Goal: Task Accomplishment & Management: Use online tool/utility

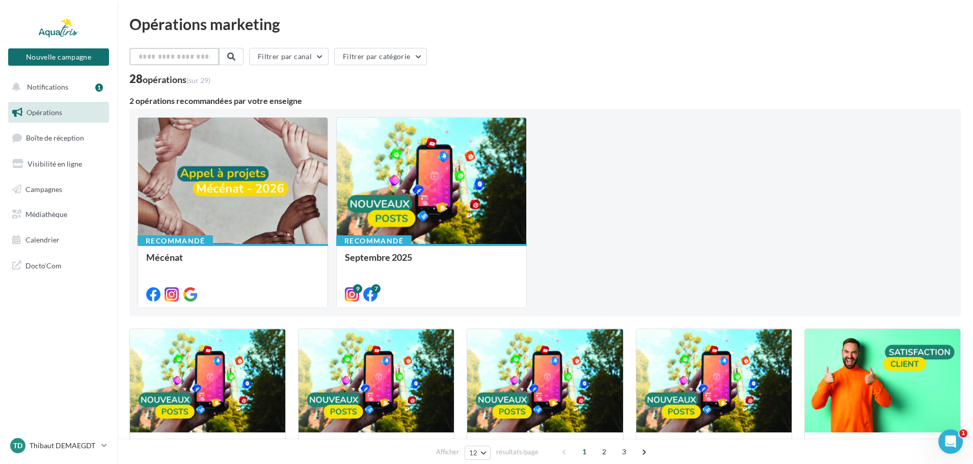
click at [182, 58] on input "text" at bounding box center [174, 56] width 90 height 17
type input "********"
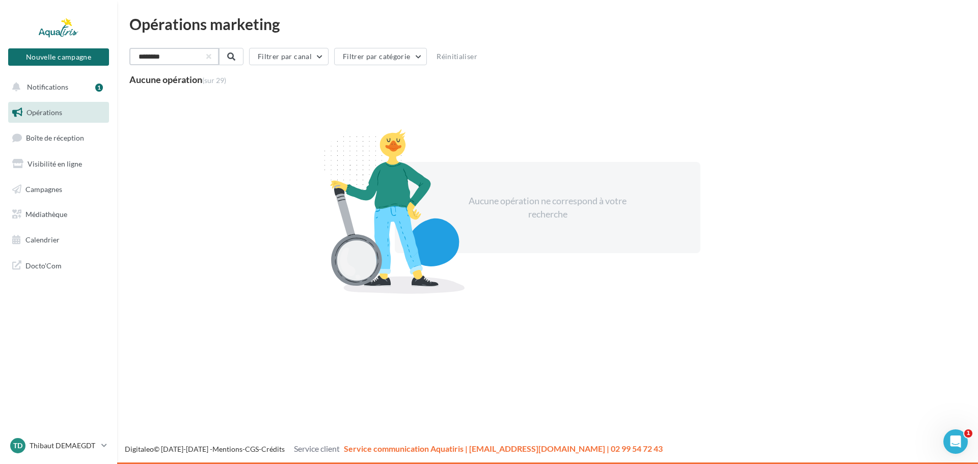
click at [156, 65] on input "********" at bounding box center [174, 56] width 90 height 17
click at [155, 60] on input "********" at bounding box center [174, 56] width 90 height 17
drag, startPoint x: 192, startPoint y: 60, endPoint x: 133, endPoint y: 57, distance: 59.2
click at [133, 56] on input "********" at bounding box center [174, 56] width 90 height 17
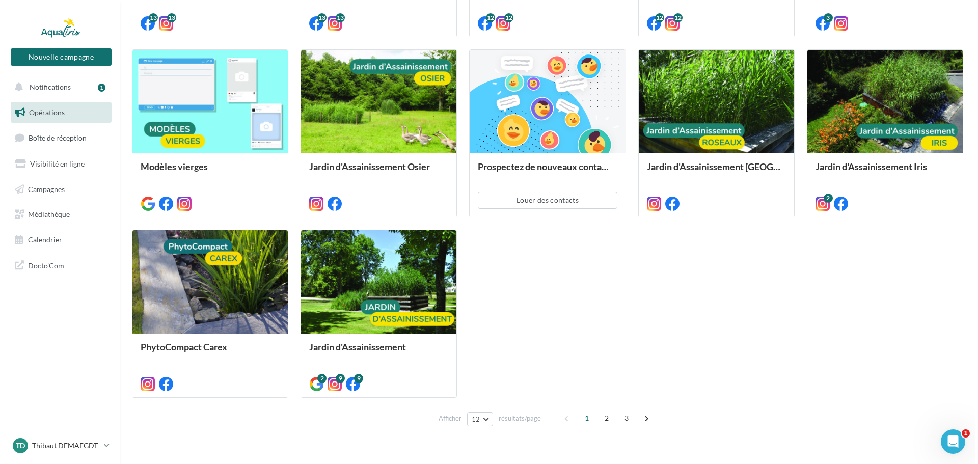
scroll to position [478, 0]
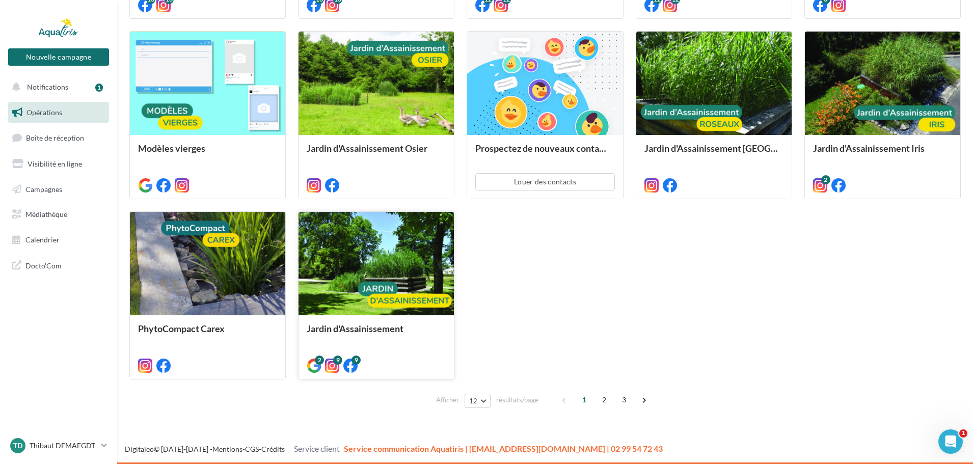
click at [405, 266] on div at bounding box center [376, 264] width 155 height 104
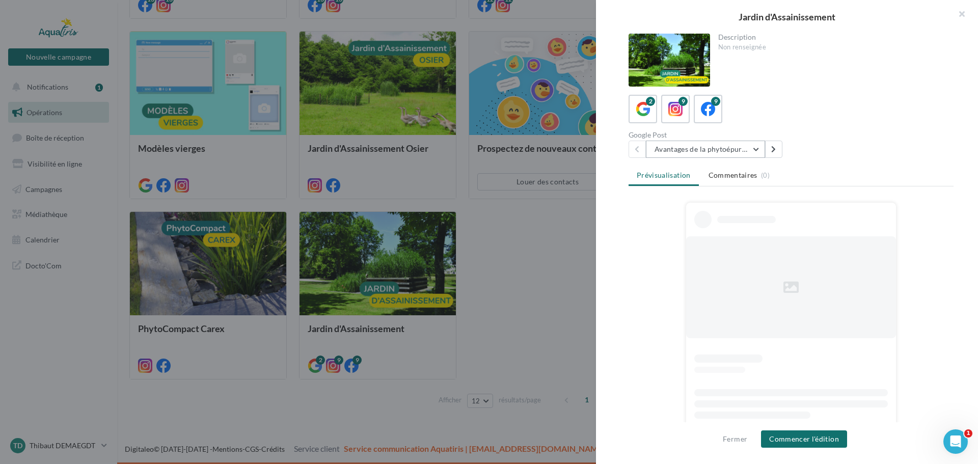
click at [713, 150] on button "Avantages de la phytoépuration" at bounding box center [705, 149] width 119 height 17
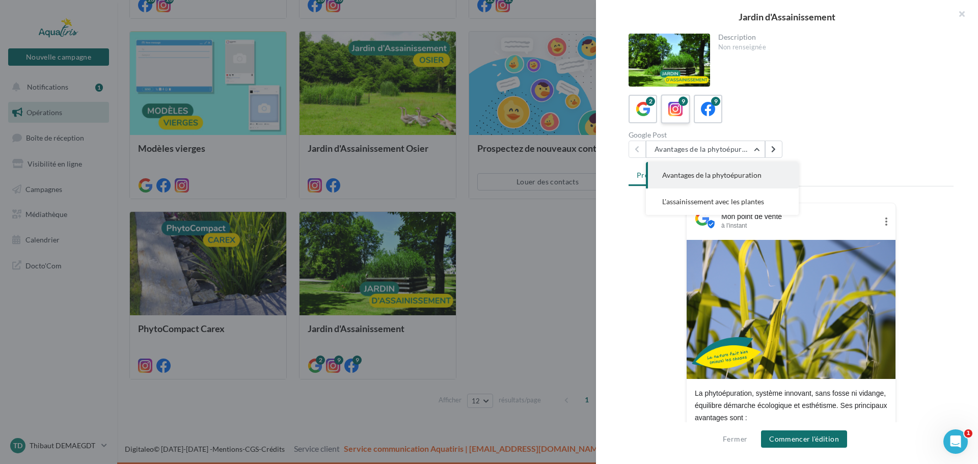
click at [677, 117] on span at bounding box center [676, 110] width 15 height 16
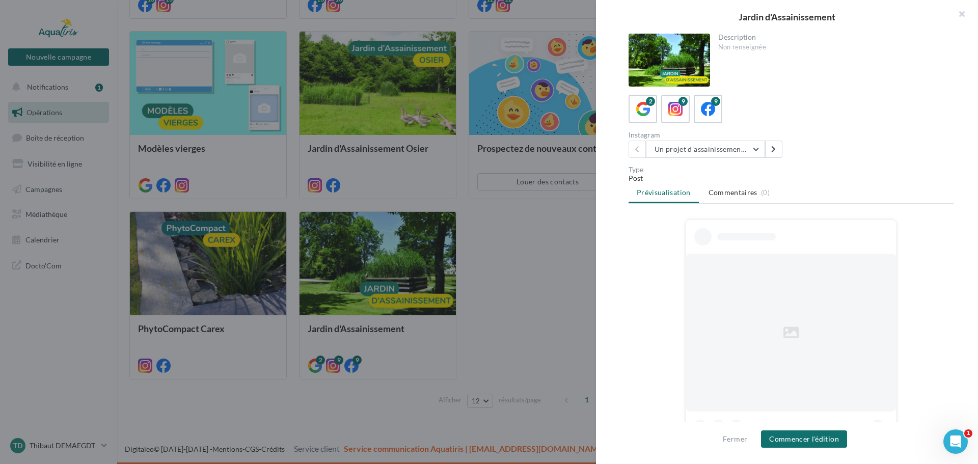
drag, startPoint x: 706, startPoint y: 116, endPoint x: 701, endPoint y: 125, distance: 10.3
click at [707, 118] on div "9" at bounding box center [708, 109] width 18 height 18
click at [690, 153] on button "Le secret , la biodiversité" at bounding box center [705, 149] width 119 height 17
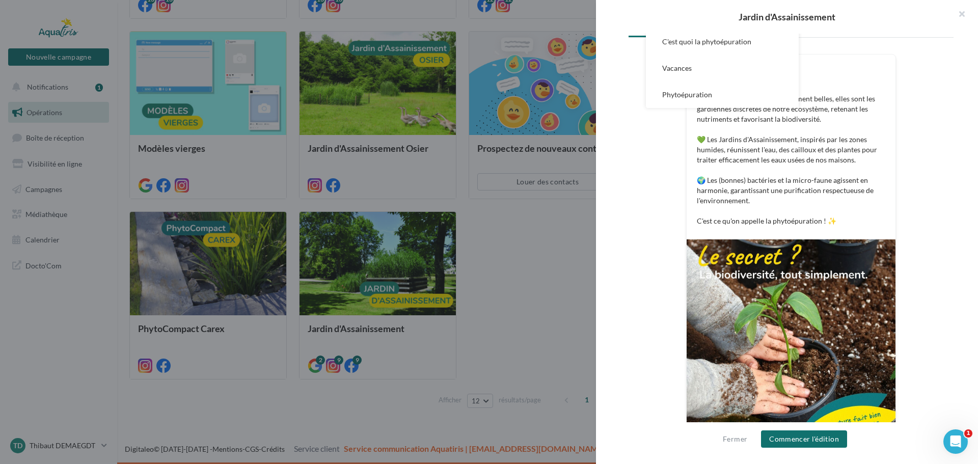
scroll to position [197, 0]
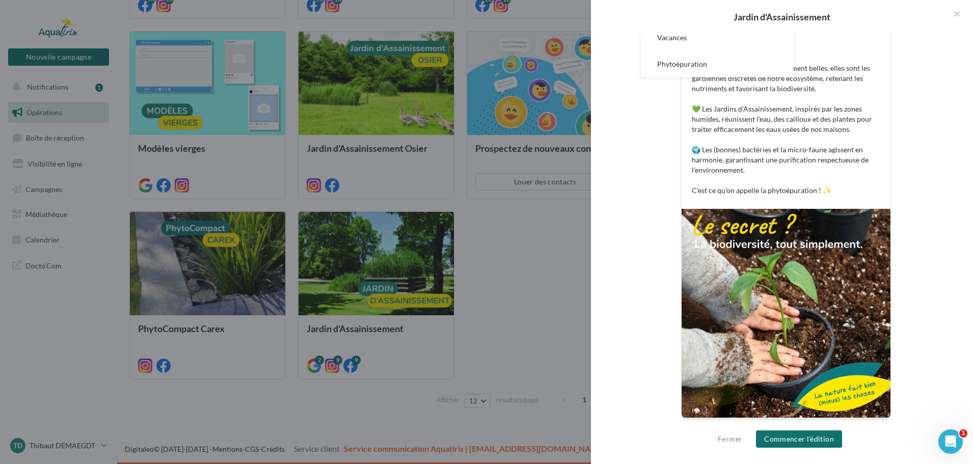
click at [517, 255] on div at bounding box center [486, 232] width 973 height 464
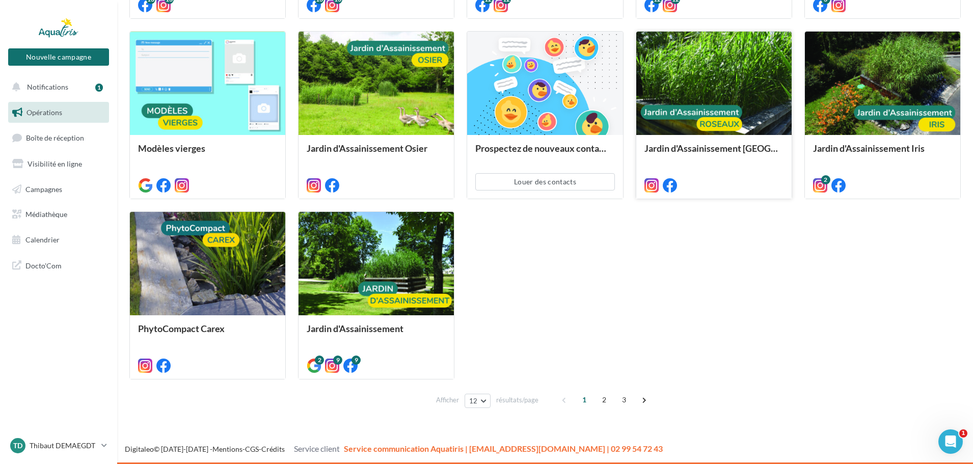
click at [742, 136] on div "Jardin d'Assainissement Roseaux" at bounding box center [713, 166] width 155 height 63
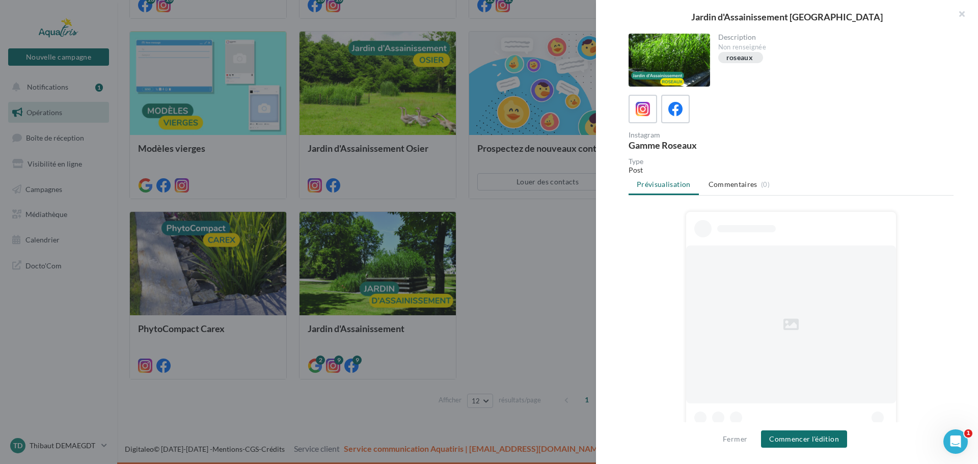
click at [681, 125] on div "Instagram Gamme Roseaux" at bounding box center [791, 122] width 325 height 55
drag, startPoint x: 678, startPoint y: 117, endPoint x: 676, endPoint y: 127, distance: 9.9
click at [679, 117] on div at bounding box center [676, 109] width 18 height 18
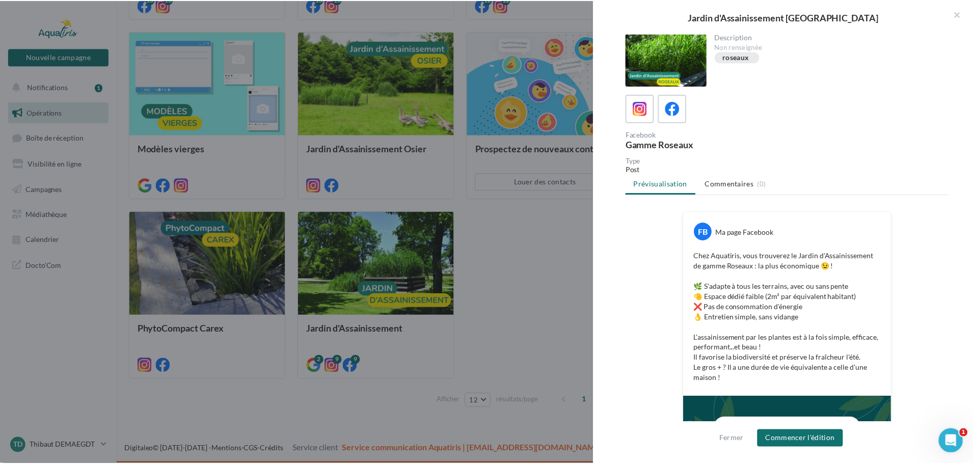
scroll to position [0, 0]
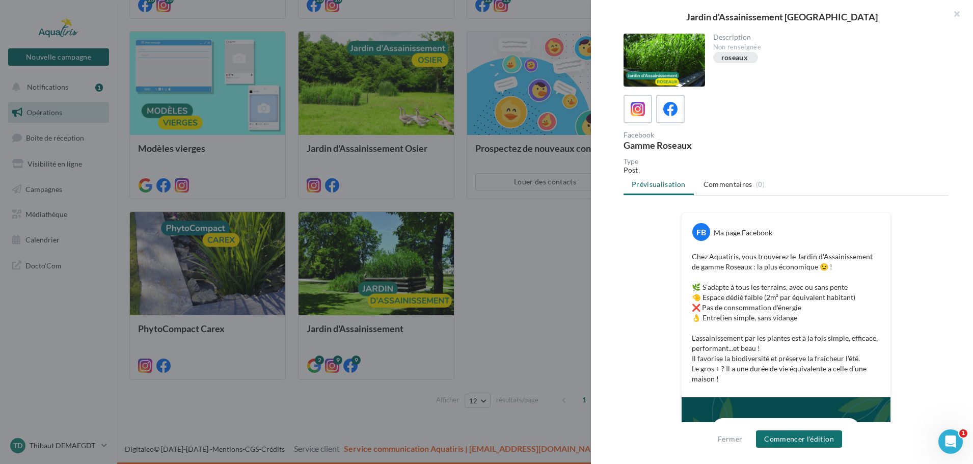
click at [525, 420] on div "Jardin d'Assainissement Roseaux Description Non renseignée roseaux Facebook Gam…" at bounding box center [545, 420] width 832 height 0
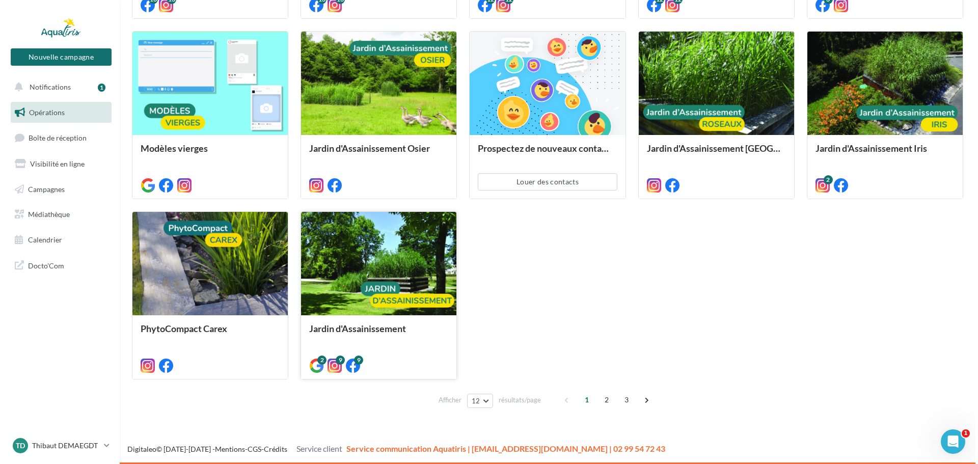
scroll to position [427, 0]
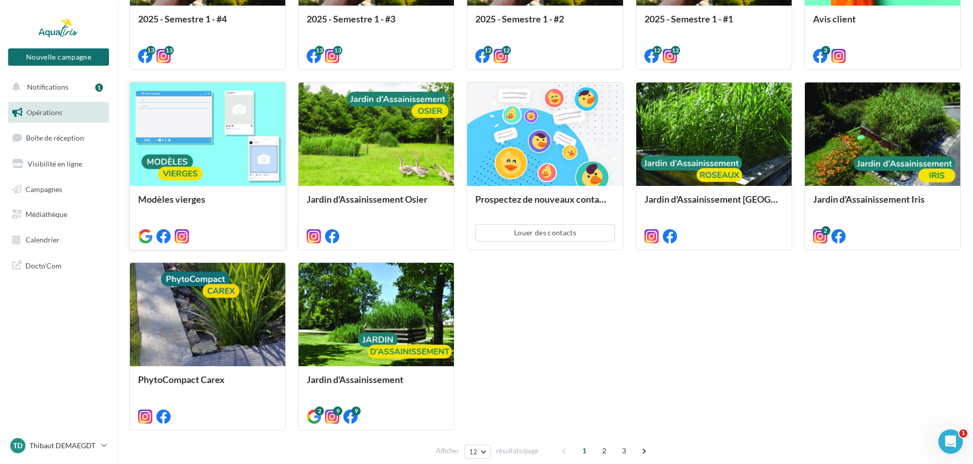
click at [226, 156] on div at bounding box center [207, 135] width 155 height 104
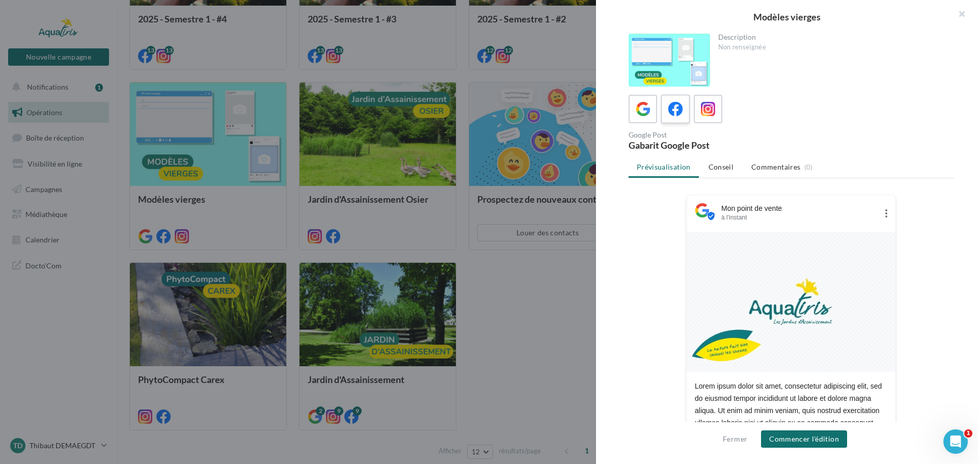
click at [676, 109] on icon at bounding box center [676, 109] width 15 height 15
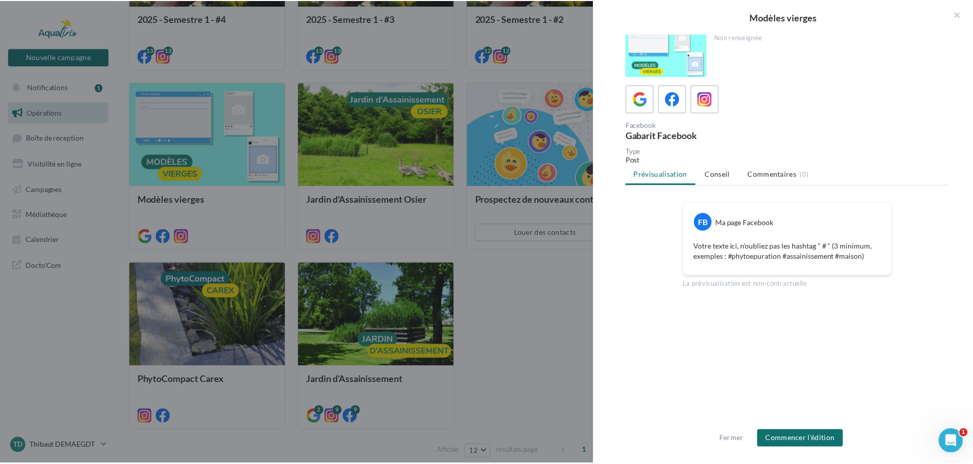
scroll to position [0, 0]
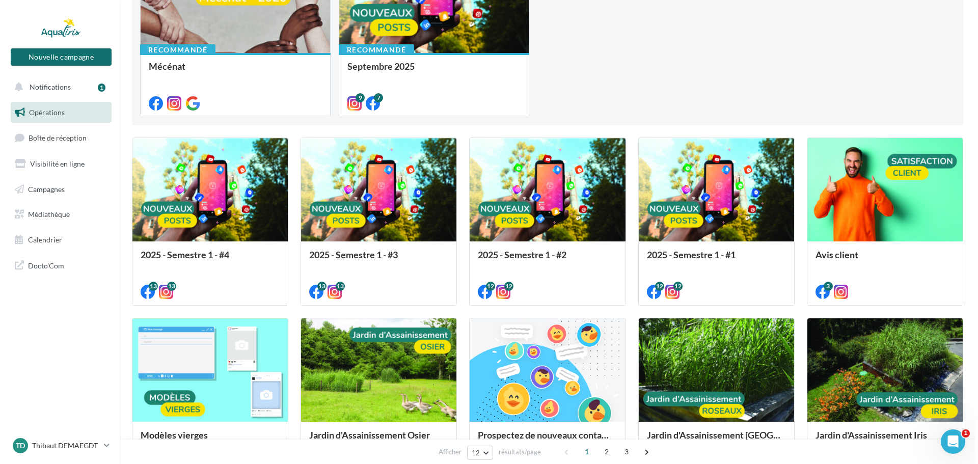
scroll to position [172, 0]
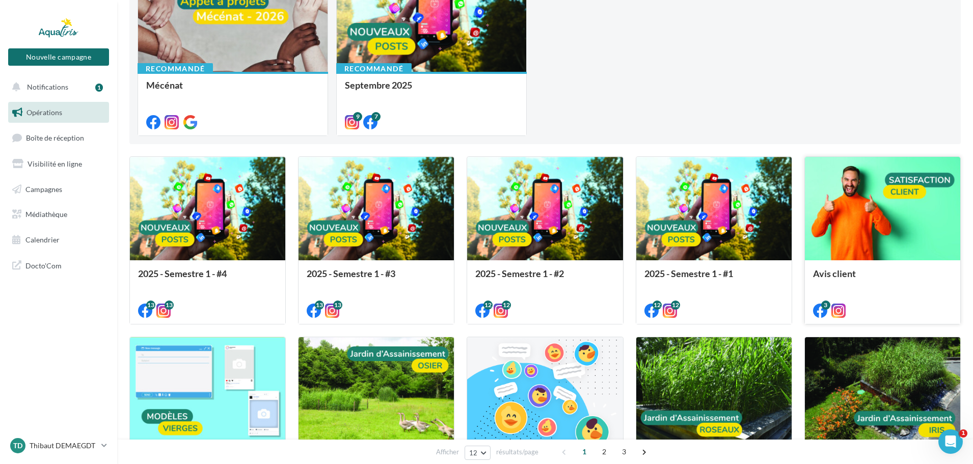
click at [863, 232] on div at bounding box center [882, 209] width 155 height 104
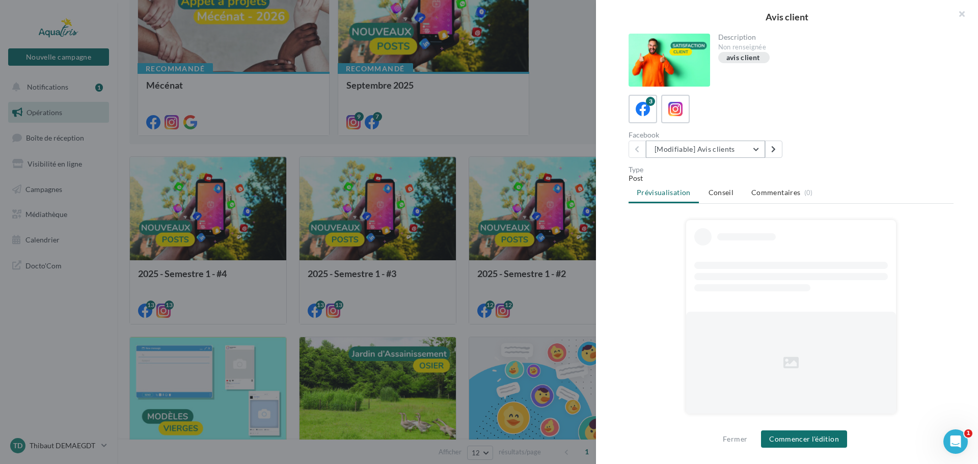
click at [713, 151] on button "[Modifiable] Avis clients" at bounding box center [705, 149] width 119 height 17
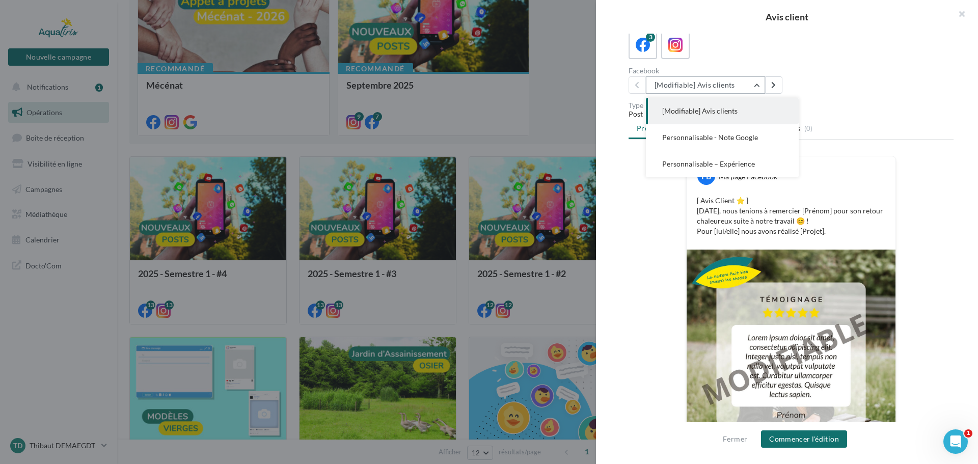
scroll to position [0, 0]
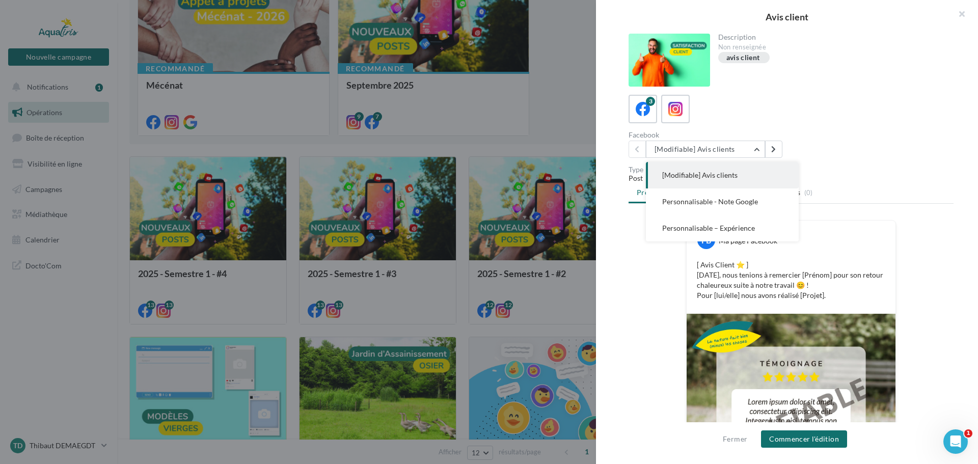
click at [698, 176] on span "[Modifiable] Avis clients" at bounding box center [699, 175] width 75 height 9
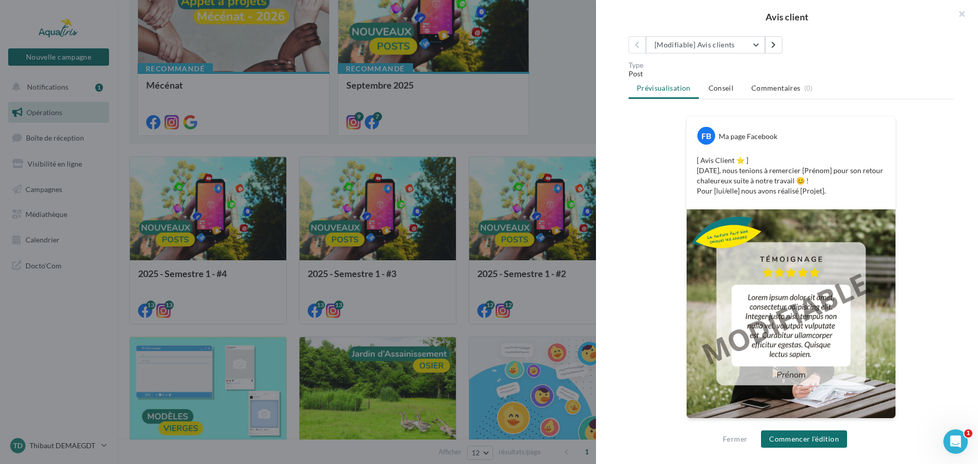
scroll to position [105, 0]
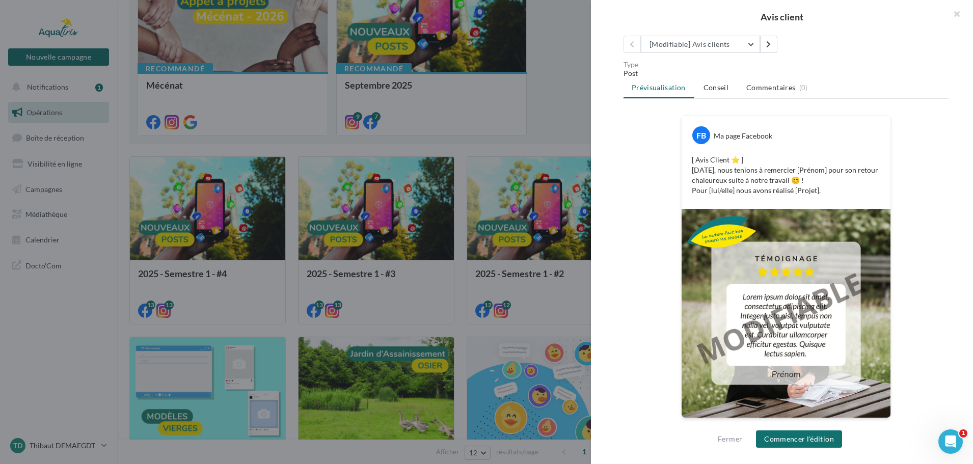
click at [547, 154] on div at bounding box center [486, 232] width 973 height 464
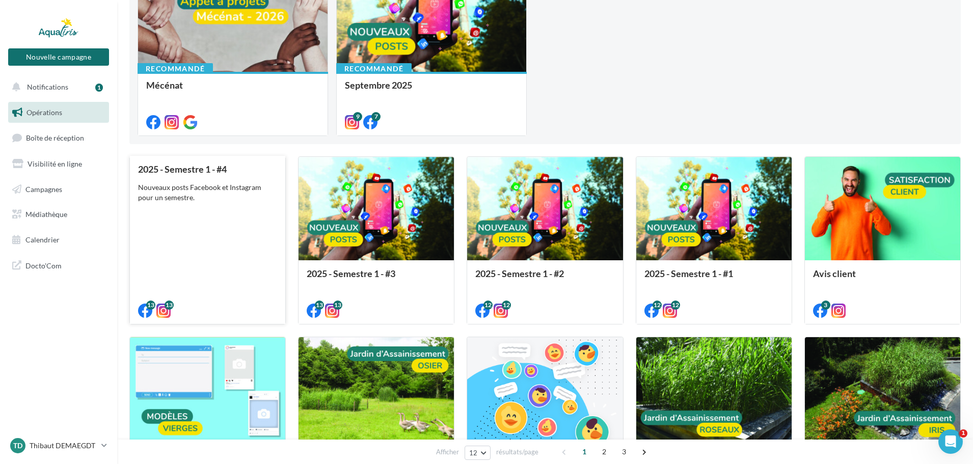
click at [253, 237] on div "2025 - Semestre 1 - #4 Nouveaux posts Facebook et Instagram pour un semestre." at bounding box center [207, 239] width 139 height 151
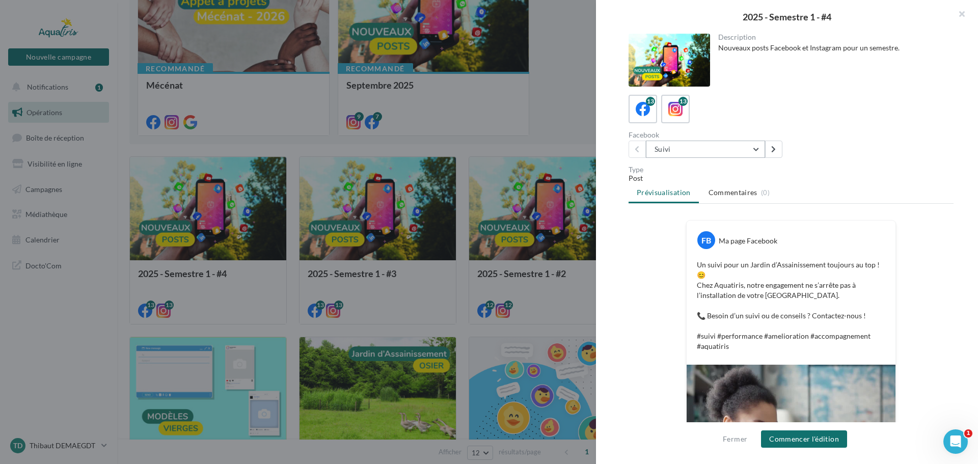
click at [714, 149] on button "Suivi" at bounding box center [705, 149] width 119 height 17
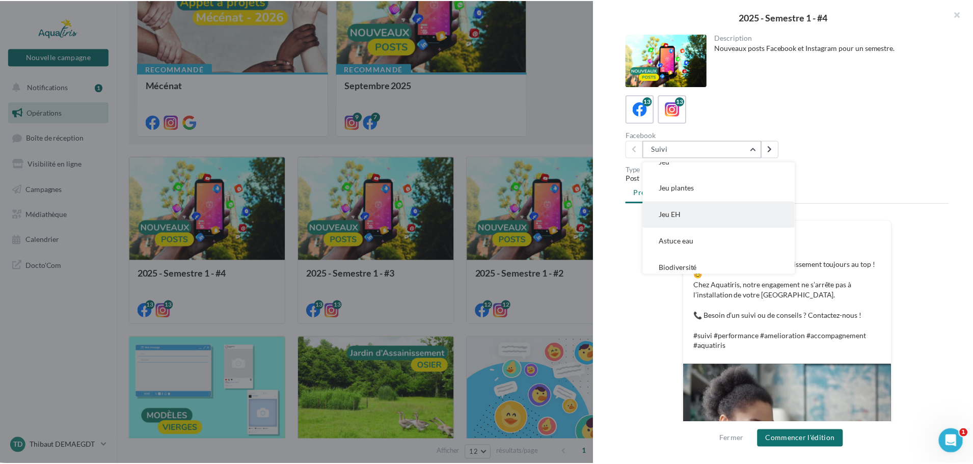
scroll to position [232, 0]
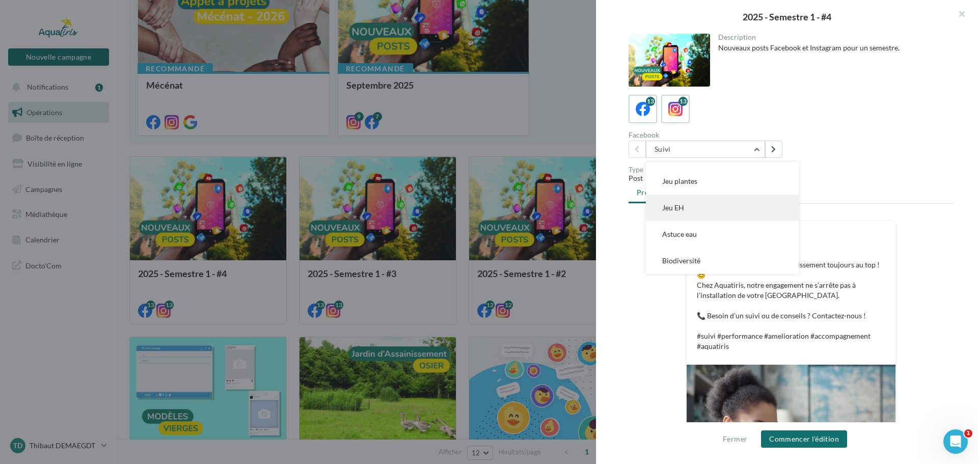
click at [697, 200] on button "Jeu EH" at bounding box center [722, 208] width 153 height 26
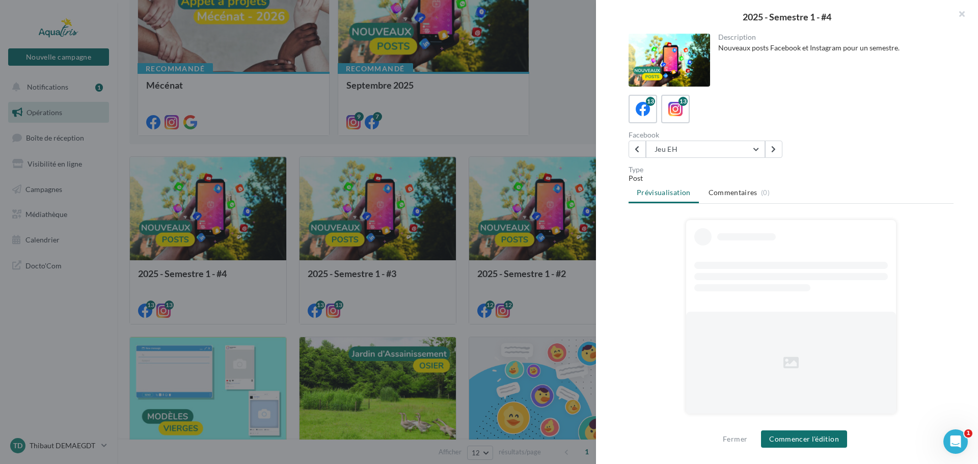
click at [815, 168] on div "Type" at bounding box center [791, 169] width 325 height 7
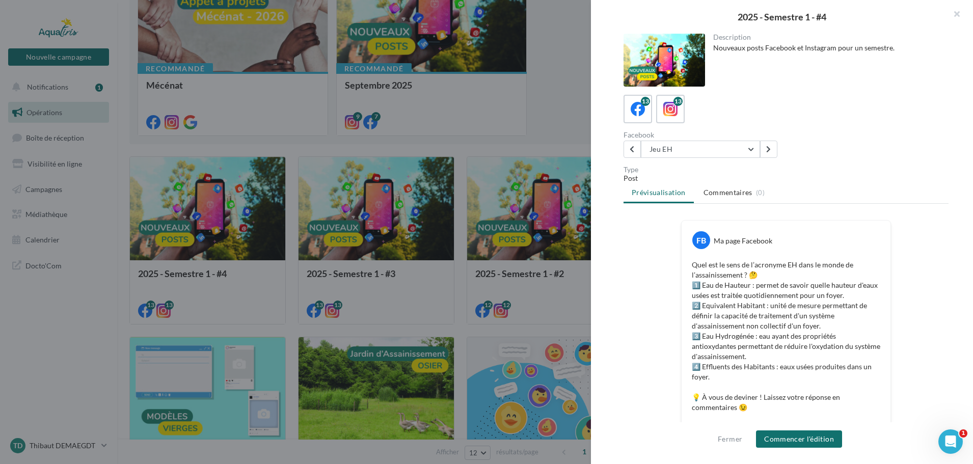
click at [404, 305] on div at bounding box center [486, 232] width 973 height 464
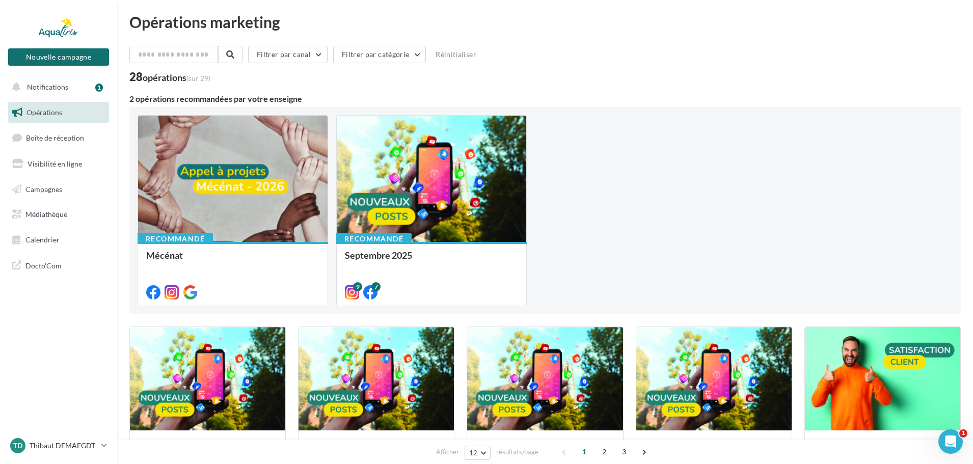
scroll to position [0, 0]
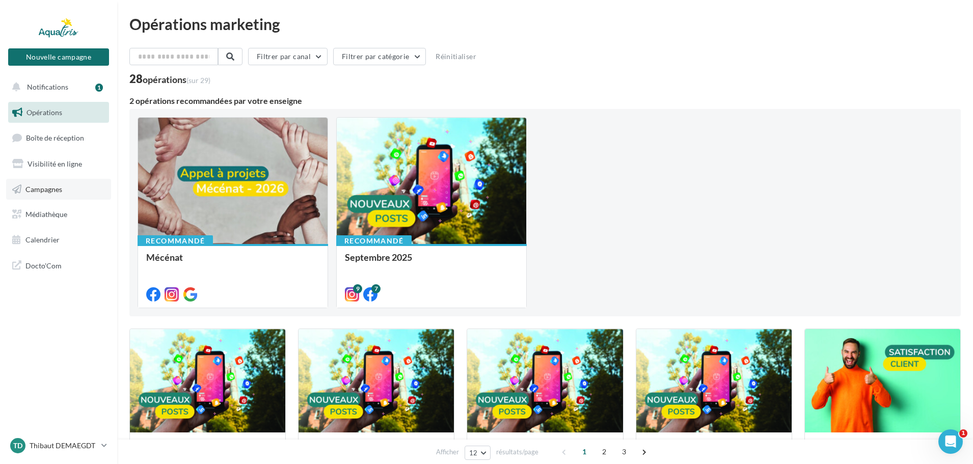
click at [57, 187] on span "Campagnes" at bounding box center [43, 188] width 37 height 9
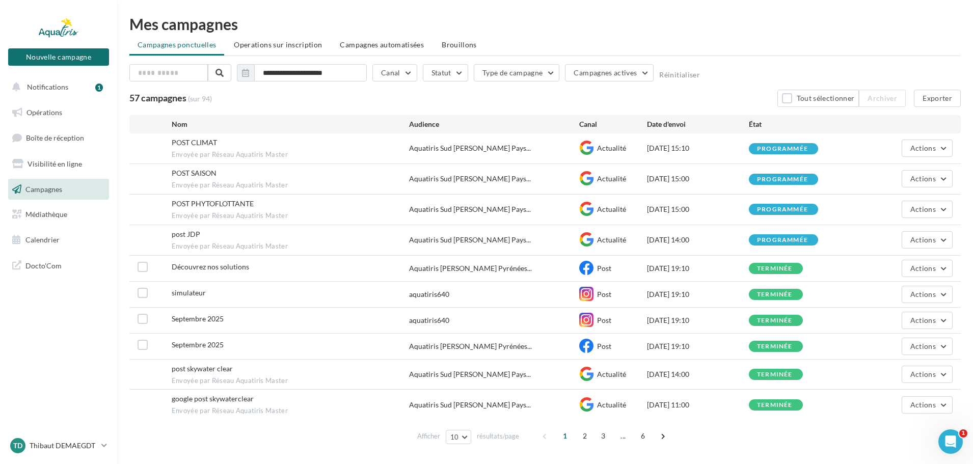
scroll to position [28, 0]
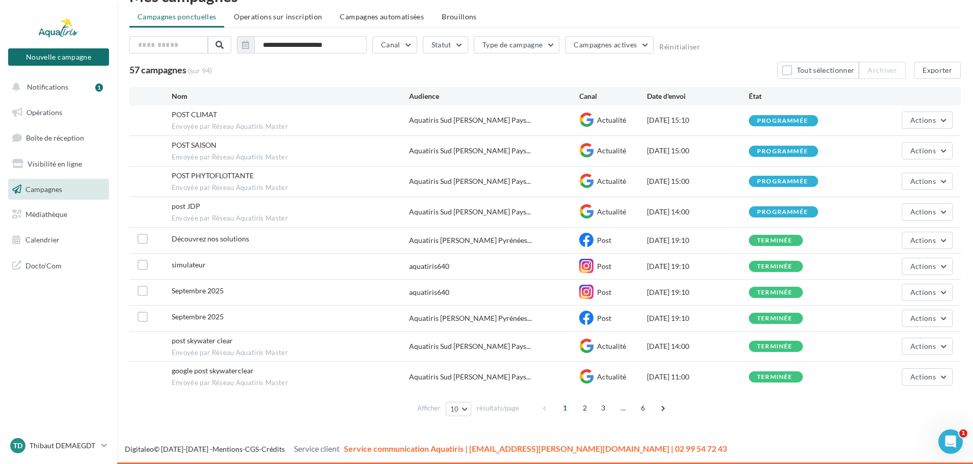
click at [644, 405] on span "6" at bounding box center [643, 408] width 16 height 16
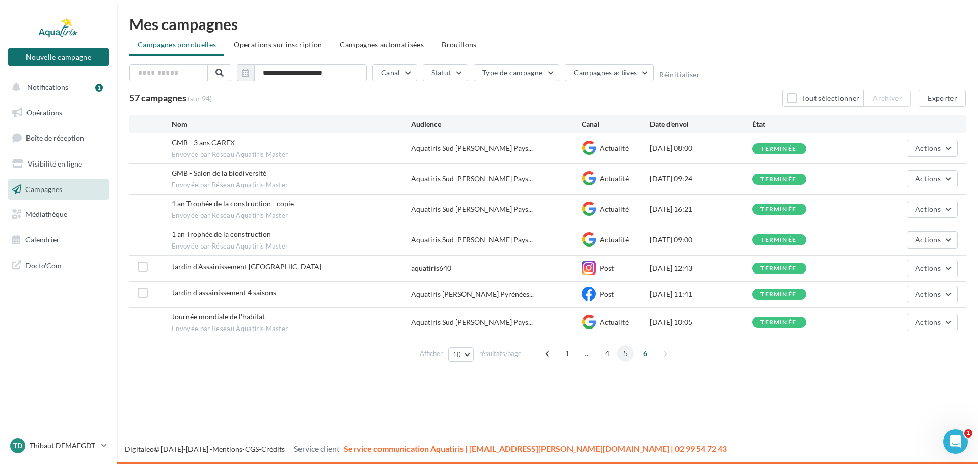
click at [626, 353] on span "5" at bounding box center [626, 354] width 16 height 16
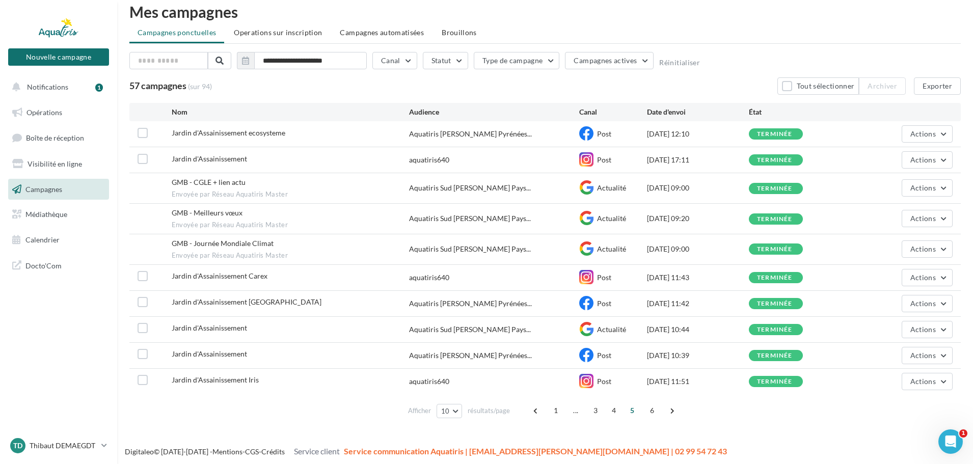
scroll to position [15, 0]
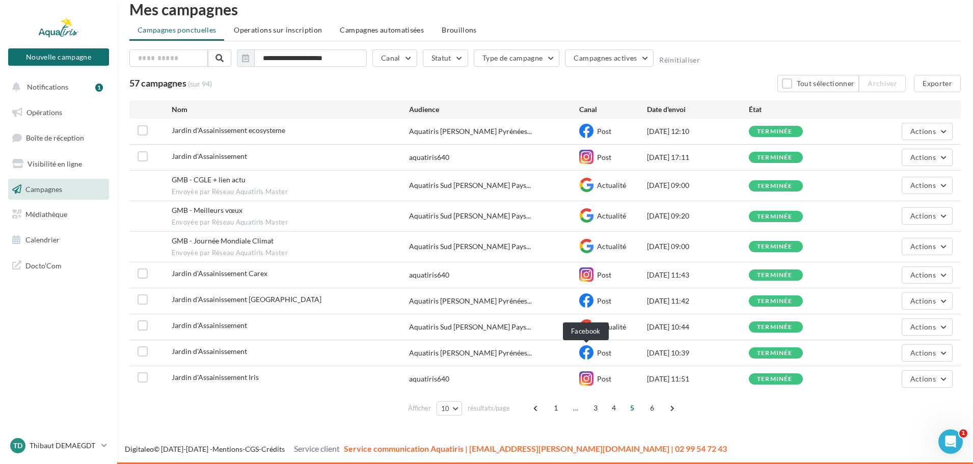
click at [589, 353] on icon at bounding box center [586, 353] width 14 height 14
click at [946, 359] on button "Actions" at bounding box center [927, 352] width 51 height 17
click at [894, 230] on button "Voir les résultats" at bounding box center [900, 223] width 104 height 26
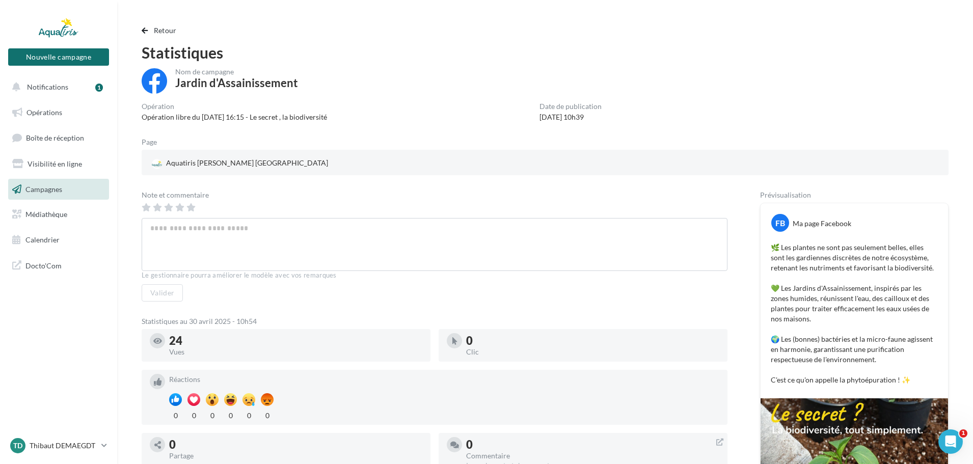
click at [141, 26] on div "Retour Statistiques Nom de campagne Jardin d'Assainissement Opération Opération…" at bounding box center [545, 311] width 832 height 575
click at [145, 29] on span "button" at bounding box center [145, 30] width 6 height 7
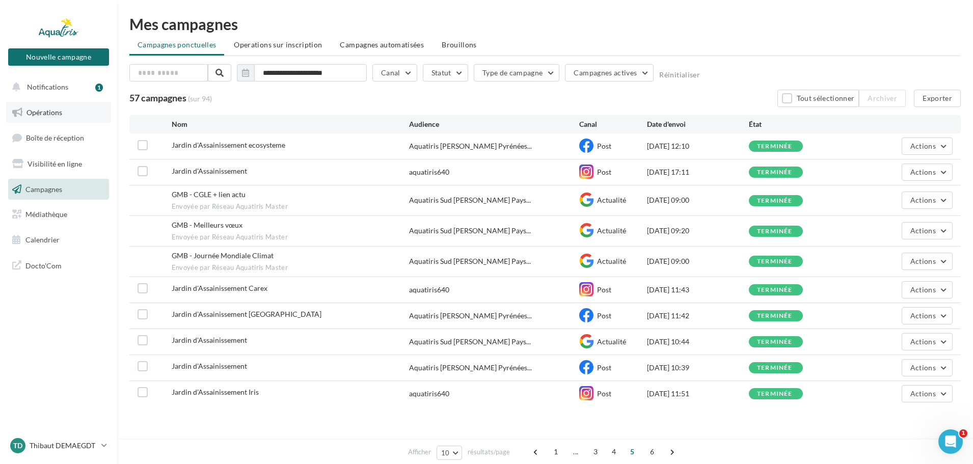
drag, startPoint x: 58, startPoint y: 115, endPoint x: 63, endPoint y: 116, distance: 5.1
click at [58, 116] on span "Opérations" at bounding box center [44, 112] width 36 height 9
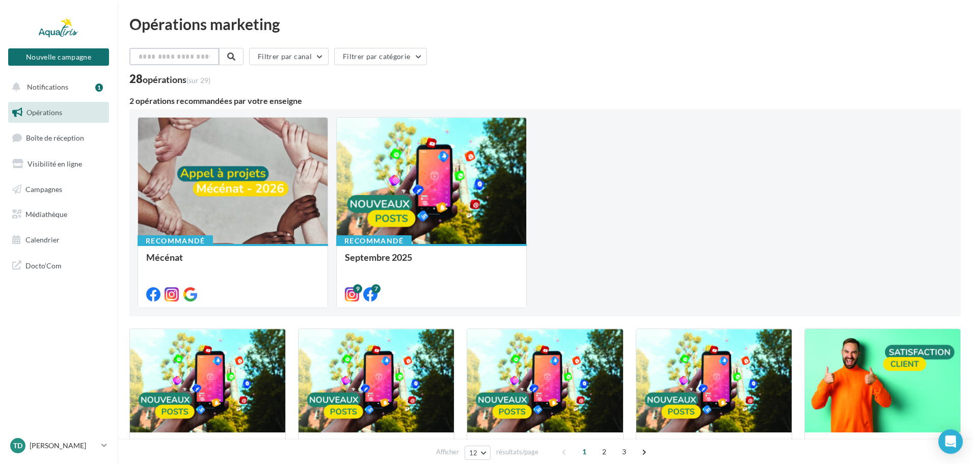
click at [164, 54] on input "text" at bounding box center [174, 56] width 90 height 17
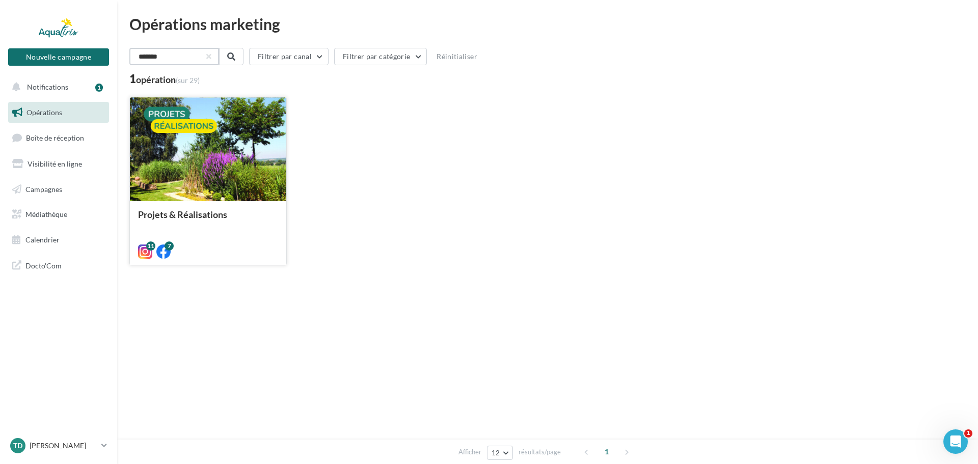
type input "*******"
click at [198, 152] on div at bounding box center [208, 149] width 156 height 105
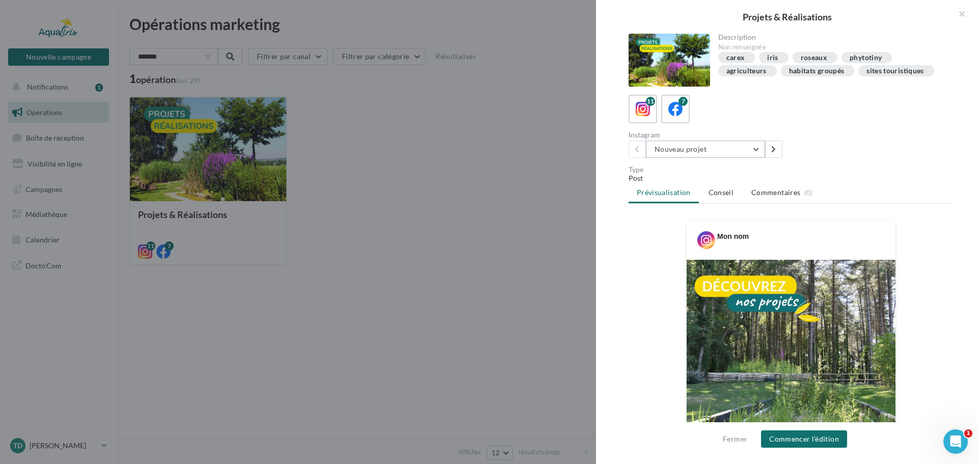
click at [688, 154] on button "Nouveau projet" at bounding box center [705, 149] width 119 height 17
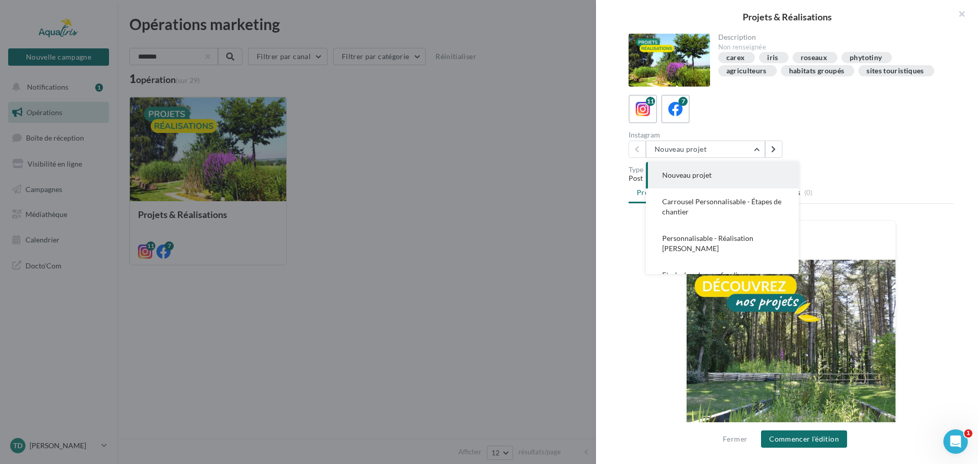
click at [694, 186] on button "Nouveau projet" at bounding box center [722, 175] width 153 height 26
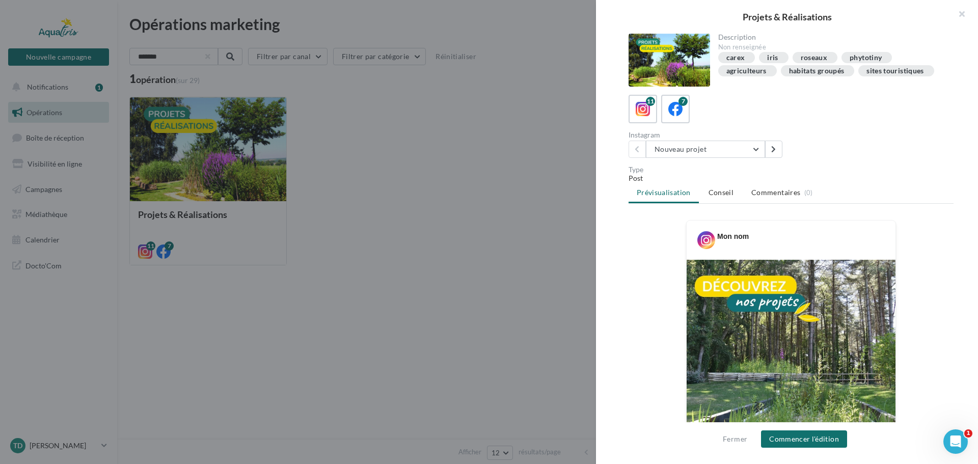
drag, startPoint x: 680, startPoint y: 123, endPoint x: 678, endPoint y: 131, distance: 8.5
click at [682, 118] on div "7" at bounding box center [676, 109] width 18 height 18
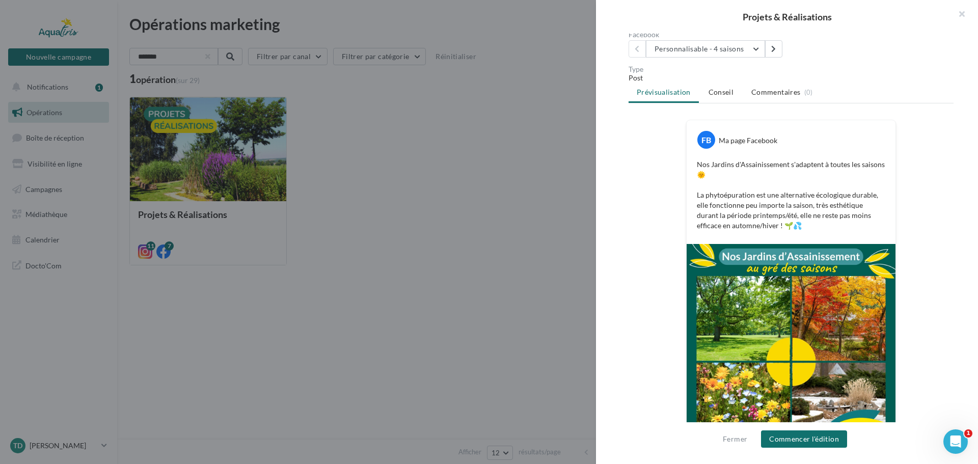
scroll to position [39, 0]
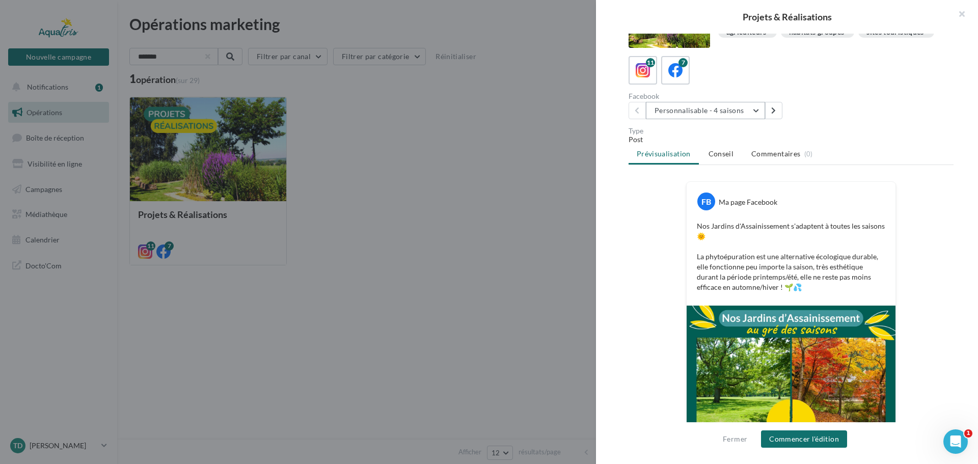
click at [718, 119] on button "Personnalisable - 4 saisons" at bounding box center [705, 110] width 119 height 17
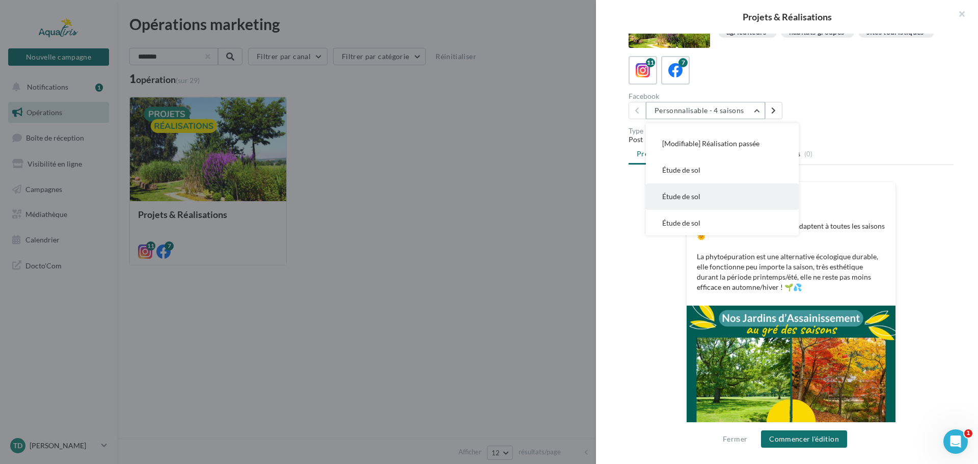
scroll to position [73, 0]
click at [721, 156] on passée"] "[Modifiable] Réalisation passée" at bounding box center [722, 142] width 153 height 26
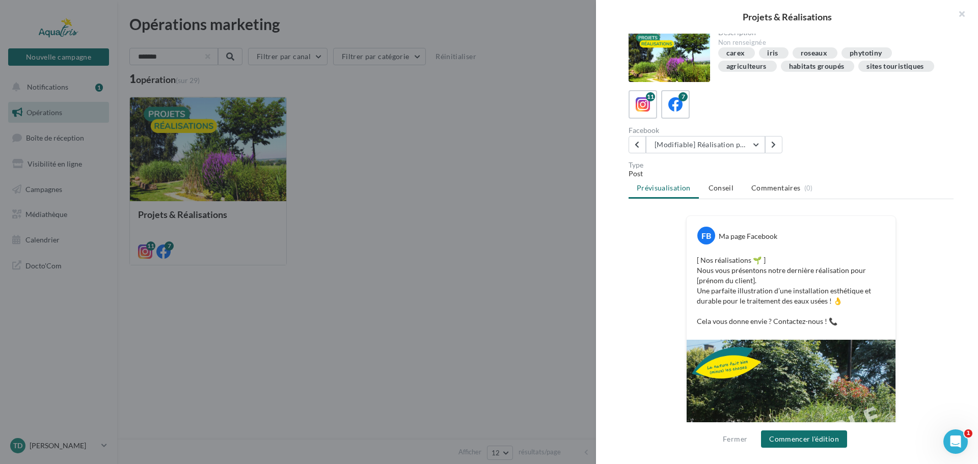
scroll to position [0, 0]
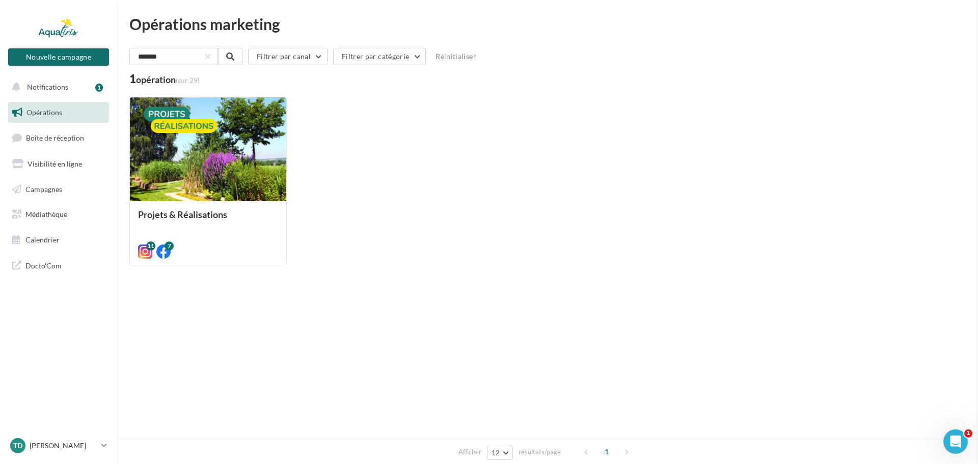
click at [182, 171] on div at bounding box center [208, 149] width 156 height 105
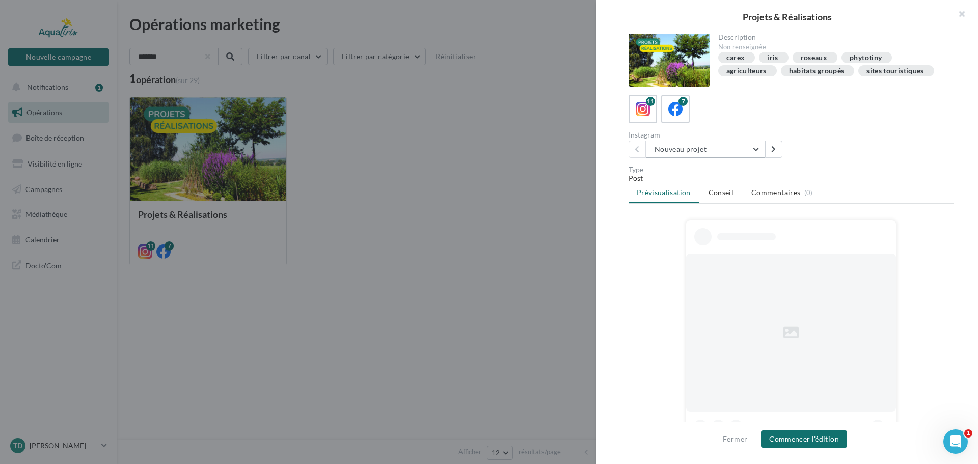
click at [699, 153] on button "Nouveau projet" at bounding box center [705, 149] width 119 height 17
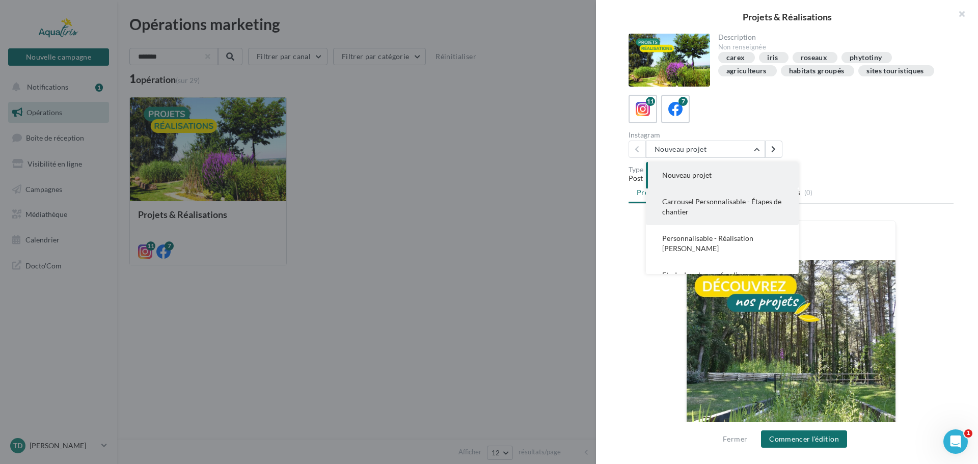
click at [709, 216] on button "Carrousel Personnalisable - Étapes de chantier" at bounding box center [722, 207] width 153 height 37
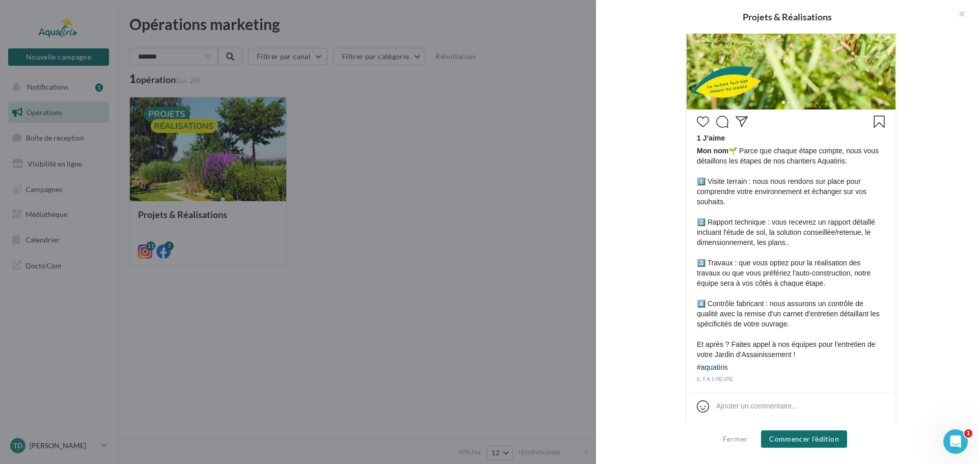
scroll to position [370, 0]
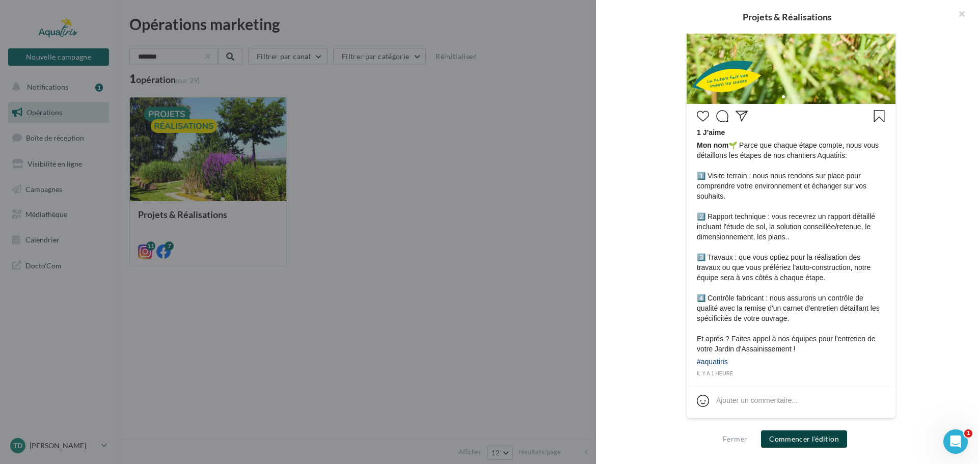
click at [791, 438] on button "Commencer l'édition" at bounding box center [804, 439] width 86 height 17
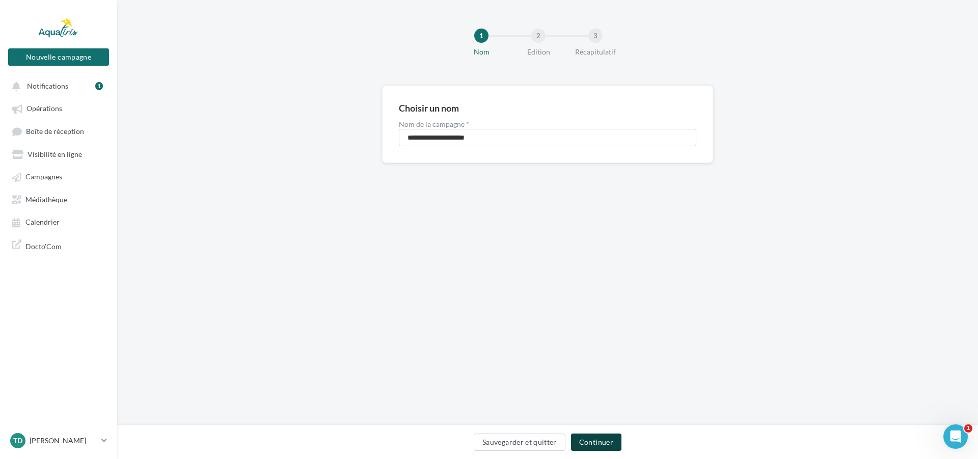
click at [603, 447] on button "Continuer" at bounding box center [596, 442] width 50 height 17
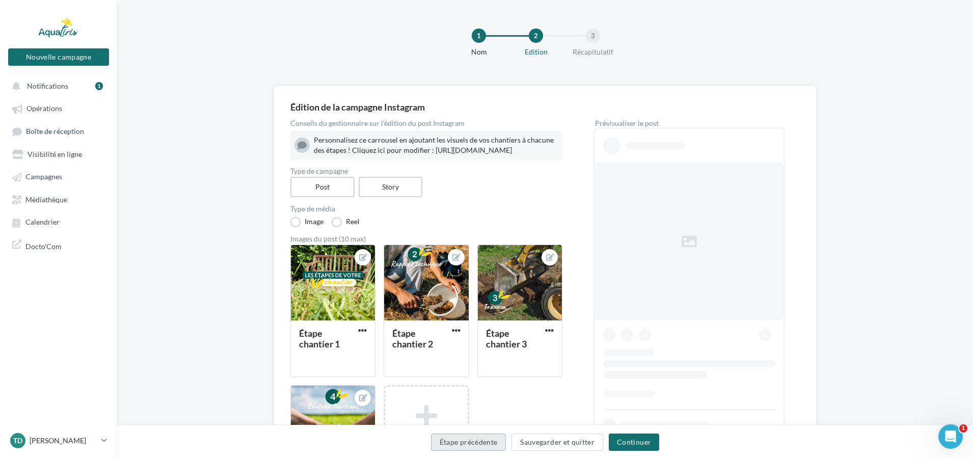
click at [495, 444] on button "Étape précédente" at bounding box center [468, 442] width 75 height 17
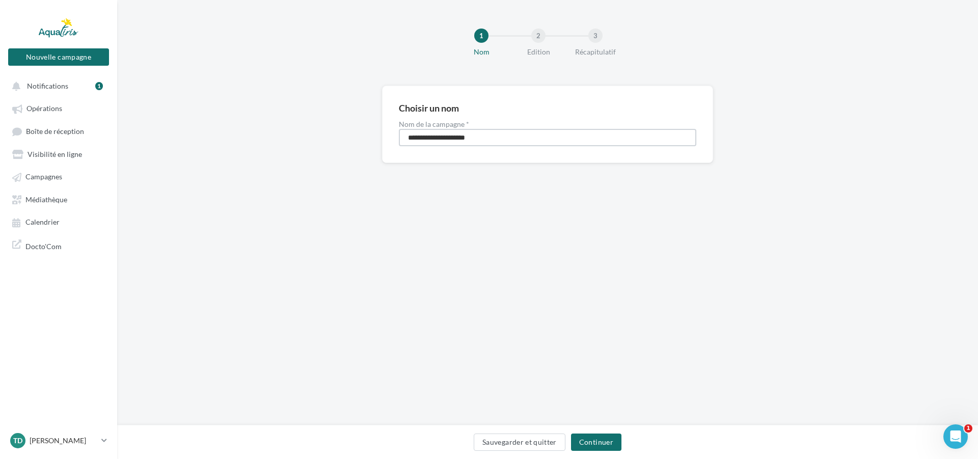
drag, startPoint x: 504, startPoint y: 137, endPoint x: 382, endPoint y: 165, distance: 125.6
click at [382, 165] on div "**********" at bounding box center [547, 141] width 861 height 110
type input "**********"
click at [597, 442] on button "Continuer" at bounding box center [596, 442] width 50 height 17
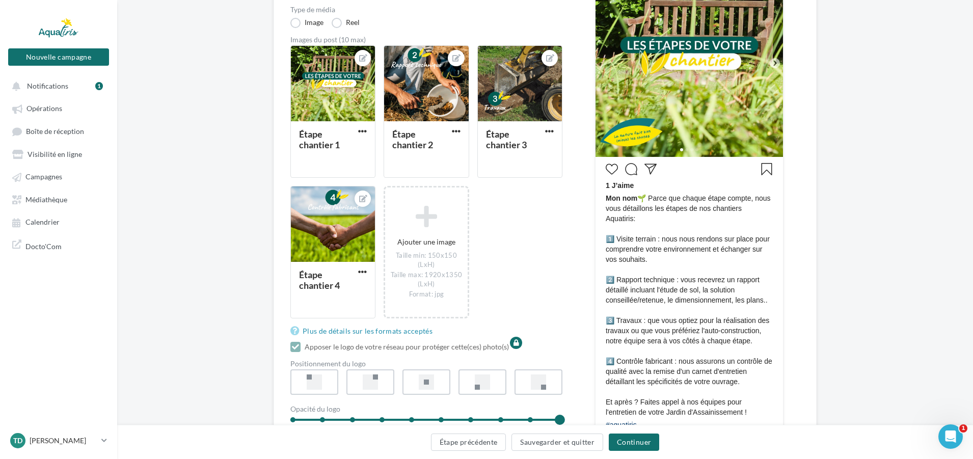
scroll to position [204, 0]
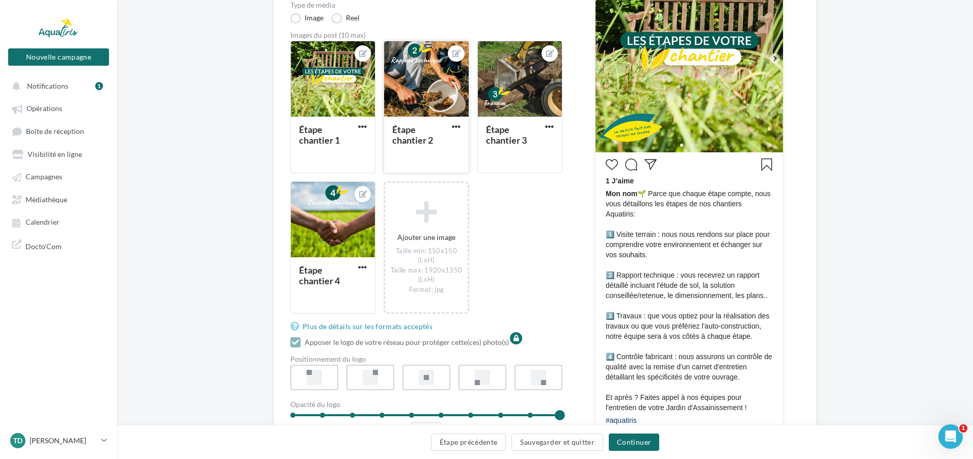
click at [410, 112] on div at bounding box center [426, 79] width 84 height 76
click at [384, 173] on div "Sélectionner un fichier Consulter les contraintes attendues pour ce type de cam…" at bounding box center [426, 173] width 85 height 0
click at [330, 101] on div at bounding box center [333, 79] width 84 height 76
click at [376, 173] on div "Sélectionner un fichier Consulter les contraintes attendues pour ce type de cam…" at bounding box center [332, 173] width 85 height 0
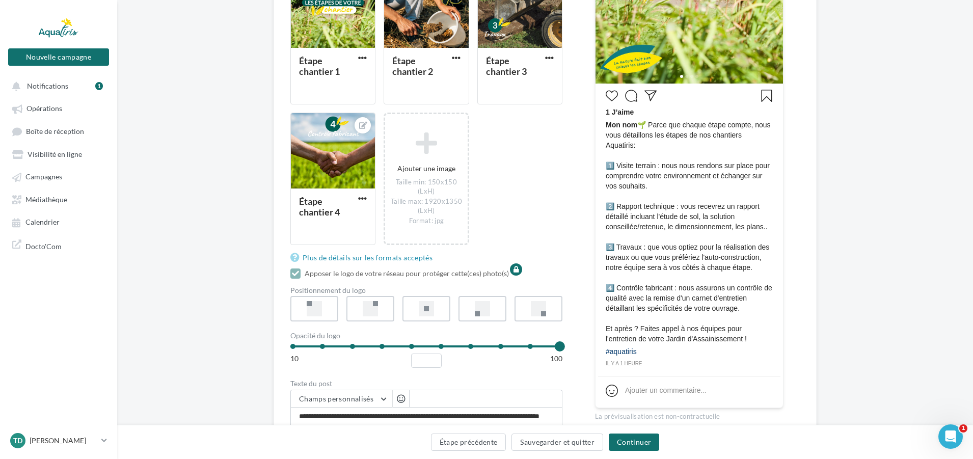
scroll to position [408, 0]
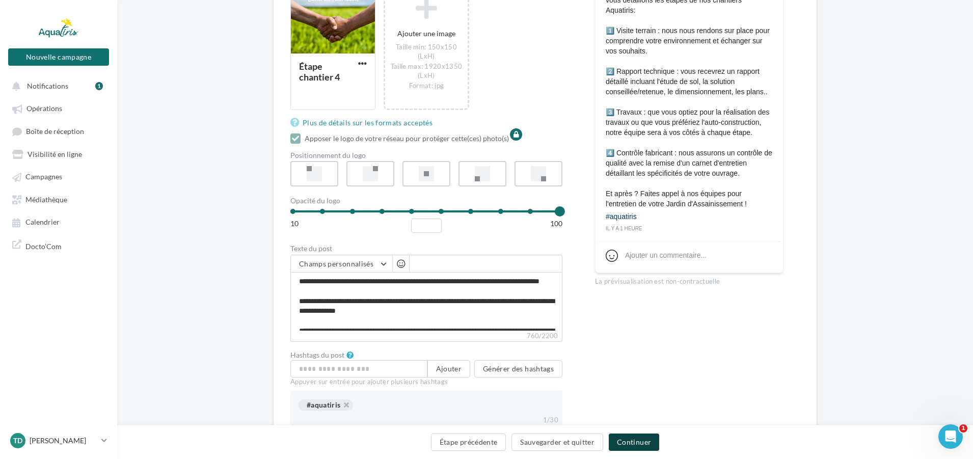
click at [623, 440] on button "Continuer" at bounding box center [634, 442] width 50 height 17
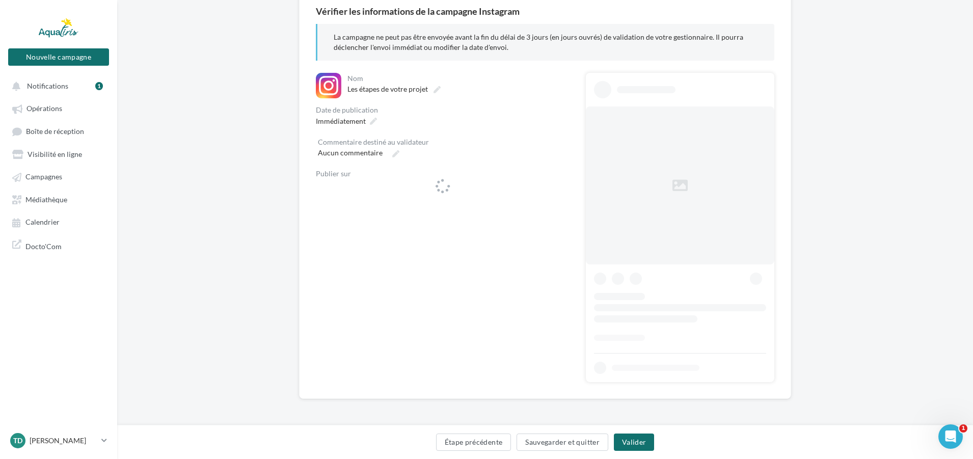
scroll to position [96, 0]
click at [374, 195] on span "aquatiris640" at bounding box center [365, 193] width 40 height 11
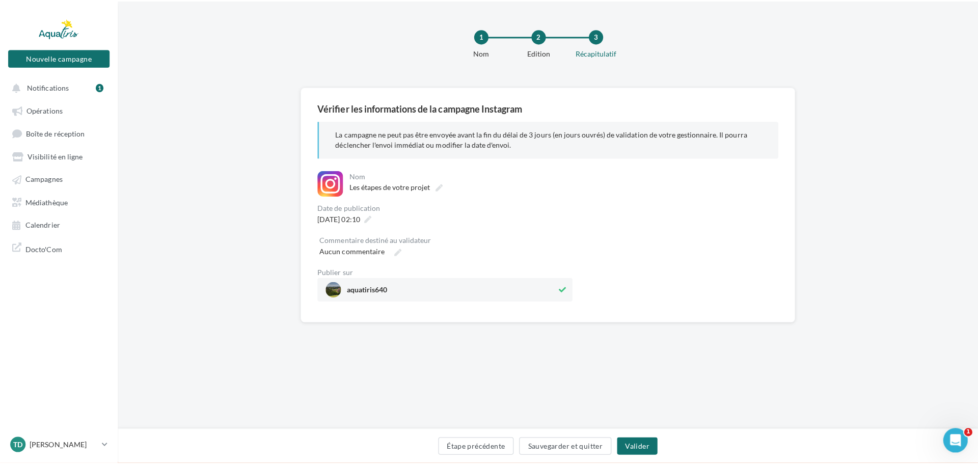
scroll to position [0, 0]
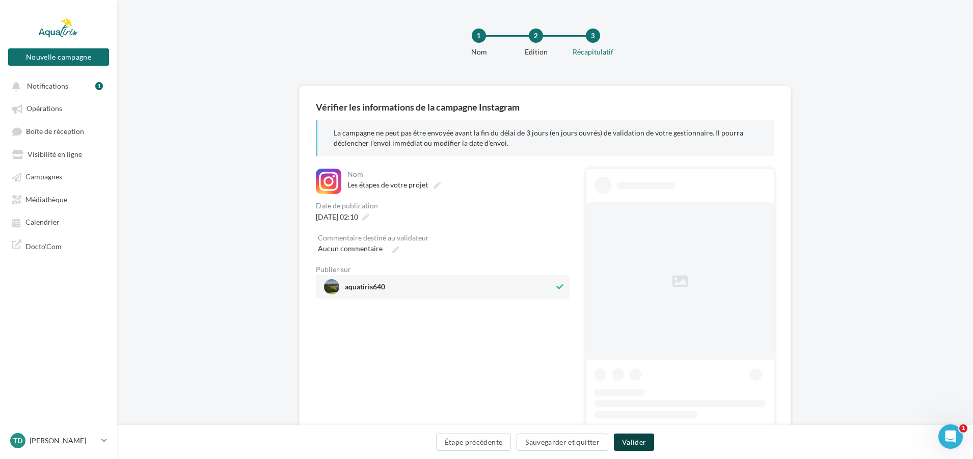
click at [630, 446] on button "Valider" at bounding box center [634, 442] width 40 height 17
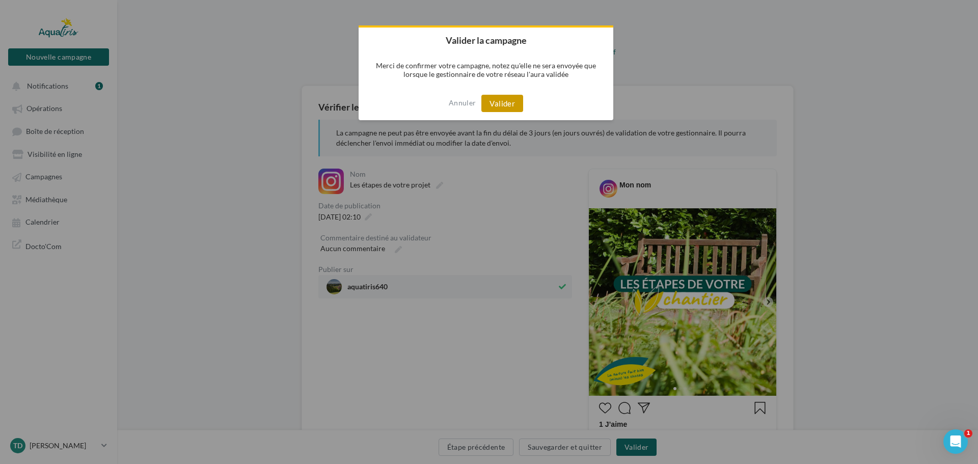
click at [498, 105] on button "Valider" at bounding box center [503, 103] width 42 height 17
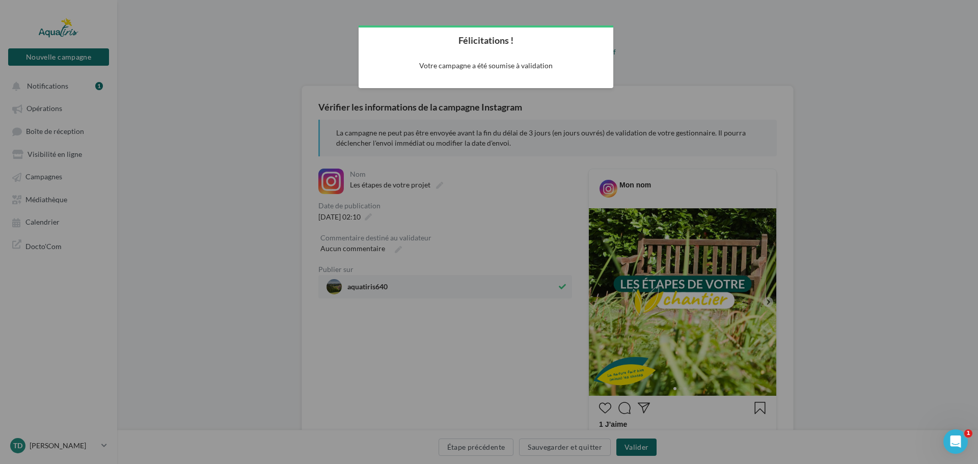
click at [718, 59] on div at bounding box center [489, 232] width 978 height 464
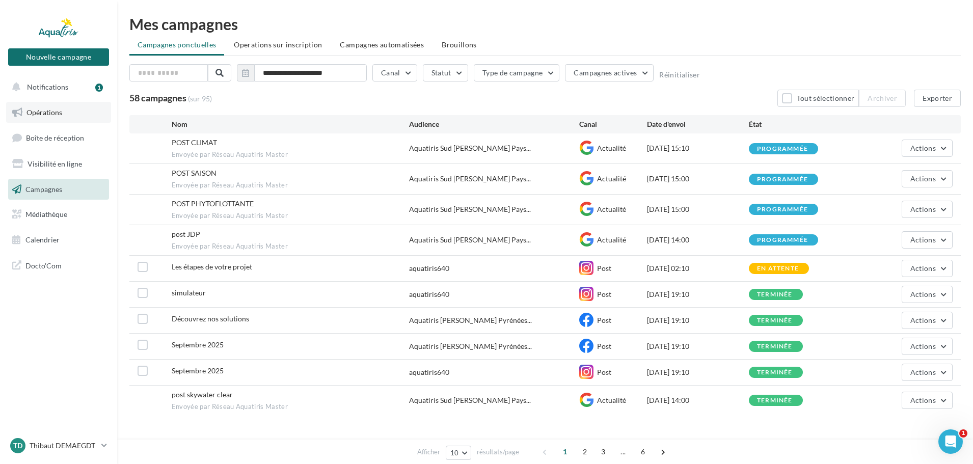
click at [40, 112] on span "Opérations" at bounding box center [44, 112] width 36 height 9
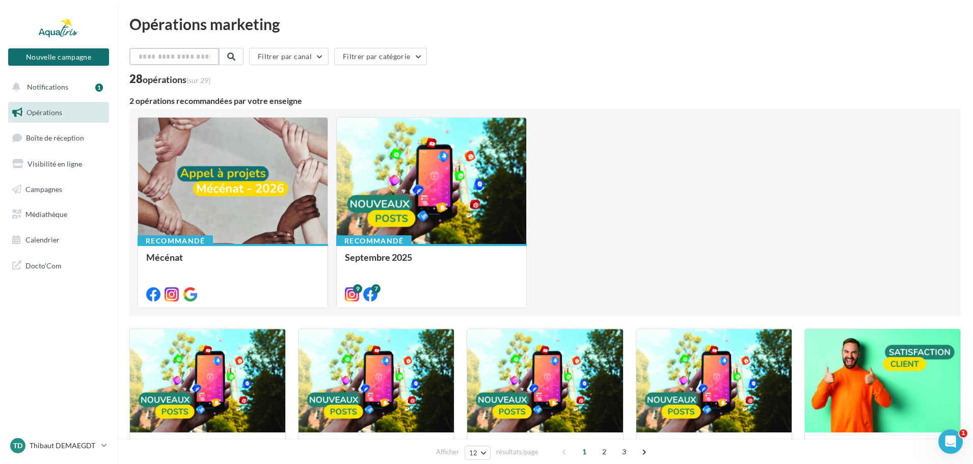
click at [185, 53] on input "text" at bounding box center [174, 56] width 90 height 17
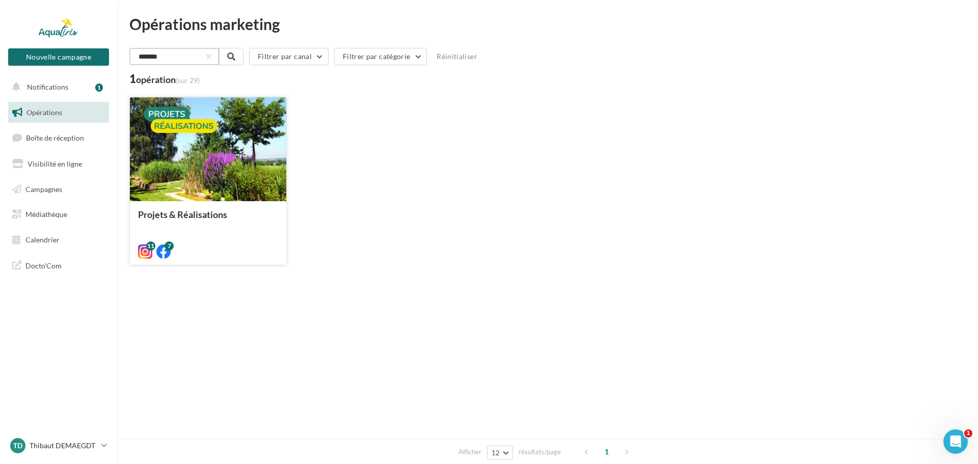
type input "*******"
click at [213, 159] on div at bounding box center [208, 149] width 156 height 105
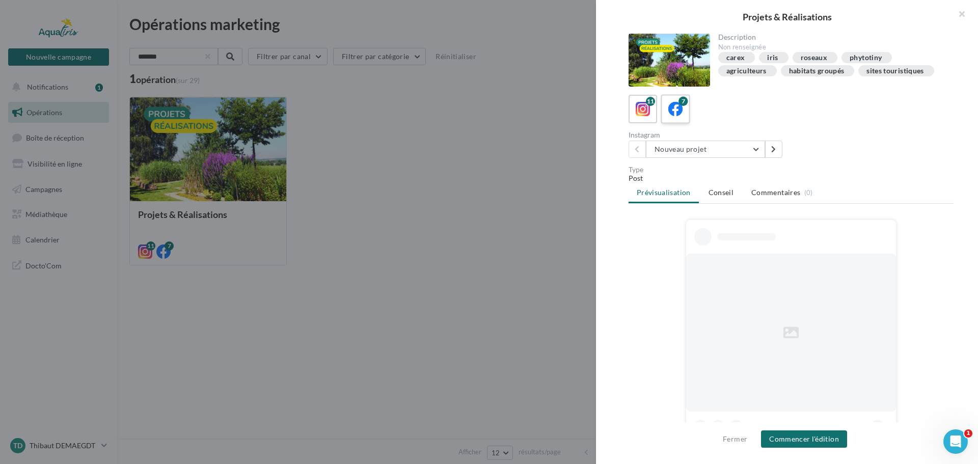
click at [677, 116] on icon at bounding box center [676, 109] width 15 height 15
click at [704, 154] on button "Personnalisable - 4 saisons" at bounding box center [705, 149] width 119 height 17
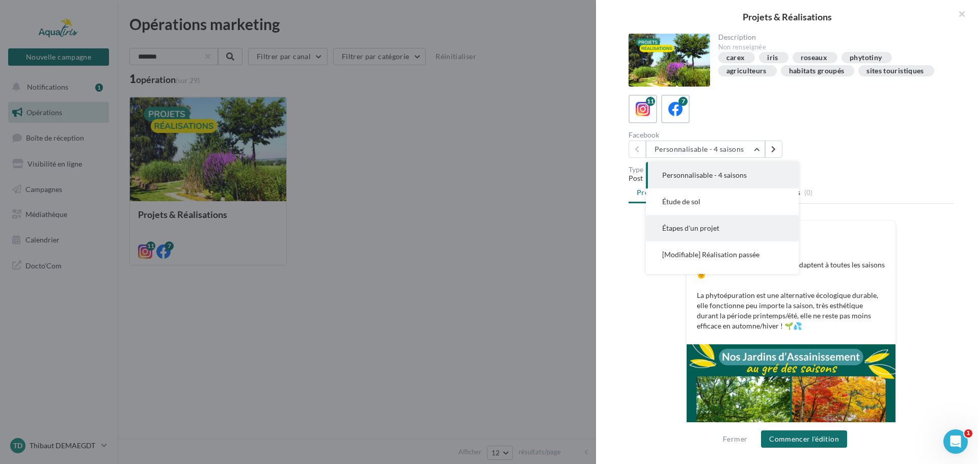
click at [725, 226] on button "Étapes d'un projet" at bounding box center [722, 228] width 153 height 26
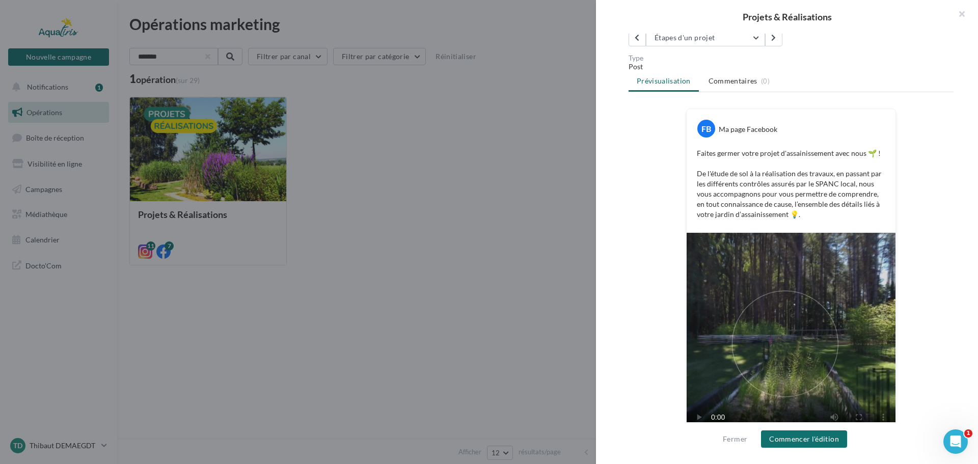
scroll to position [141, 0]
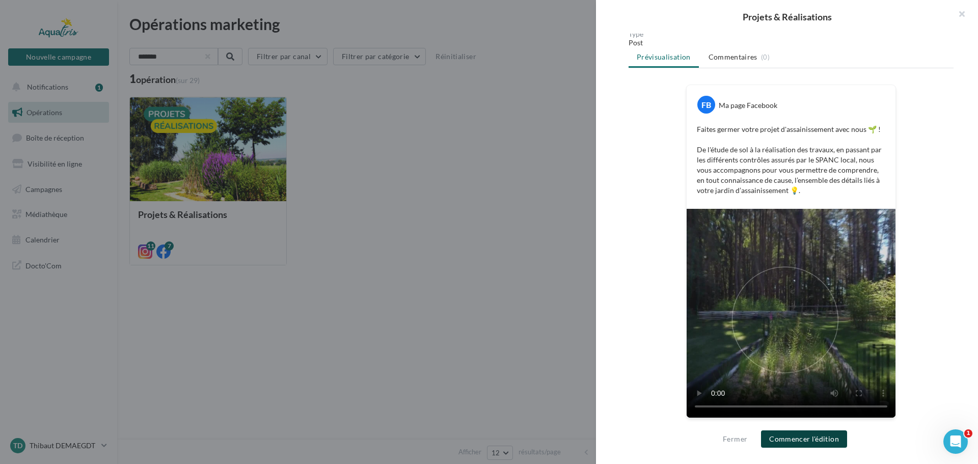
click at [792, 442] on button "Commencer l'édition" at bounding box center [804, 439] width 86 height 17
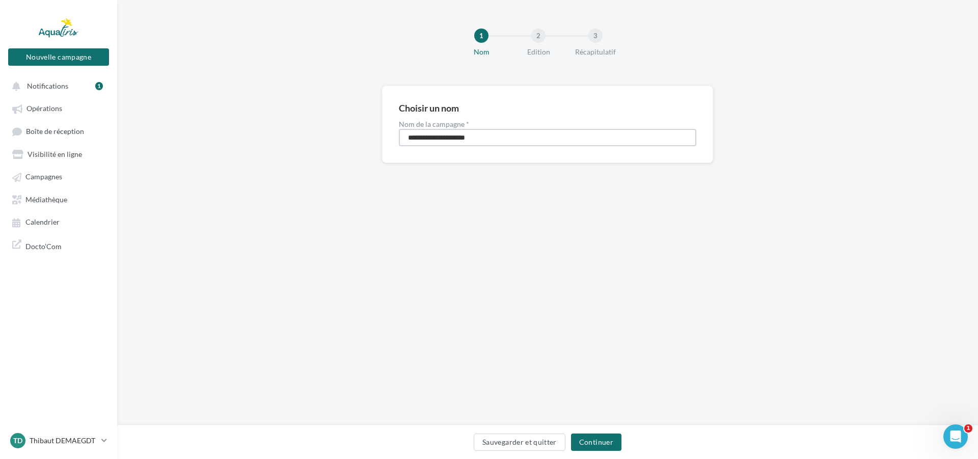
drag, startPoint x: 477, startPoint y: 137, endPoint x: 290, endPoint y: 144, distance: 187.7
click at [290, 144] on div "**********" at bounding box center [547, 141] width 861 height 110
type input "**********"
drag, startPoint x: 635, startPoint y: 445, endPoint x: 617, endPoint y: 449, distance: 18.8
click at [632, 445] on div "Sauvegarder et quitter Continuer" at bounding box center [547, 444] width 845 height 21
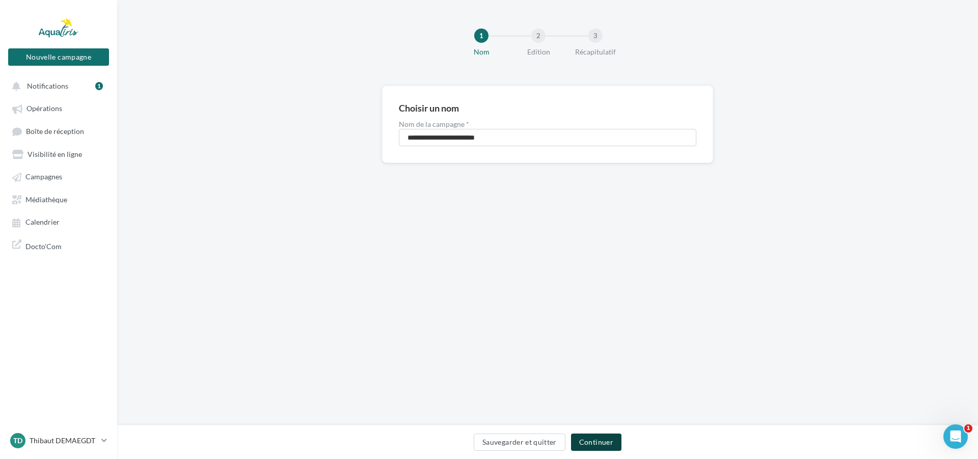
click at [608, 448] on button "Continuer" at bounding box center [596, 442] width 50 height 17
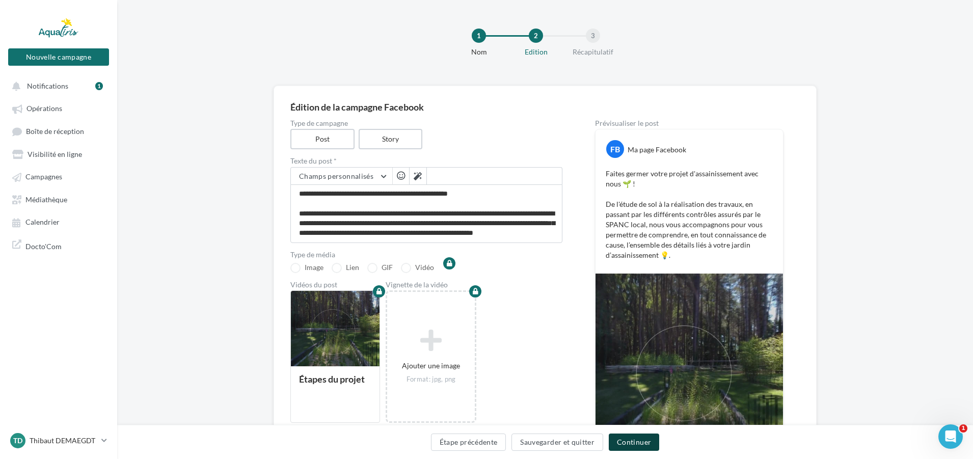
click at [641, 439] on button "Continuer" at bounding box center [634, 442] width 50 height 17
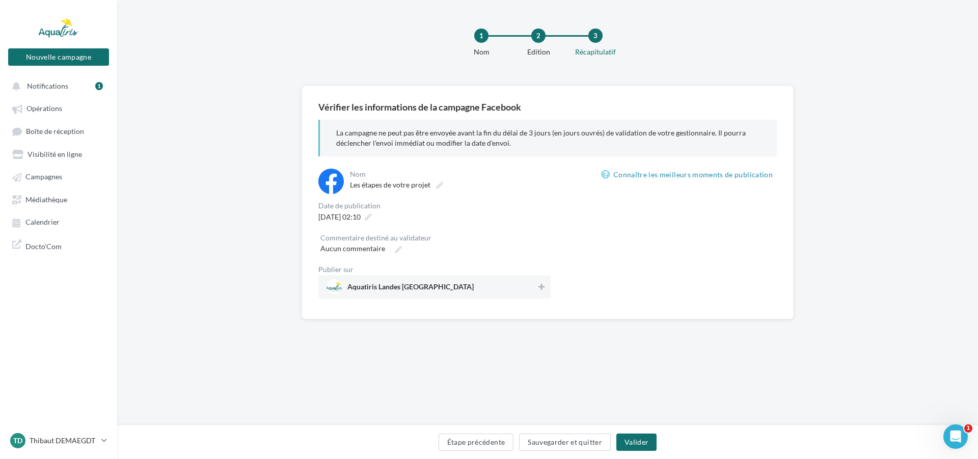
click at [421, 288] on span "Aquatiris Landes Pyrénées Atlantiques" at bounding box center [411, 288] width 126 height 11
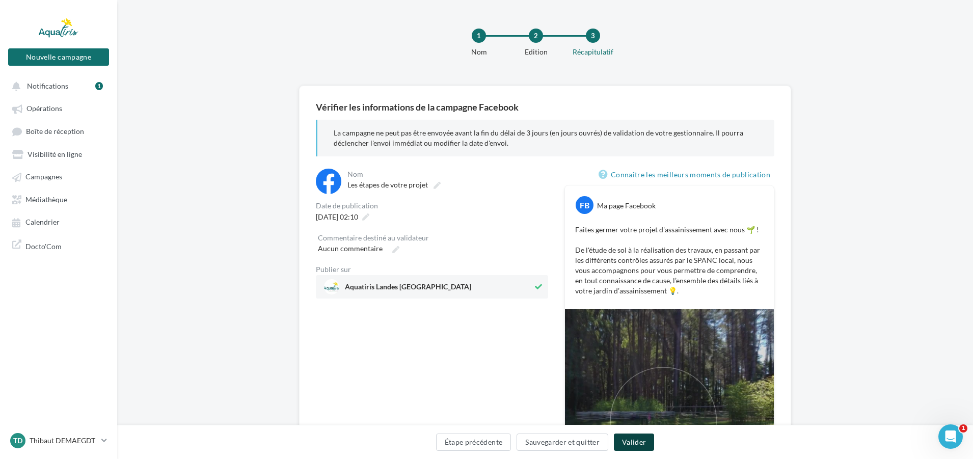
click at [642, 438] on button "Valider" at bounding box center [634, 442] width 40 height 17
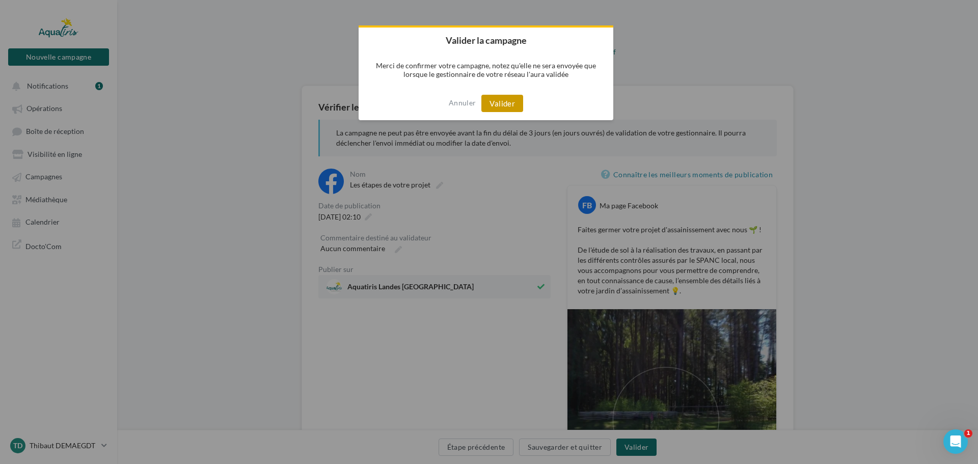
click at [502, 112] on button "Valider" at bounding box center [503, 103] width 42 height 17
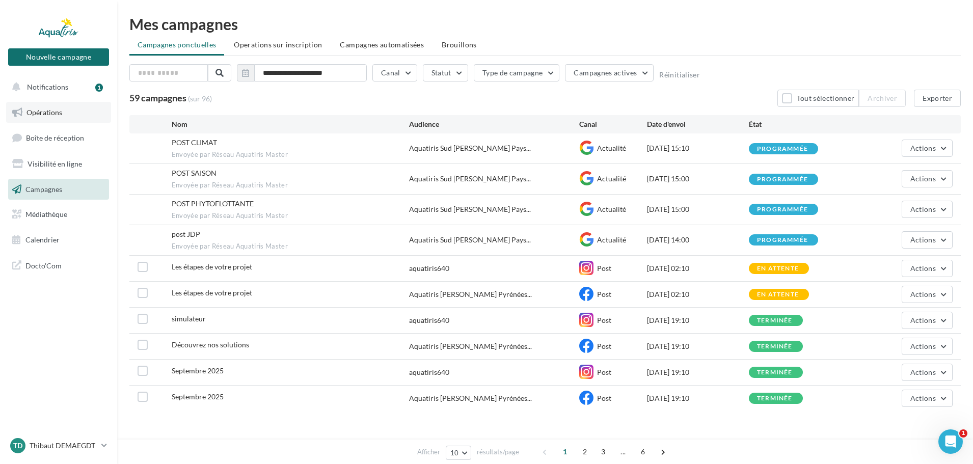
click at [19, 105] on link "Opérations" at bounding box center [58, 112] width 105 height 21
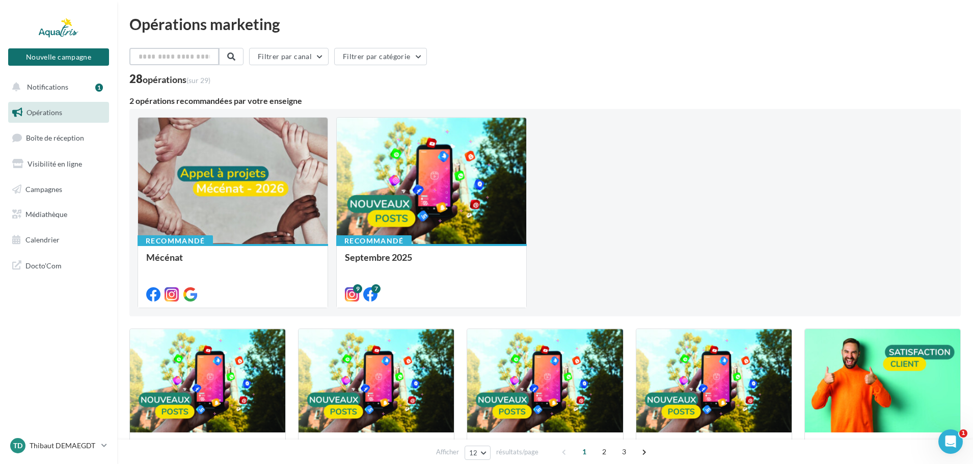
click at [198, 63] on input "text" at bounding box center [174, 56] width 90 height 17
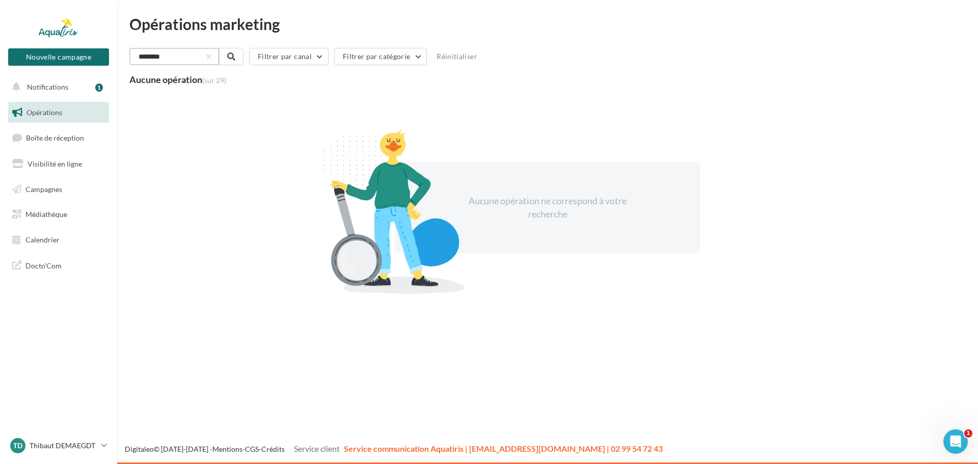
drag, startPoint x: 172, startPoint y: 58, endPoint x: 84, endPoint y: 68, distance: 89.3
click at [80, 69] on div "Nouvelle campagne Nouvelle campagne Notifications 1 Opérations Boîte de récepti…" at bounding box center [489, 232] width 978 height 464
type input "**********"
click at [233, 57] on span at bounding box center [230, 56] width 8 height 8
drag, startPoint x: 180, startPoint y: 55, endPoint x: 96, endPoint y: 60, distance: 84.3
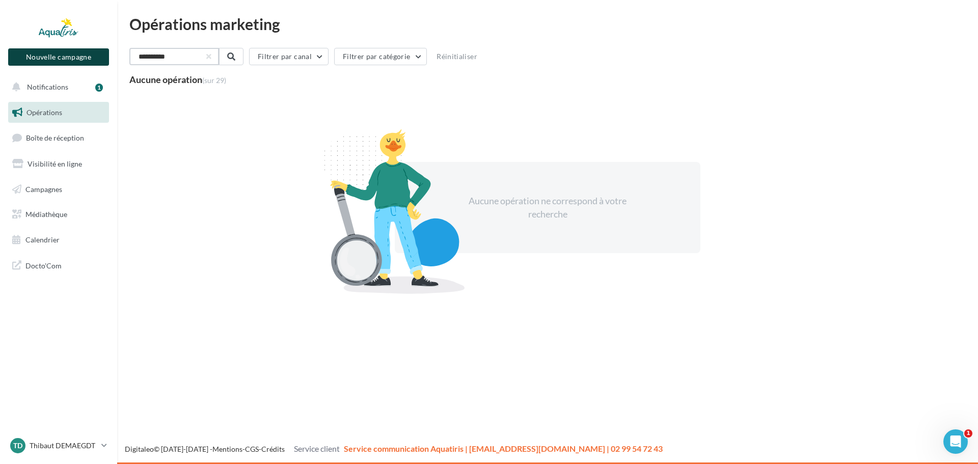
click at [98, 57] on div "Nouvelle campagne Nouvelle campagne Notifications 1 Opérations Boîte de récepti…" at bounding box center [489, 232] width 978 height 464
click at [243, 59] on button at bounding box center [230, 56] width 24 height 17
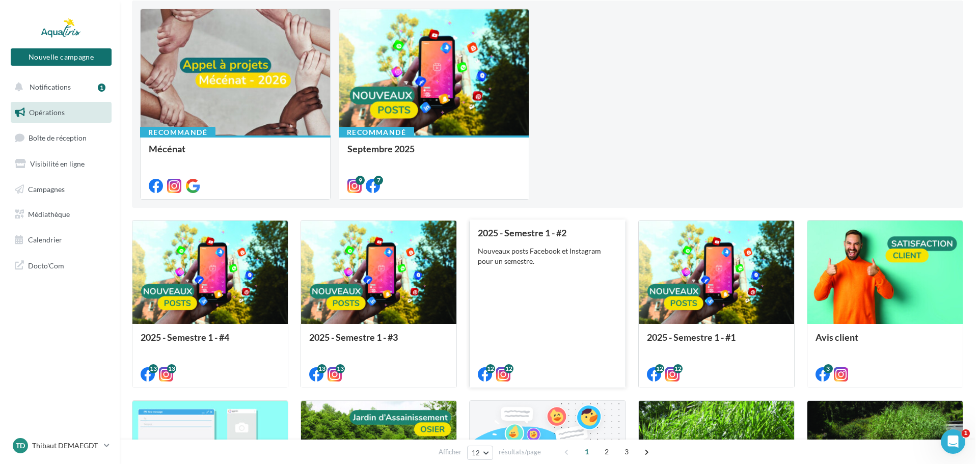
scroll to position [102, 0]
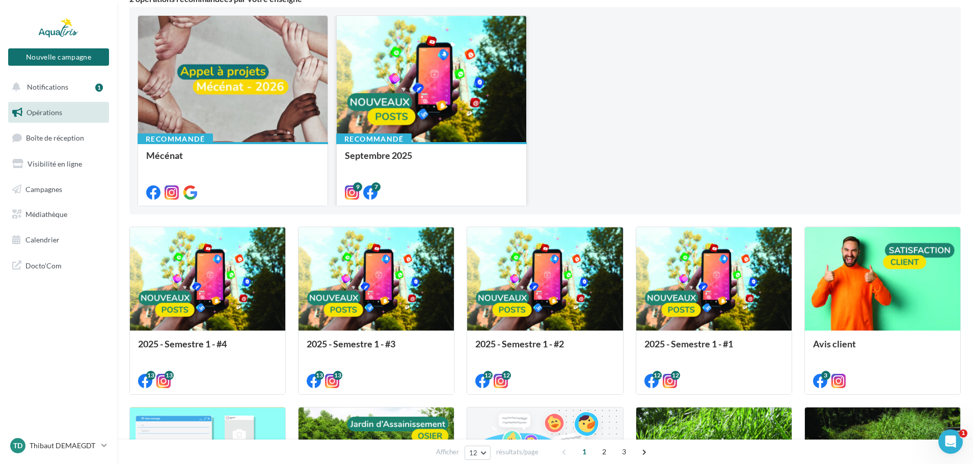
click at [458, 136] on div at bounding box center [432, 79] width 190 height 127
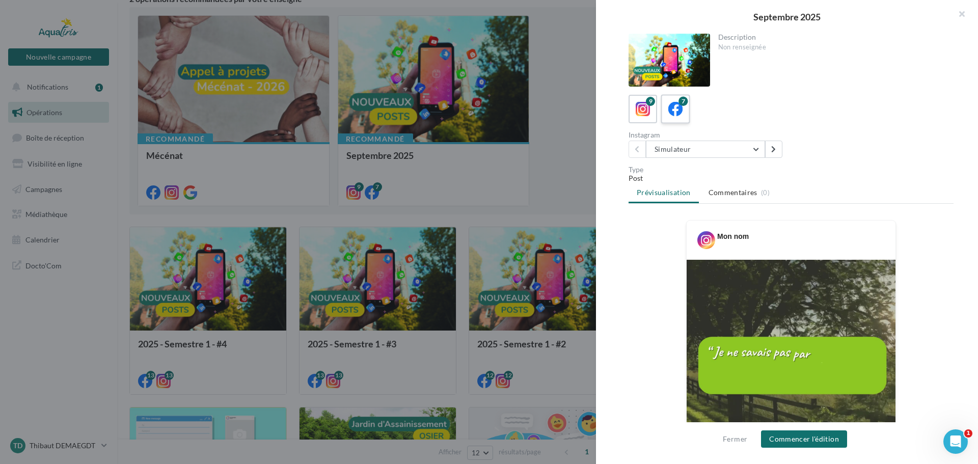
drag, startPoint x: 678, startPoint y: 115, endPoint x: 677, endPoint y: 129, distance: 14.3
click at [678, 116] on icon at bounding box center [676, 109] width 15 height 15
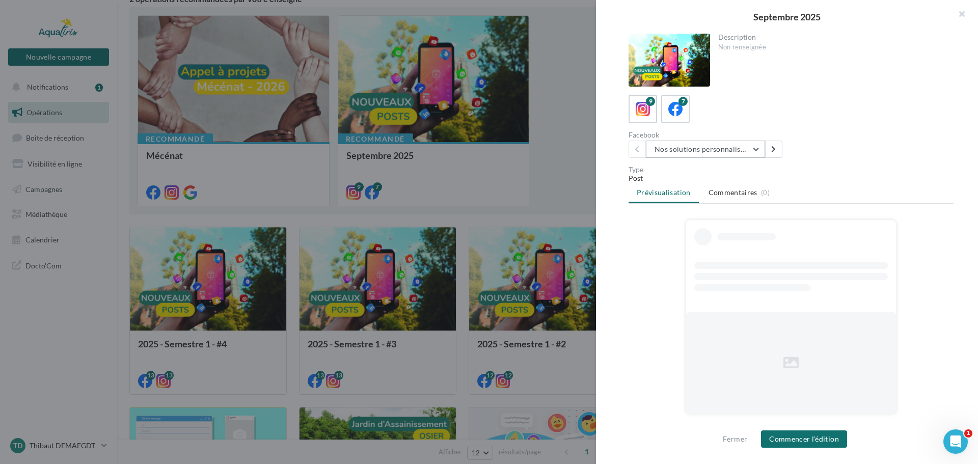
click at [689, 152] on button "Nos solutions personnalisées" at bounding box center [705, 149] width 119 height 17
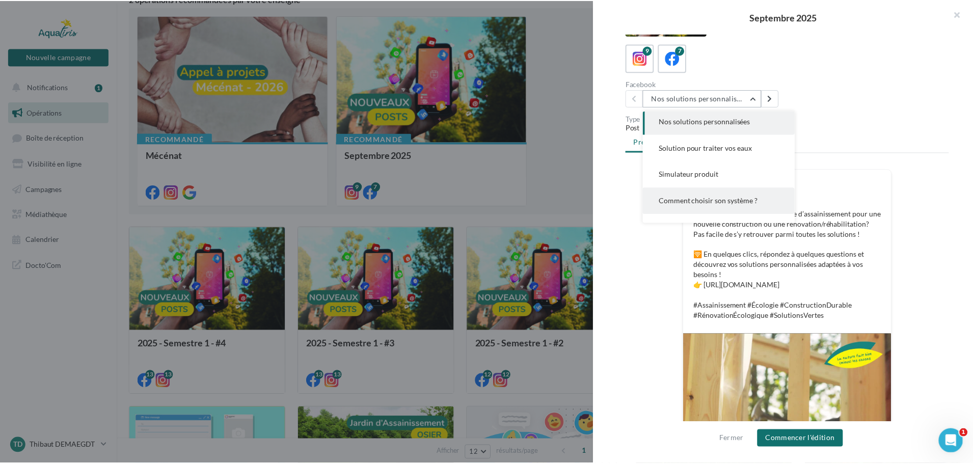
scroll to position [0, 0]
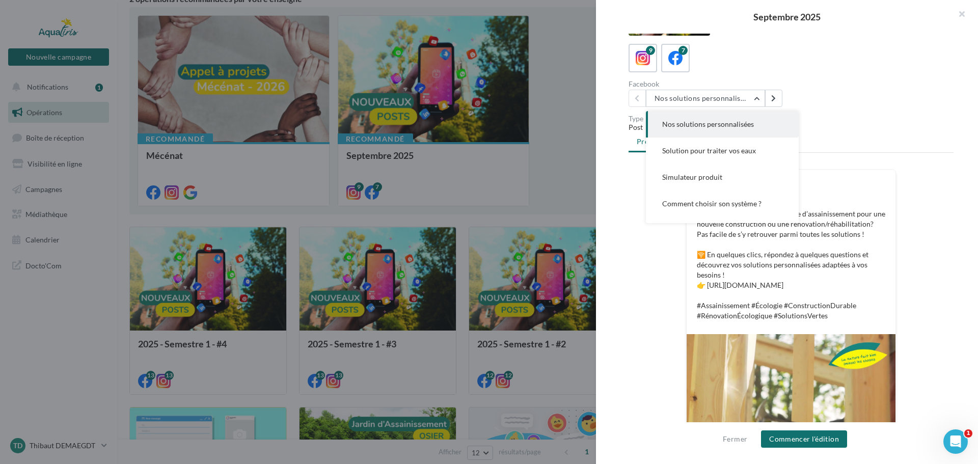
click at [643, 284] on div "FB Ma page Facebook 💡 Vous cherchez le bon système d’assainissement pour une no…" at bounding box center [791, 363] width 325 height 388
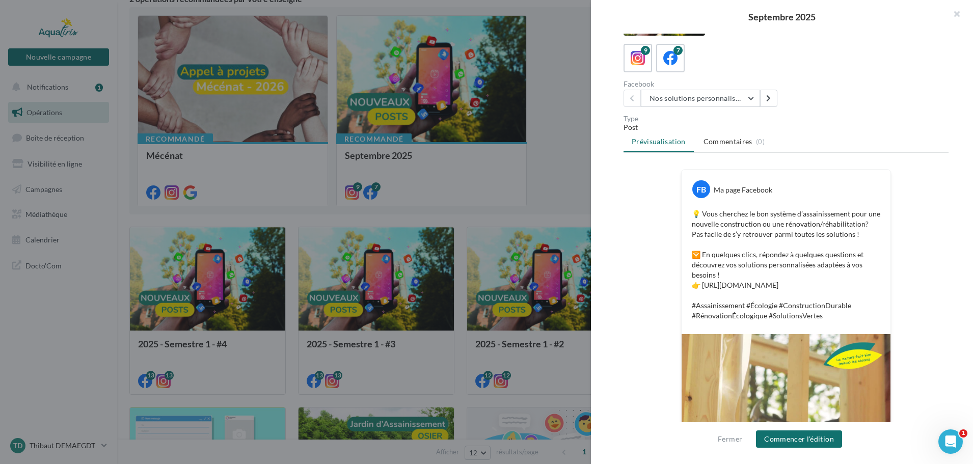
click at [573, 173] on div at bounding box center [486, 232] width 973 height 464
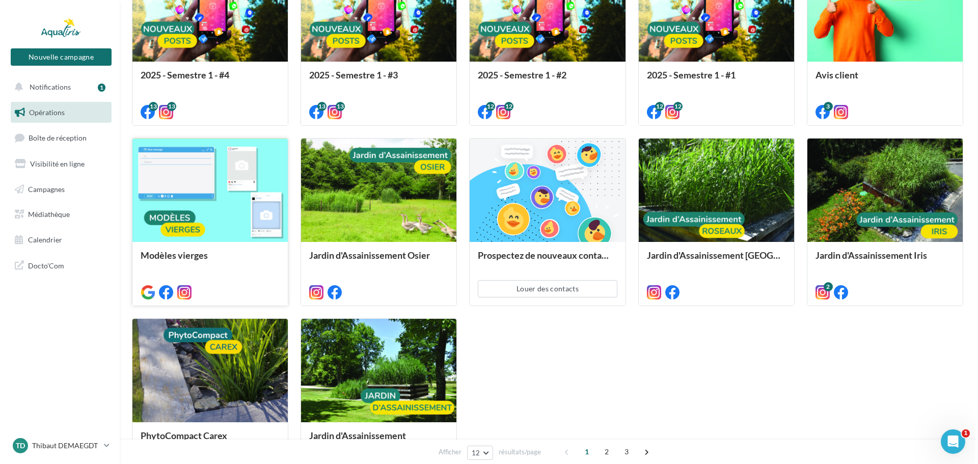
scroll to position [357, 0]
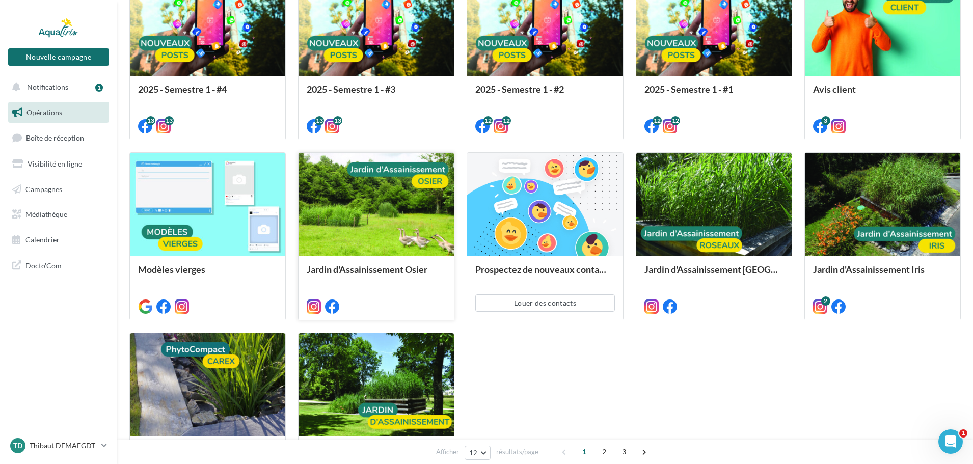
click at [380, 244] on div at bounding box center [376, 205] width 155 height 104
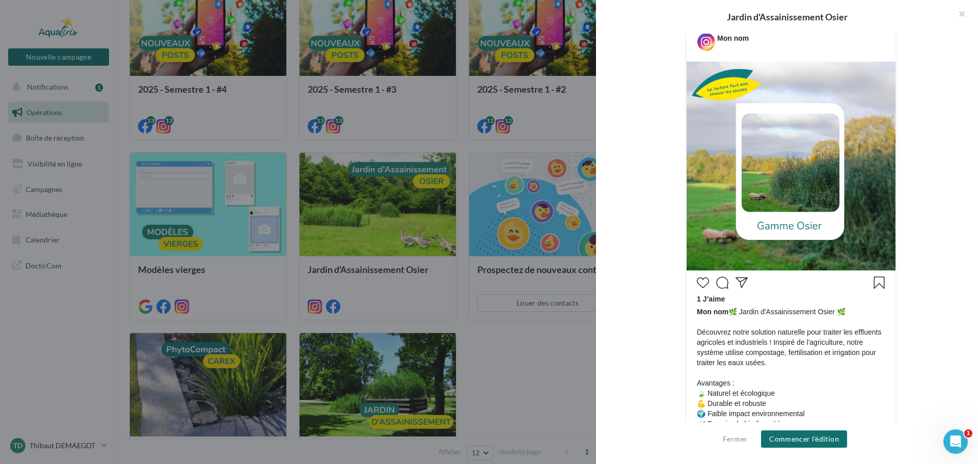
scroll to position [204, 0]
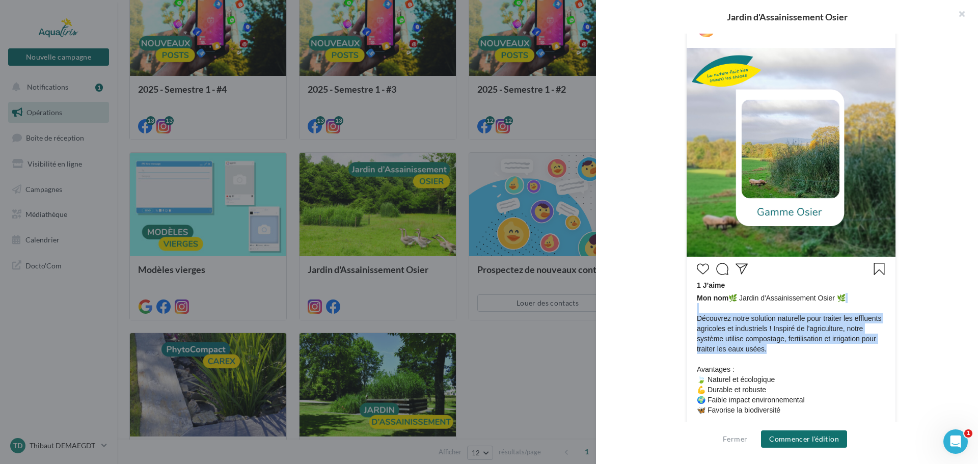
drag, startPoint x: 851, startPoint y: 353, endPoint x: 854, endPoint y: 306, distance: 47.0
click at [854, 306] on span "Mon nom 🌿 Jardin d'Assainissement Osier 🌿 Découvrez notre solution naturelle po…" at bounding box center [791, 395] width 189 height 204
drag, startPoint x: 860, startPoint y: 326, endPoint x: 873, endPoint y: 363, distance: 39.0
click at [873, 363] on span "Mon nom 🌿 Jardin d'Assainissement Osier 🌿 Découvrez notre solution naturelle po…" at bounding box center [791, 395] width 189 height 204
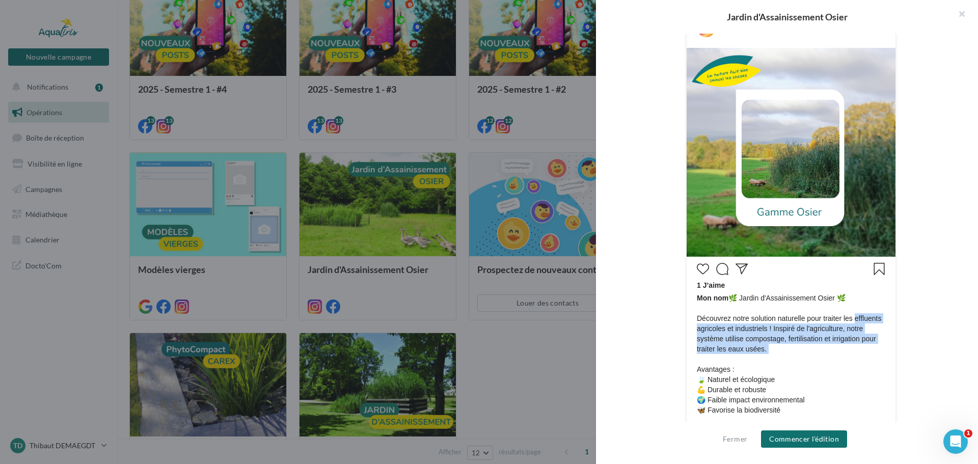
click at [873, 363] on span "Mon nom 🌿 Jardin d'Assainissement Osier 🌿 Découvrez notre solution naturelle po…" at bounding box center [791, 395] width 189 height 204
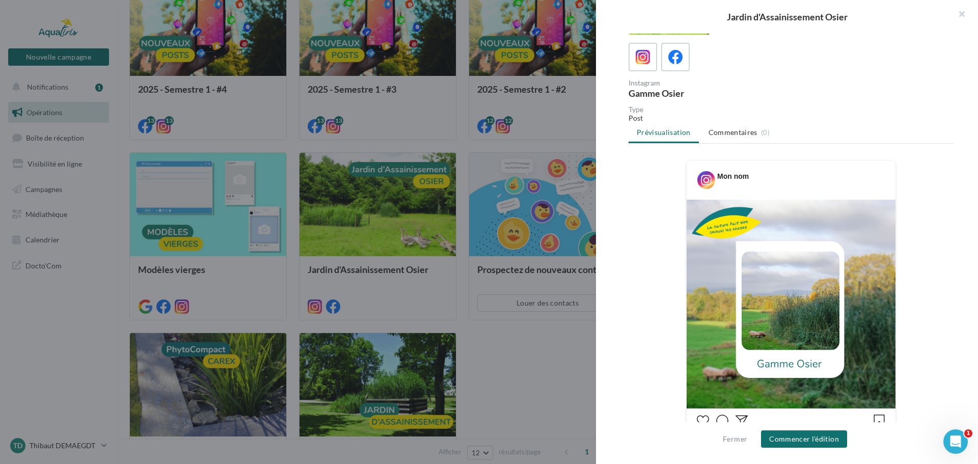
scroll to position [41, 0]
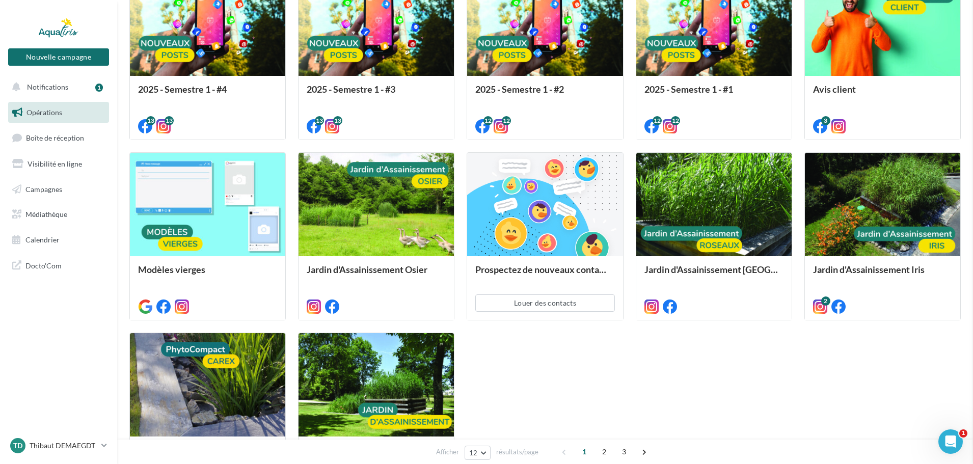
click at [414, 233] on div at bounding box center [376, 205] width 155 height 104
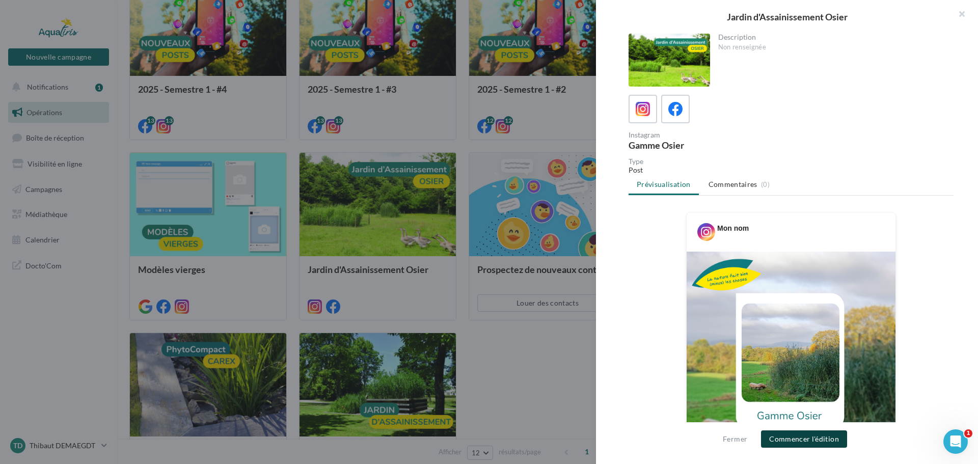
click at [788, 434] on button "Commencer l'édition" at bounding box center [804, 439] width 86 height 17
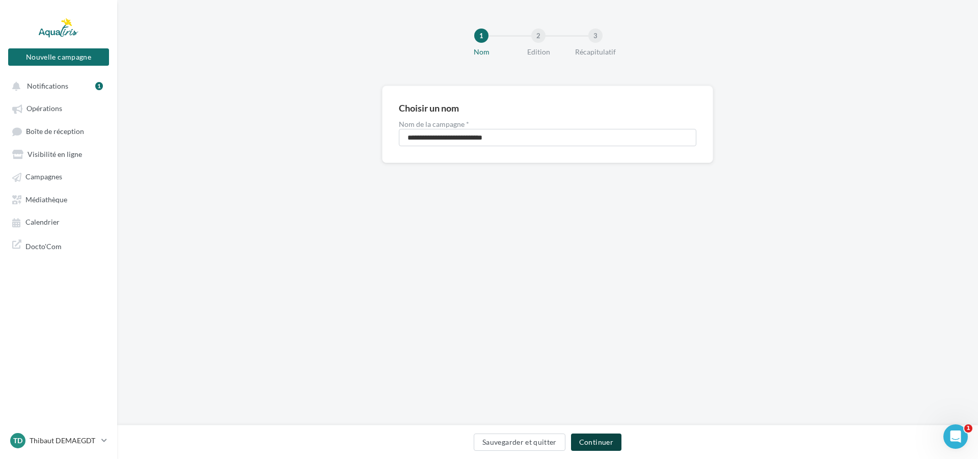
click at [610, 447] on button "Continuer" at bounding box center [596, 442] width 50 height 17
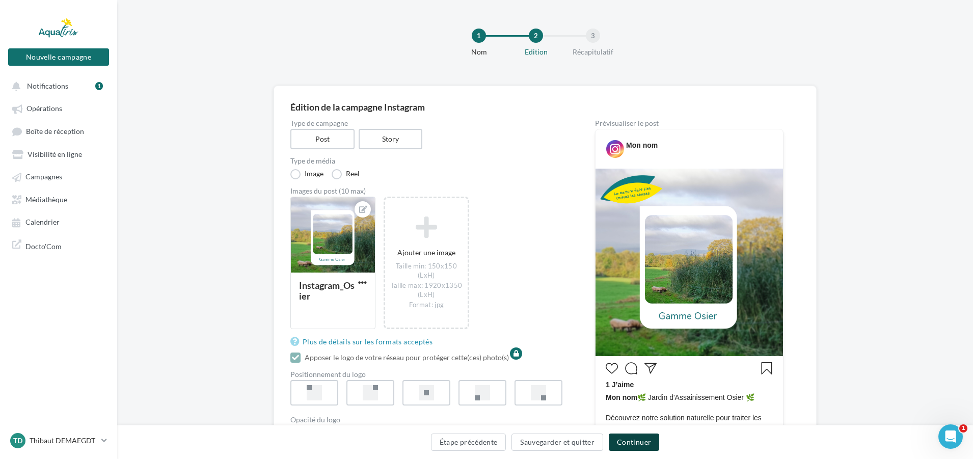
click at [627, 445] on button "Continuer" at bounding box center [634, 442] width 50 height 17
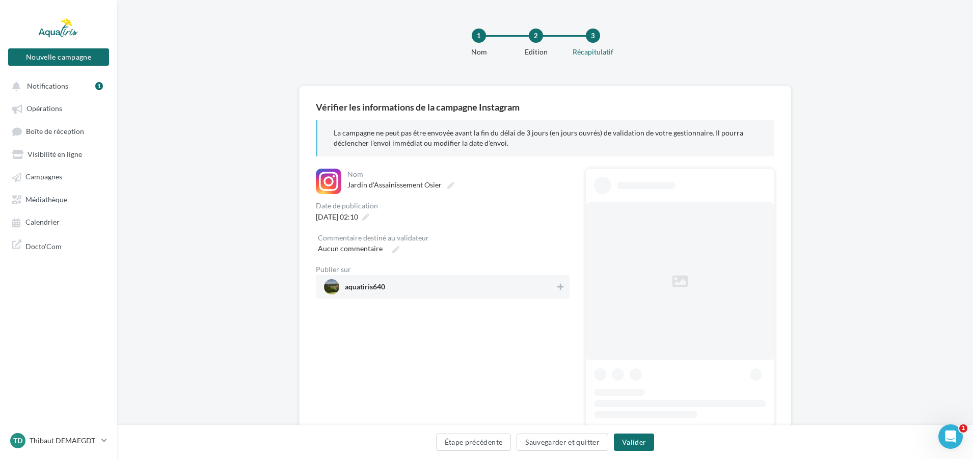
click at [363, 159] on div "**********" at bounding box center [545, 294] width 459 height 384
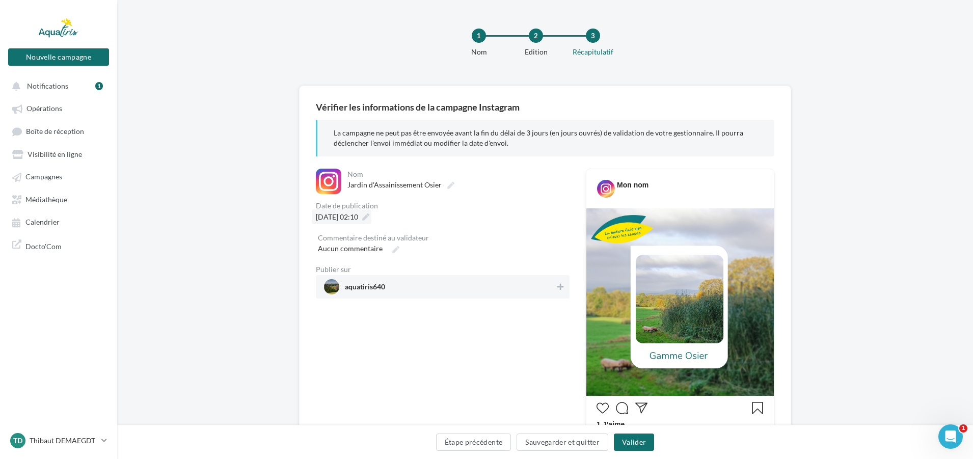
click at [369, 219] on icon at bounding box center [365, 217] width 7 height 7
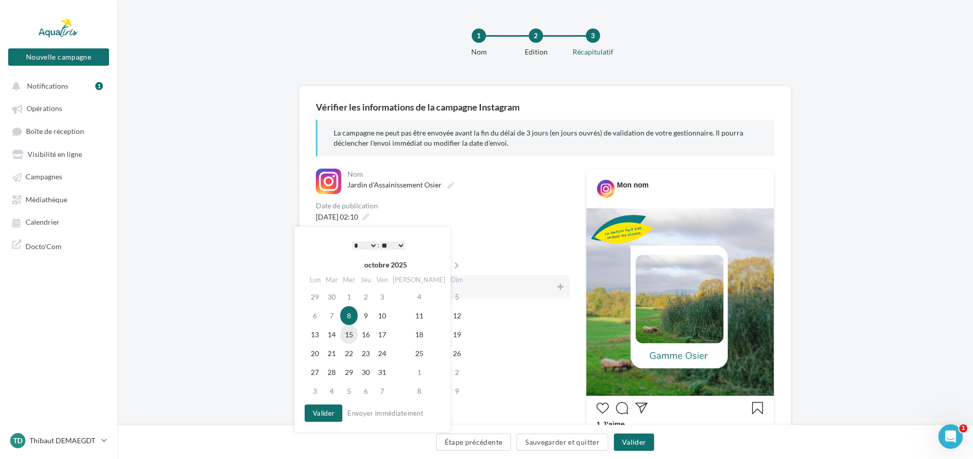
click at [355, 335] on td "15" at bounding box center [348, 334] width 17 height 19
click at [372, 213] on div "[DATE] 02:10" at bounding box center [342, 216] width 60 height 15
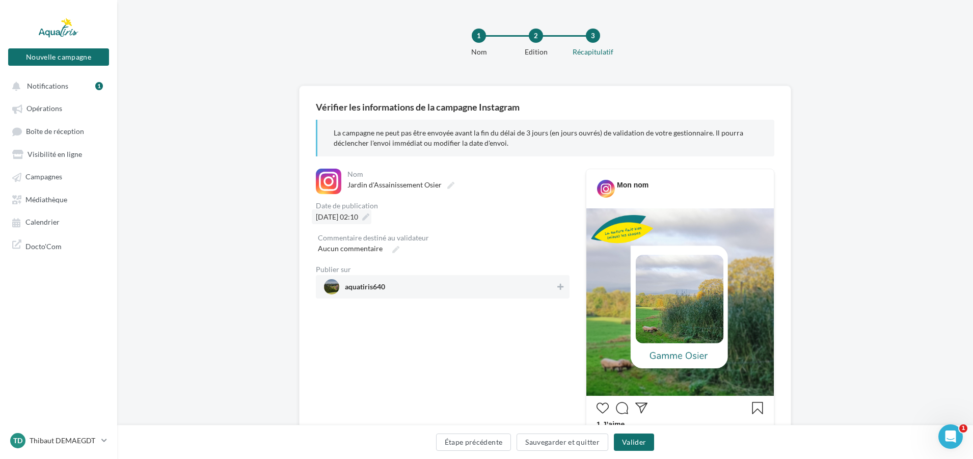
click at [372, 214] on div "[DATE] 02:10" at bounding box center [342, 216] width 60 height 15
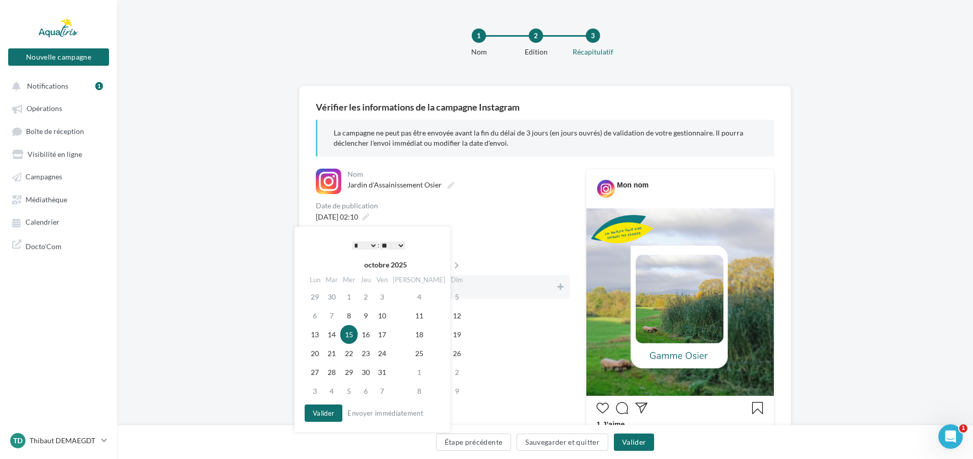
click at [356, 247] on select "* * * * * * * * * * ** ** ** ** ** ** ** ** ** ** ** ** ** **" at bounding box center [364, 246] width 25 height 8
click at [320, 414] on button "Valider" at bounding box center [324, 413] width 38 height 17
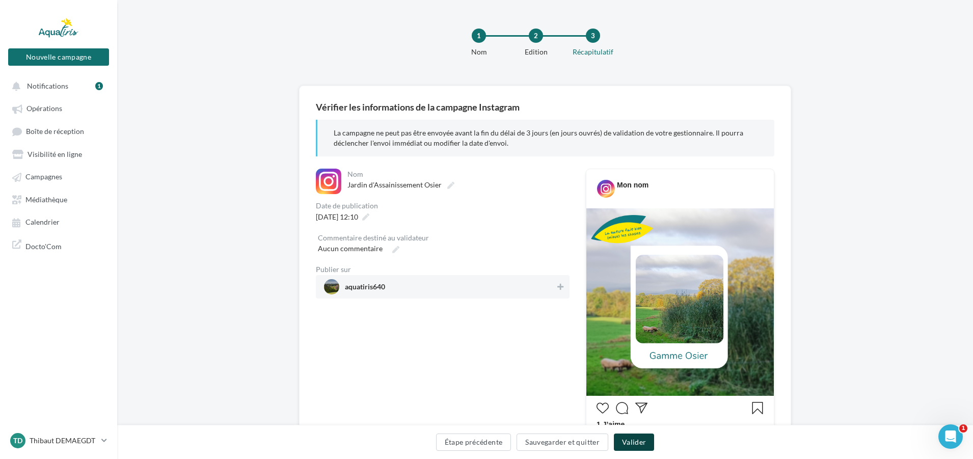
click at [628, 442] on button "Valider" at bounding box center [634, 442] width 40 height 17
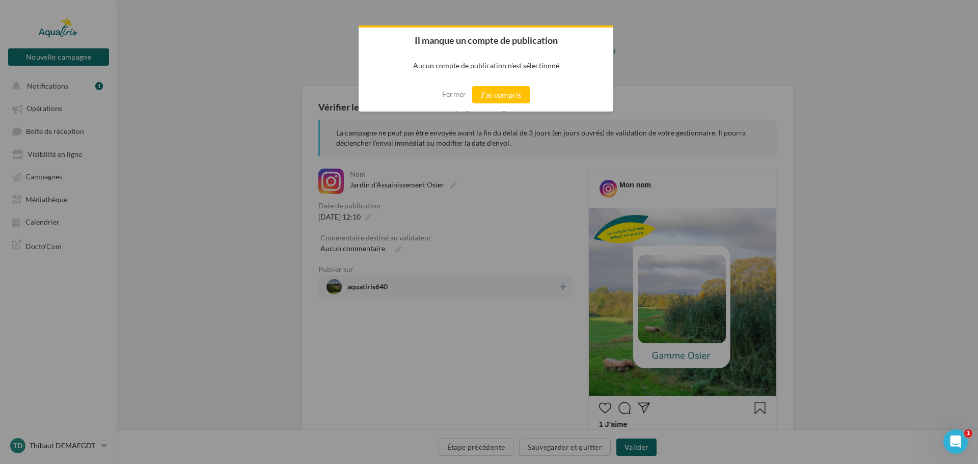
drag, startPoint x: 499, startPoint y: 97, endPoint x: 471, endPoint y: 133, distance: 45.4
click at [499, 98] on button "J'ai compris" at bounding box center [501, 94] width 58 height 17
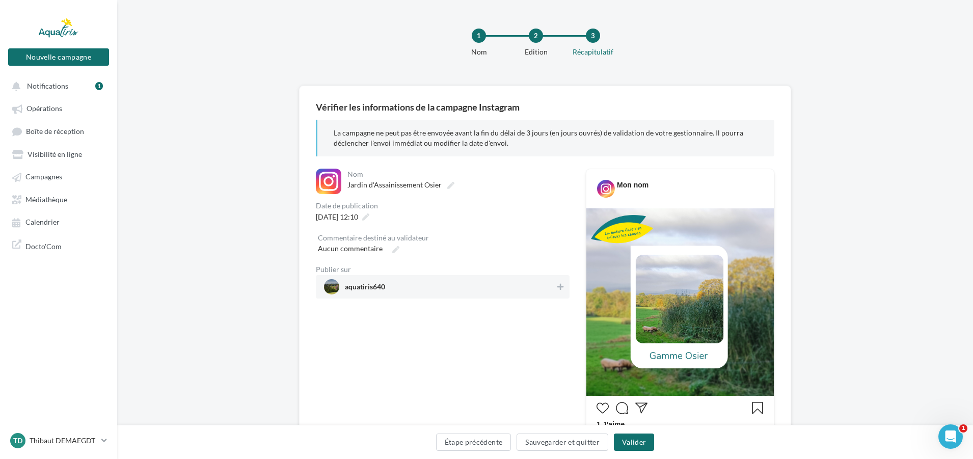
click at [370, 292] on span "aquatiris640" at bounding box center [365, 288] width 40 height 11
click at [628, 444] on button "Valider" at bounding box center [634, 442] width 40 height 17
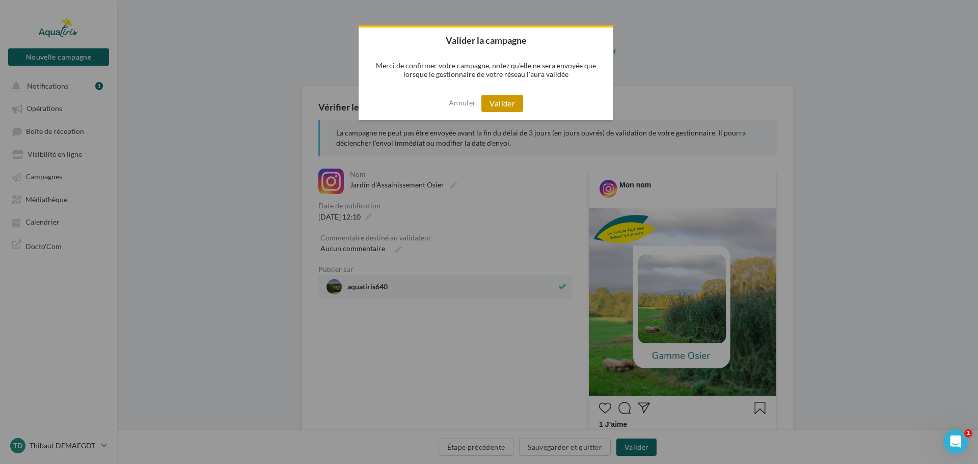
click at [506, 102] on button "Valider" at bounding box center [503, 103] width 42 height 17
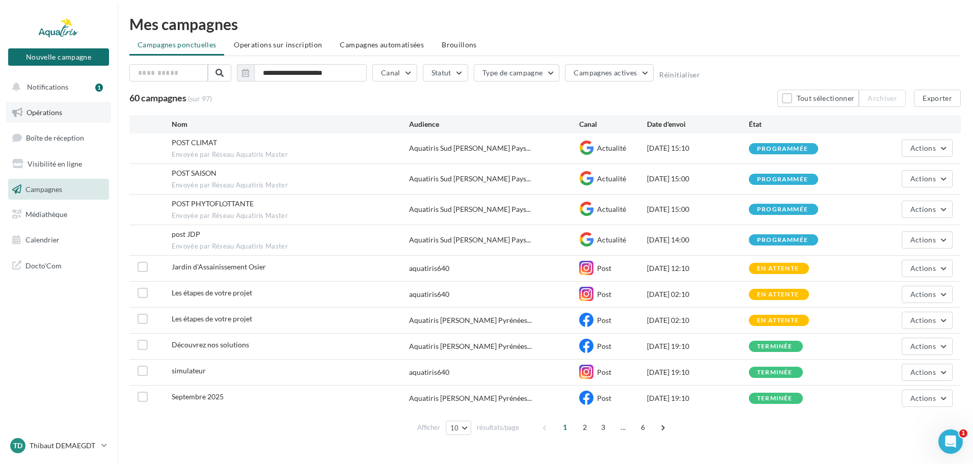
click at [56, 115] on span "Opérations" at bounding box center [44, 112] width 36 height 9
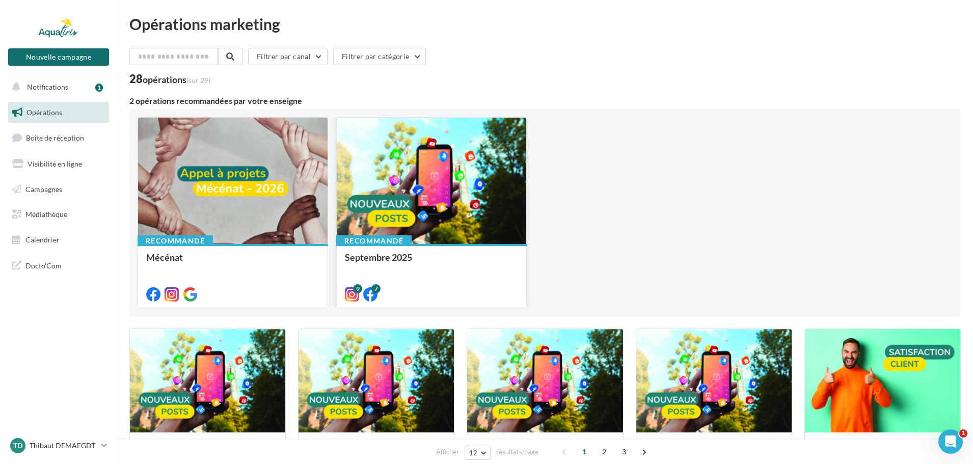
click at [437, 209] on div at bounding box center [432, 181] width 190 height 127
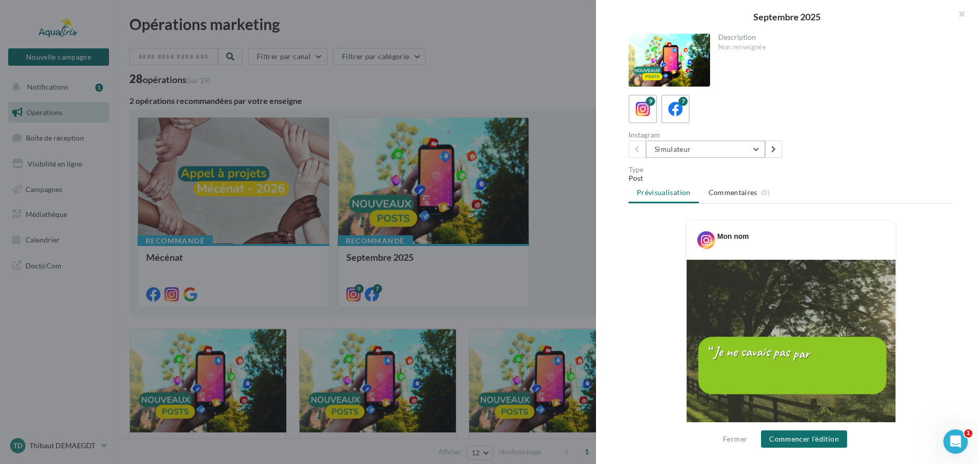
click at [691, 150] on button "Simulateur" at bounding box center [705, 149] width 119 height 17
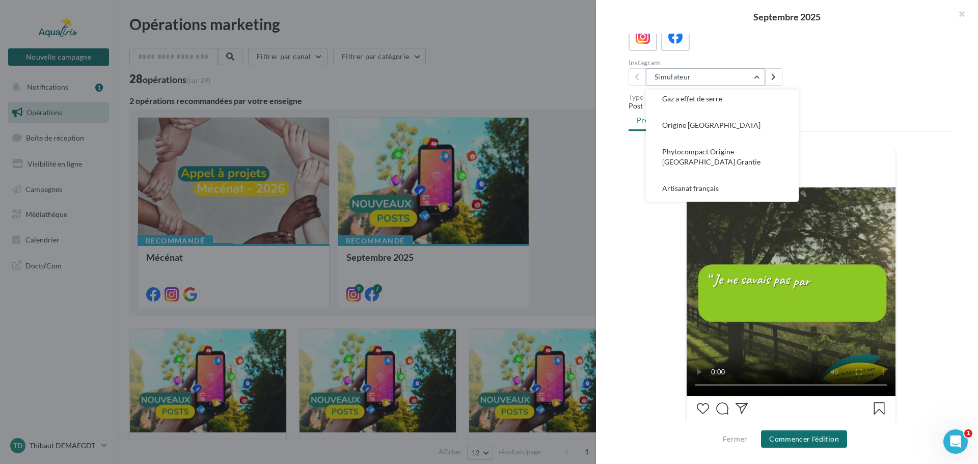
scroll to position [102, 0]
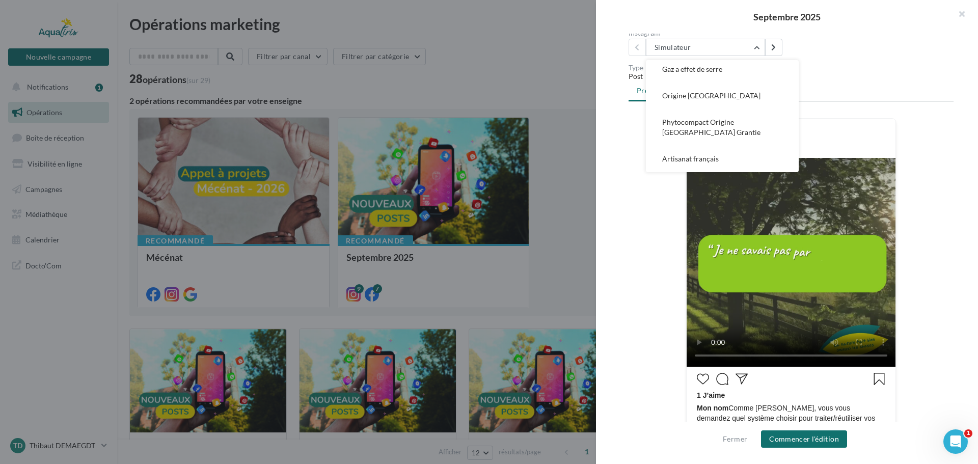
click at [705, 129] on button "Phytocompact Origine [GEOGRAPHIC_DATA] Grantie" at bounding box center [722, 127] width 153 height 37
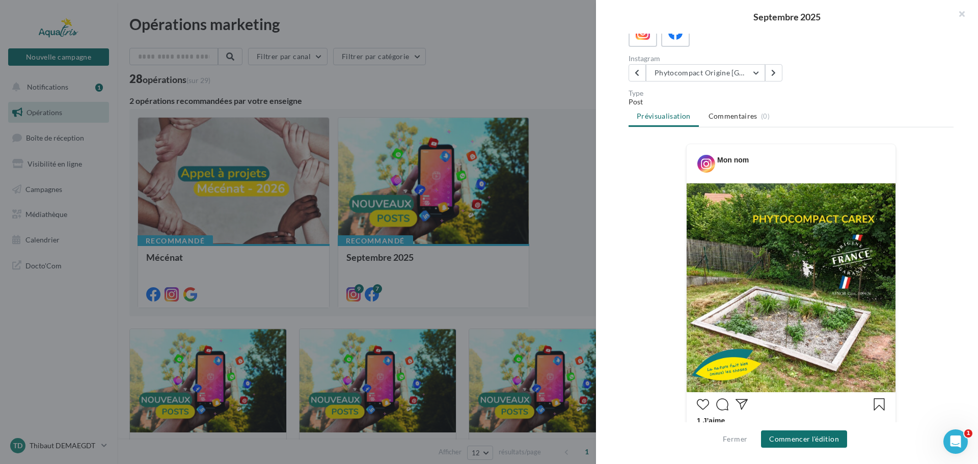
scroll to position [0, 0]
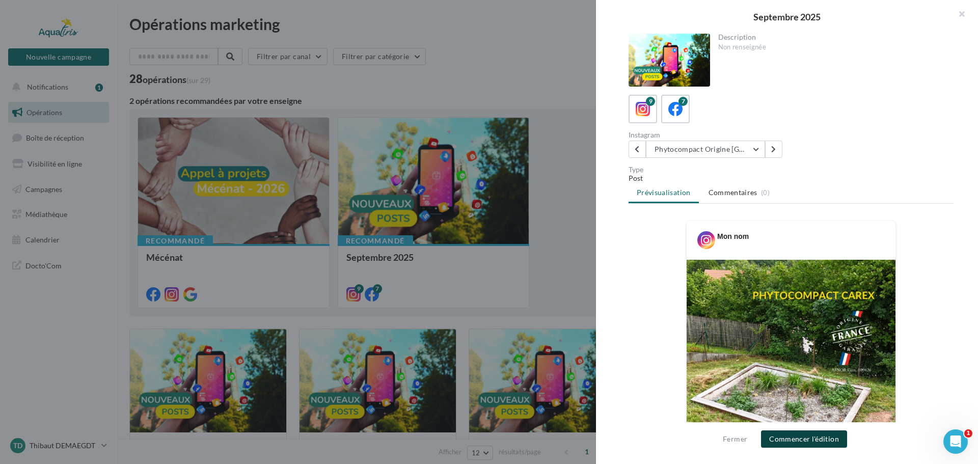
click at [811, 439] on button "Commencer l'édition" at bounding box center [804, 439] width 86 height 17
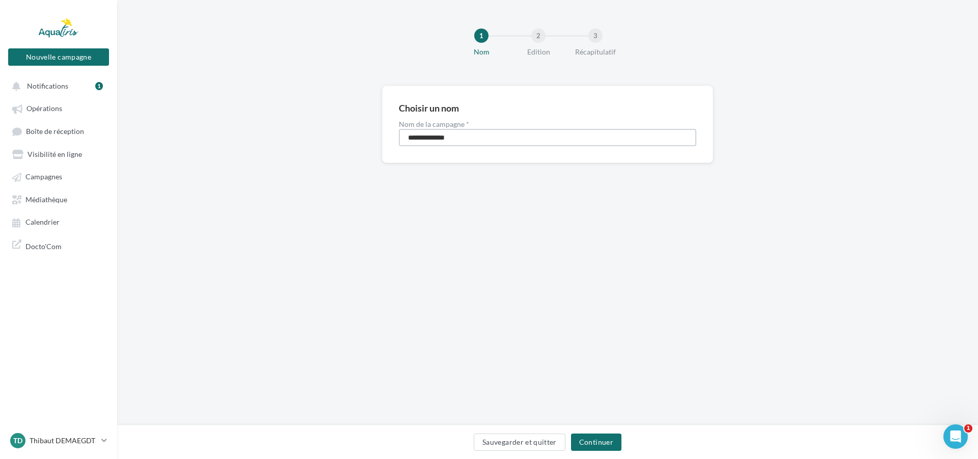
drag, startPoint x: 441, startPoint y: 142, endPoint x: 364, endPoint y: 151, distance: 77.6
click at [365, 150] on div "**********" at bounding box center [547, 141] width 861 height 110
type input "**********"
click at [599, 445] on button "Continuer" at bounding box center [596, 442] width 50 height 17
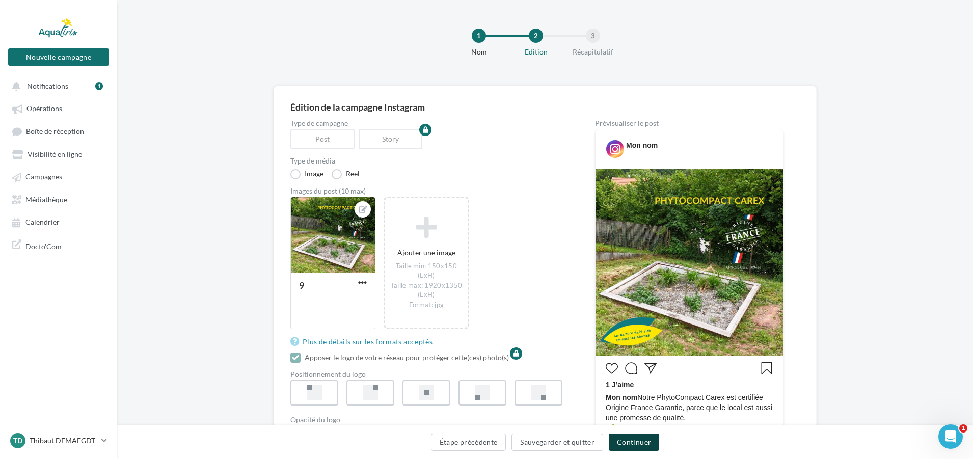
drag, startPoint x: 642, startPoint y: 440, endPoint x: 648, endPoint y: 440, distance: 6.1
click at [646, 440] on button "Continuer" at bounding box center [634, 442] width 50 height 17
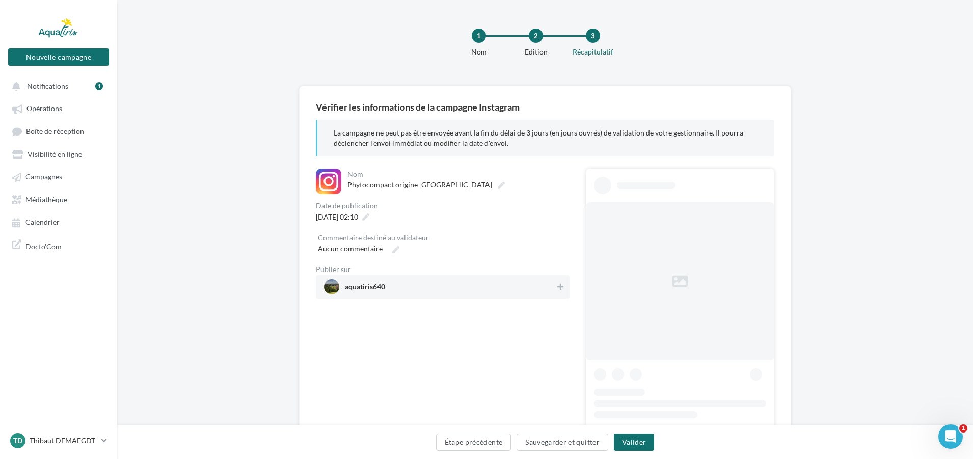
click at [396, 288] on span "aquatiris640" at bounding box center [439, 286] width 231 height 15
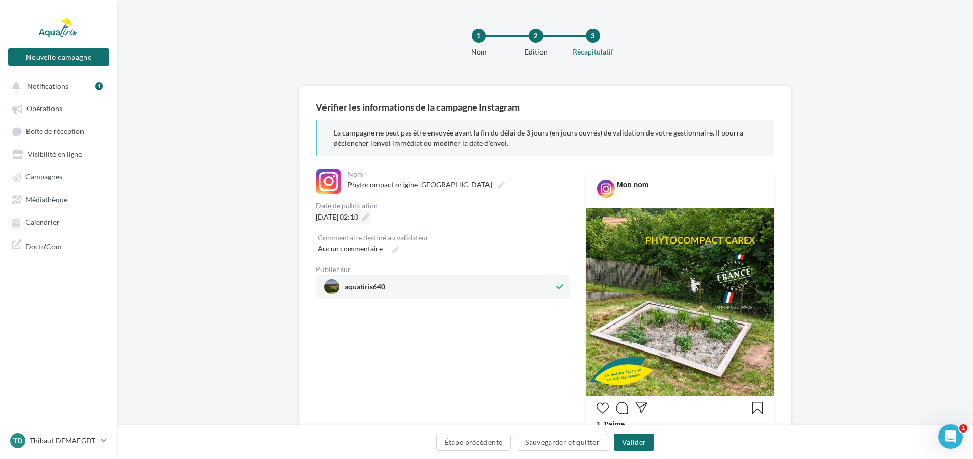
click at [369, 214] on icon at bounding box center [365, 217] width 7 height 7
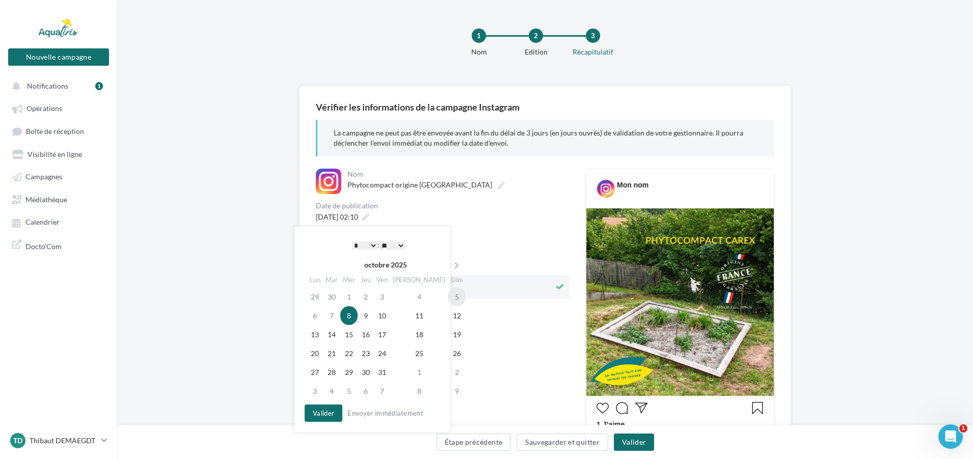
click at [448, 296] on td "5" at bounding box center [457, 296] width 18 height 19
click at [311, 311] on td "6" at bounding box center [315, 315] width 16 height 19
click at [374, 412] on button "Envoyer immédiatement" at bounding box center [385, 413] width 84 height 12
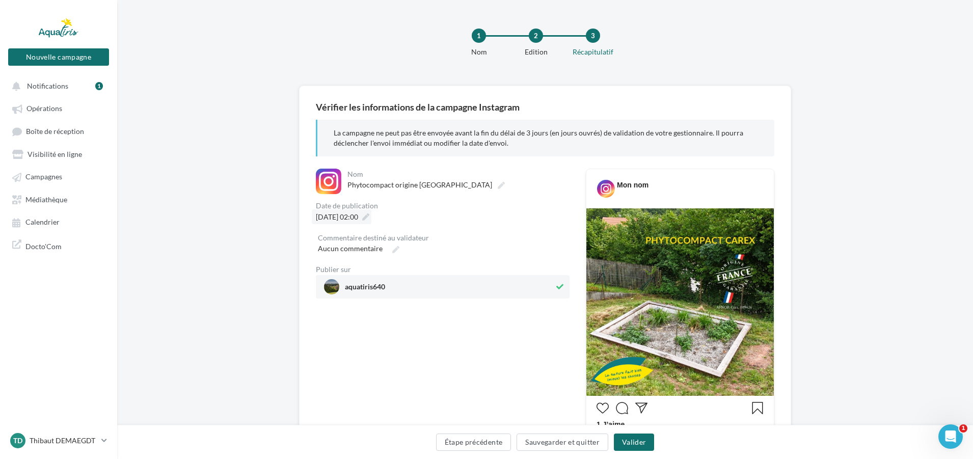
click at [369, 217] on icon at bounding box center [365, 217] width 7 height 7
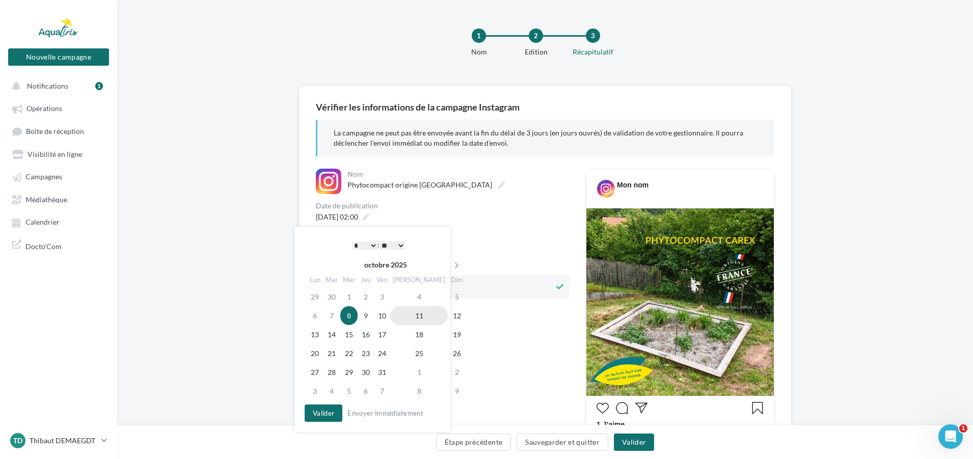
click at [409, 312] on td "11" at bounding box center [419, 315] width 58 height 19
click at [325, 409] on button "Valider" at bounding box center [324, 413] width 38 height 17
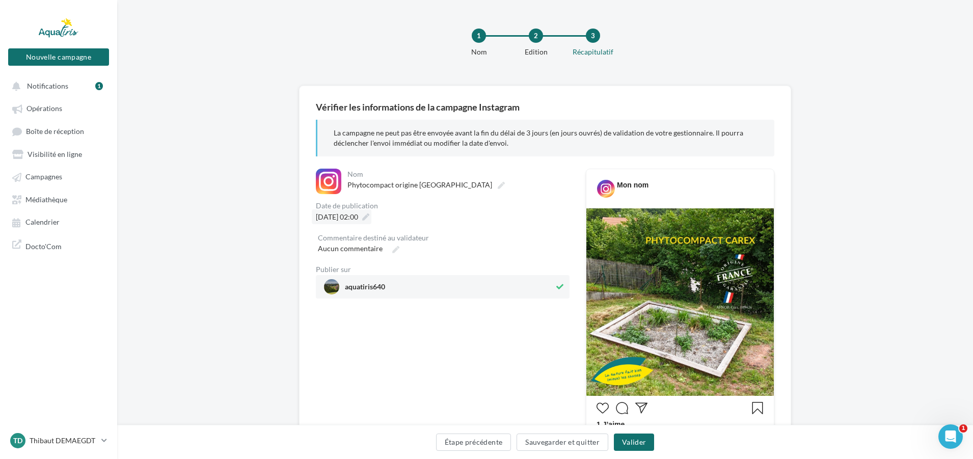
click at [369, 221] on icon at bounding box center [365, 217] width 7 height 7
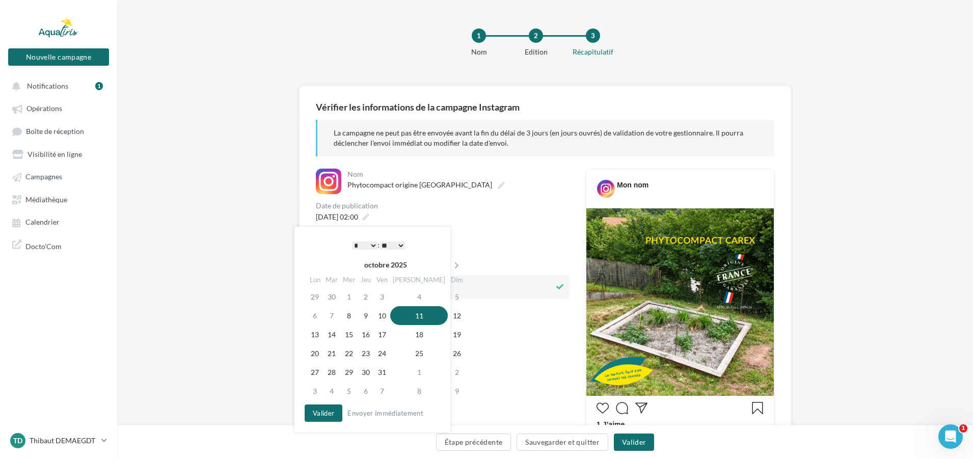
click at [360, 244] on select "* * * * * * * * * * ** ** ** ** ** ** ** ** ** ** ** ** ** **" at bounding box center [364, 246] width 25 height 8
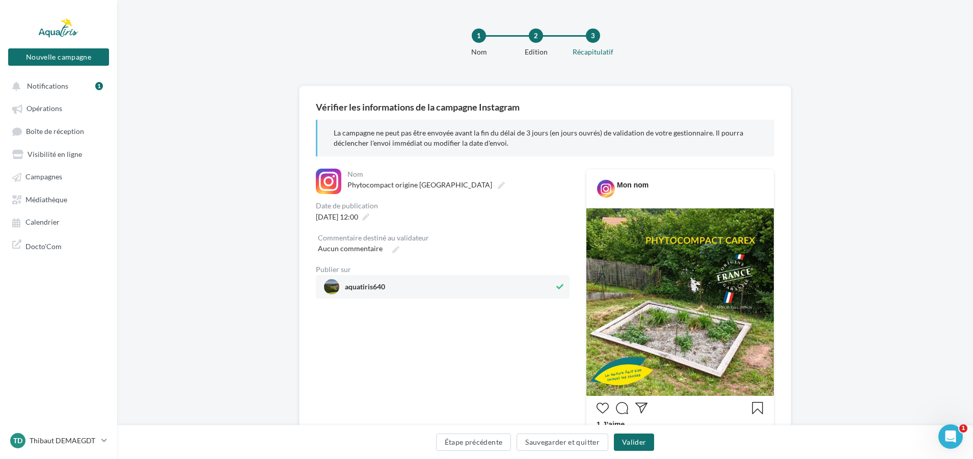
drag, startPoint x: 359, startPoint y: 140, endPoint x: 864, endPoint y: 72, distance: 509.5
click at [864, 72] on div "1 Nom 2 Edition 3 Récapitulatif" at bounding box center [562, 46] width 856 height 61
click at [626, 441] on button "Valider" at bounding box center [634, 442] width 40 height 17
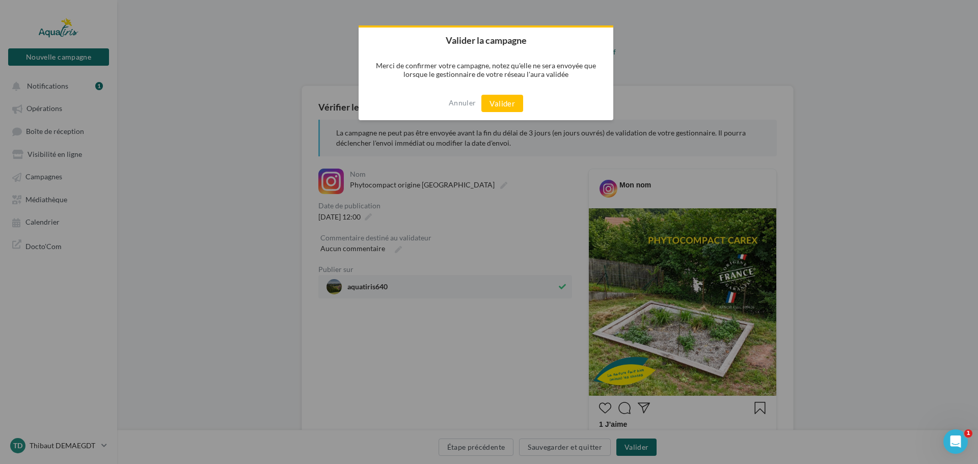
drag, startPoint x: 500, startPoint y: 100, endPoint x: 532, endPoint y: 161, distance: 67.9
click at [501, 101] on button "Valider" at bounding box center [503, 103] width 42 height 17
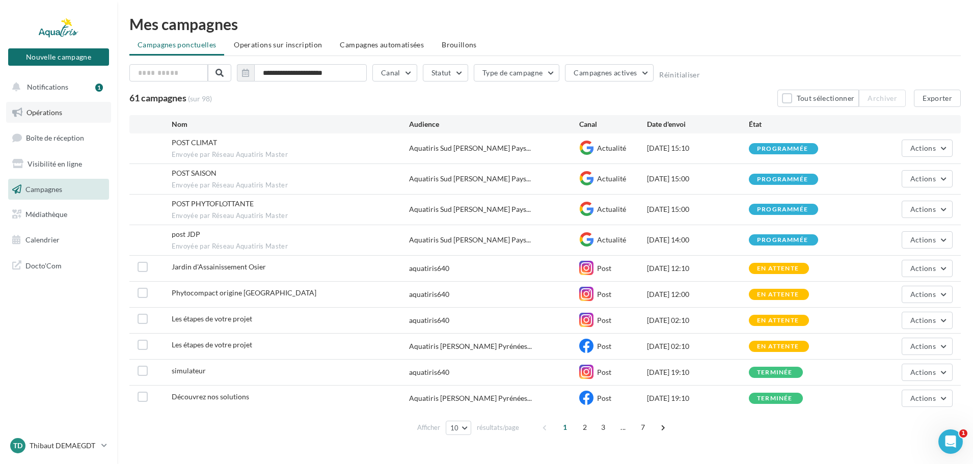
click at [48, 111] on span "Opérations" at bounding box center [44, 112] width 36 height 9
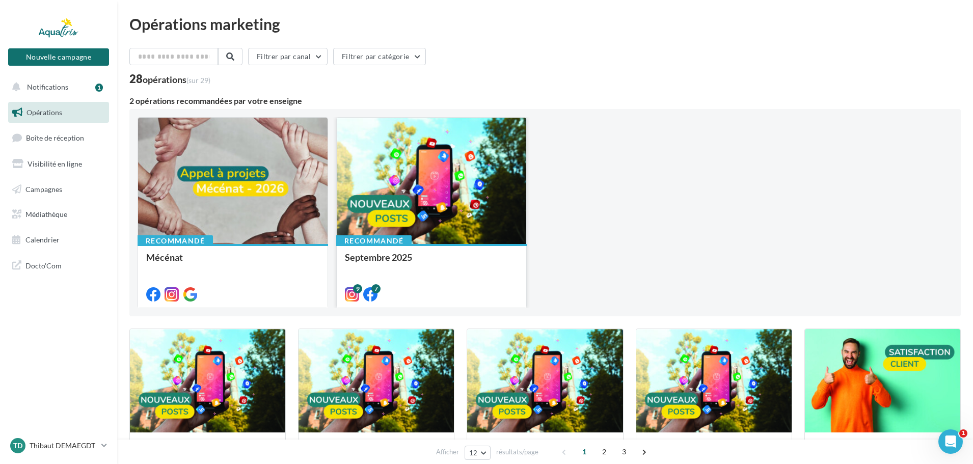
click at [397, 187] on div at bounding box center [432, 181] width 190 height 127
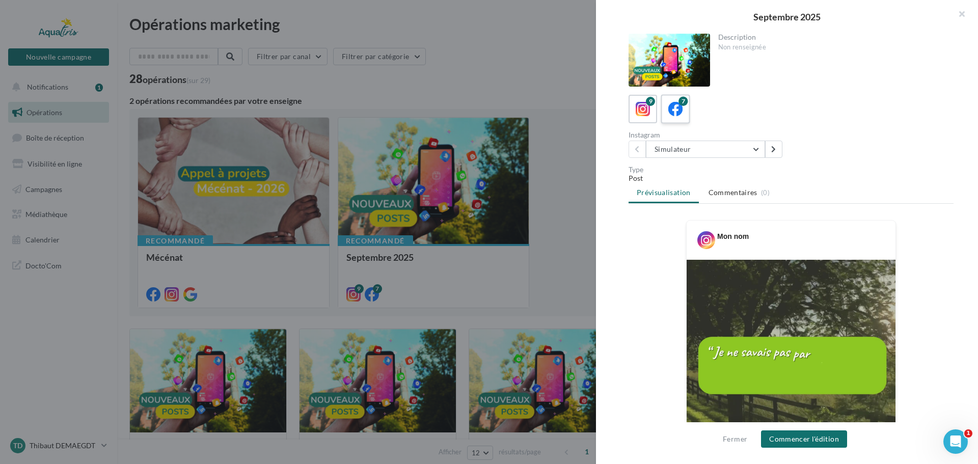
click at [679, 110] on icon at bounding box center [676, 109] width 15 height 15
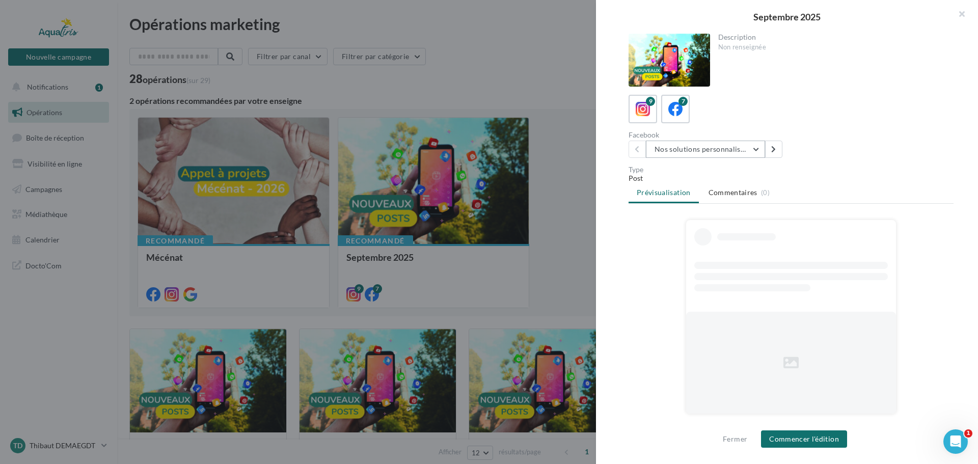
click at [715, 151] on button "Nos solutions personnalisées" at bounding box center [705, 149] width 119 height 17
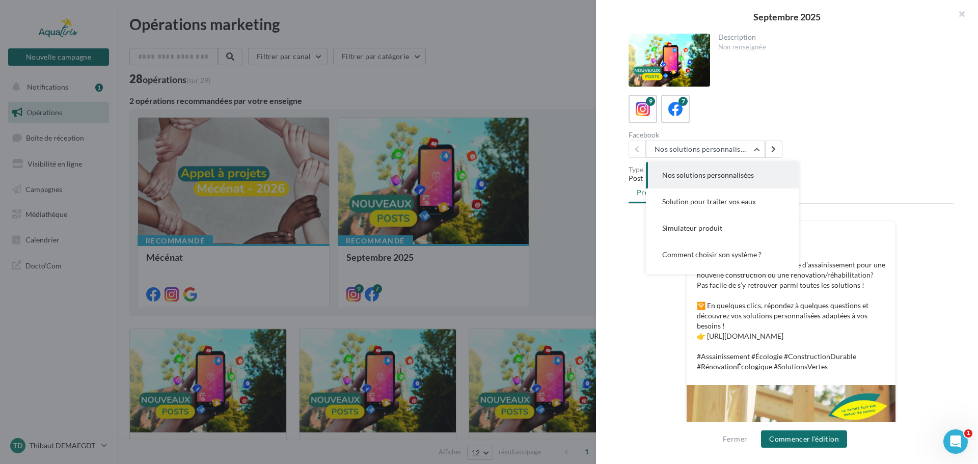
drag, startPoint x: 708, startPoint y: 176, endPoint x: 729, endPoint y: 201, distance: 32.6
click at [708, 177] on span "Nos solutions personnalisées" at bounding box center [708, 175] width 92 height 9
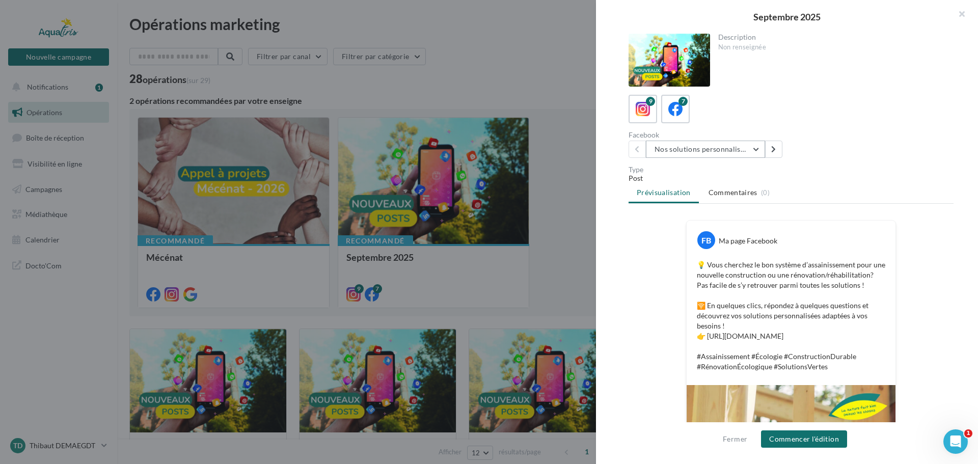
click at [717, 152] on button "Nos solutions personnalisées" at bounding box center [705, 149] width 119 height 17
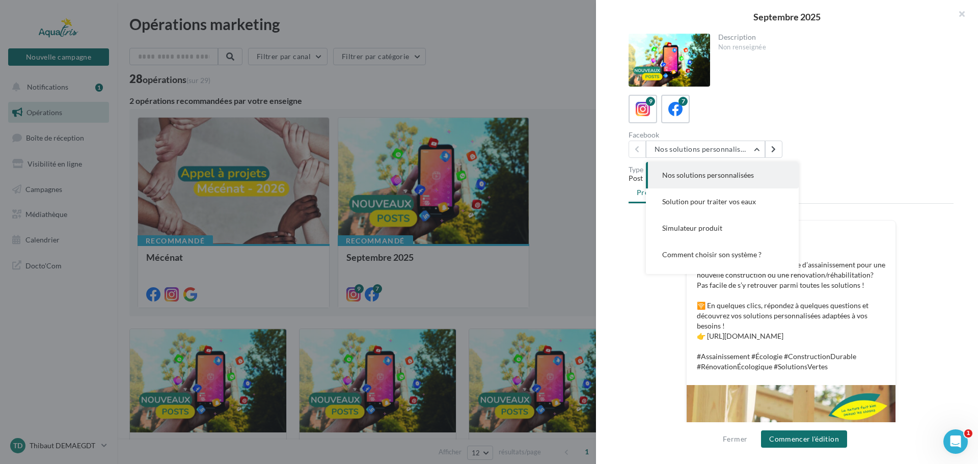
click at [713, 204] on span "Solution pour traiter vos eaux" at bounding box center [709, 201] width 94 height 9
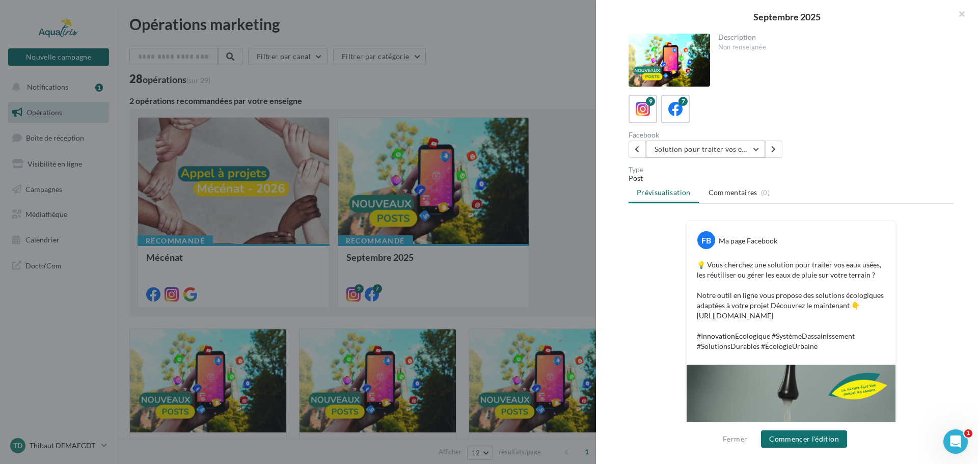
click at [721, 149] on button "Solution pour traiter vos eaux" at bounding box center [705, 149] width 119 height 17
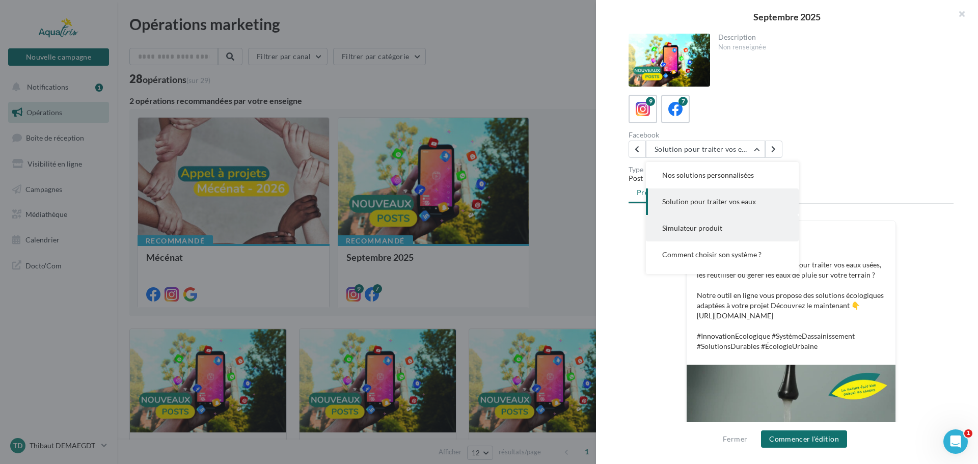
click at [708, 234] on button "Simulateur produit" at bounding box center [722, 228] width 153 height 26
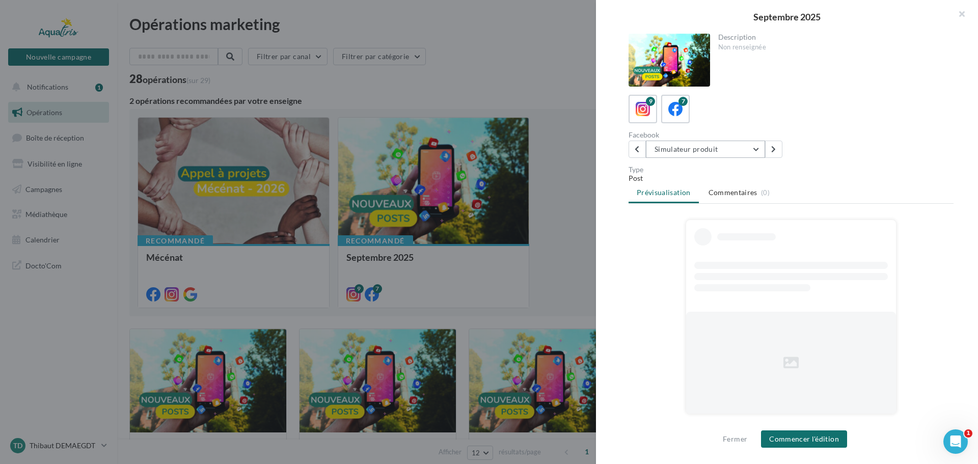
click at [708, 150] on button "Simulateur produit" at bounding box center [705, 149] width 119 height 17
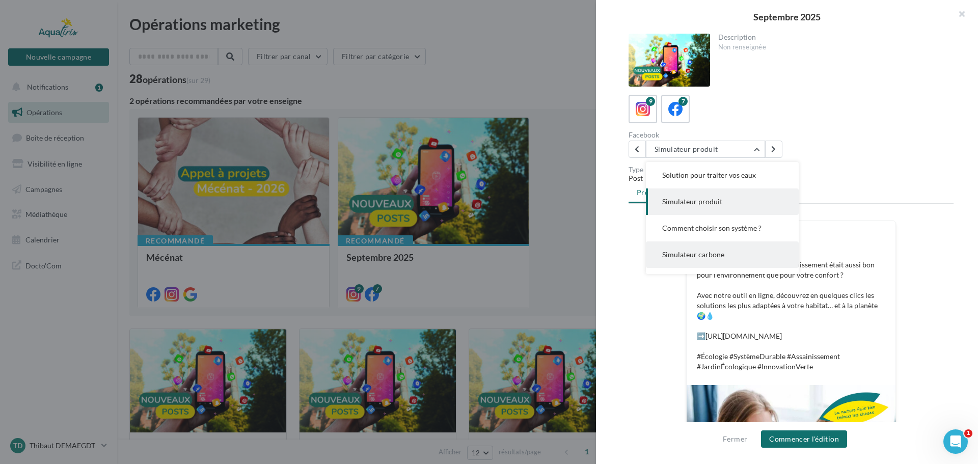
click at [712, 254] on span "Simulateur carbone" at bounding box center [693, 254] width 62 height 9
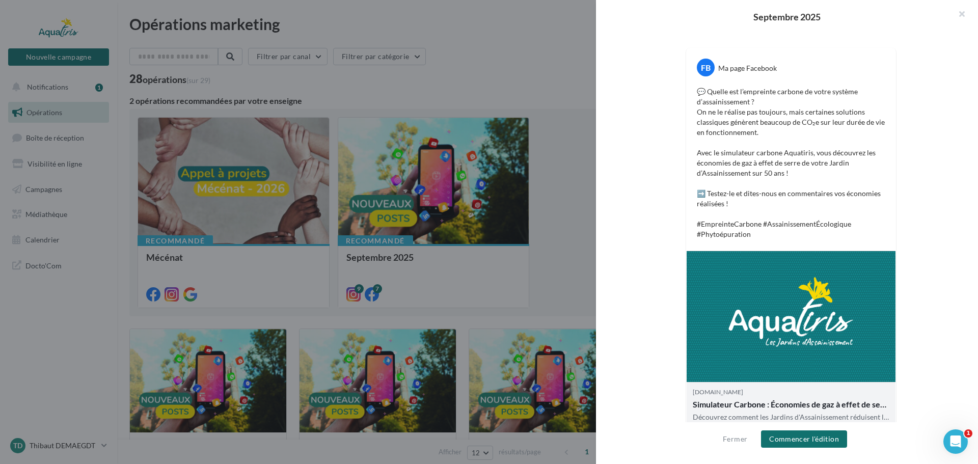
scroll to position [182, 0]
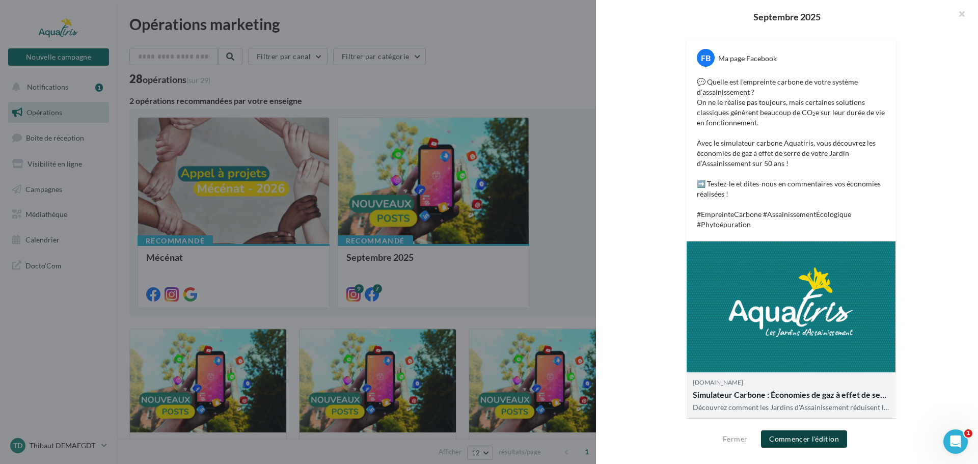
click at [791, 439] on button "Commencer l'édition" at bounding box center [804, 439] width 86 height 17
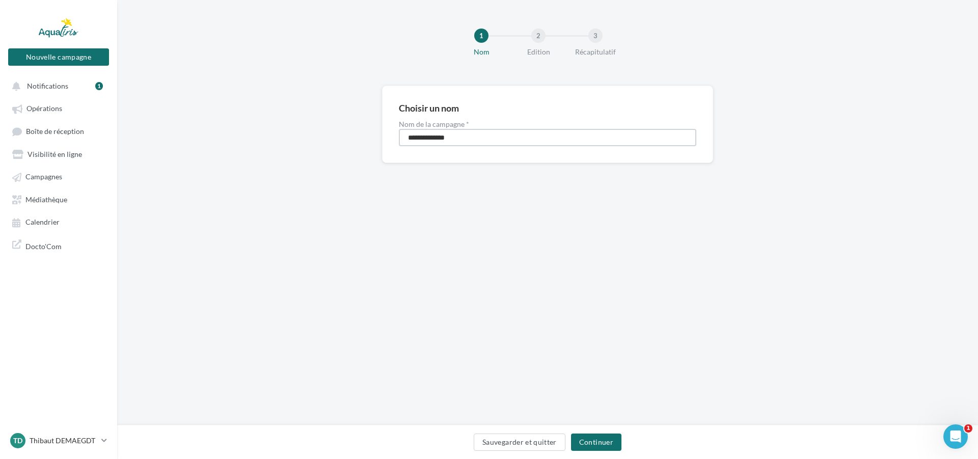
drag, startPoint x: 470, startPoint y: 129, endPoint x: 373, endPoint y: 151, distance: 99.3
click at [373, 150] on div "**********" at bounding box center [547, 141] width 861 height 110
type input "**********"
click at [606, 448] on button "Continuer" at bounding box center [596, 442] width 50 height 17
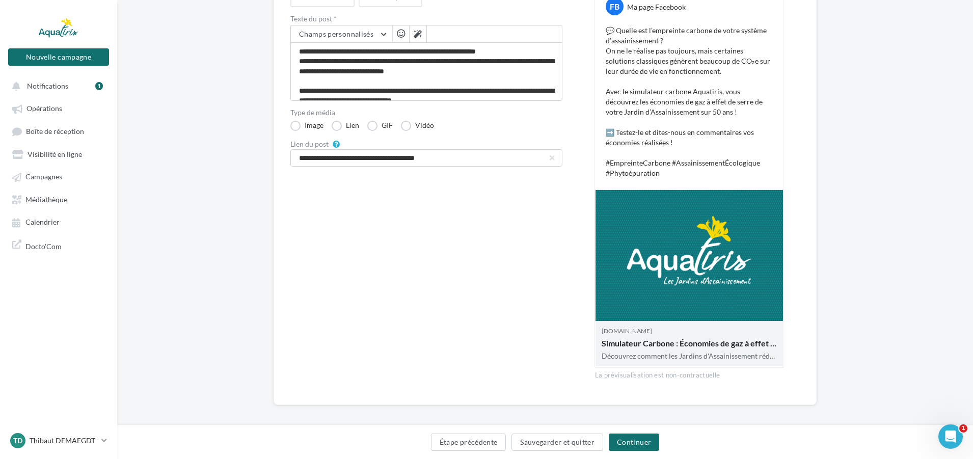
scroll to position [148, 0]
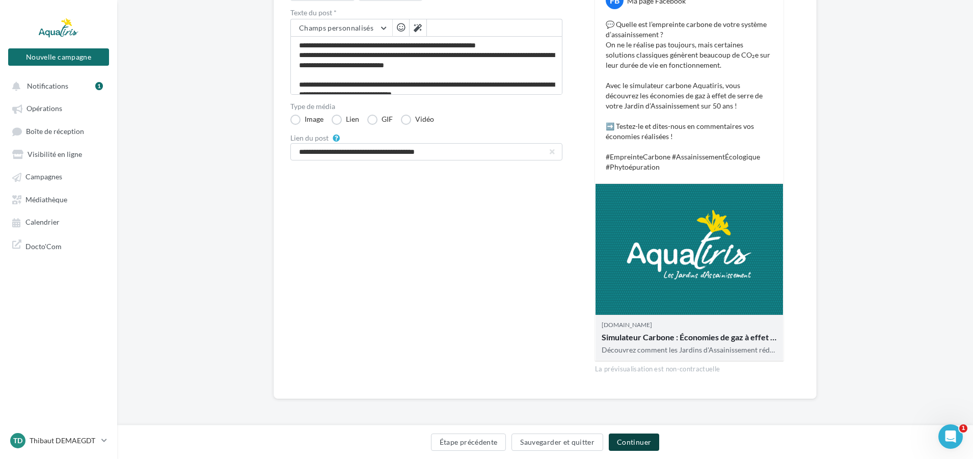
click at [631, 439] on button "Continuer" at bounding box center [634, 442] width 50 height 17
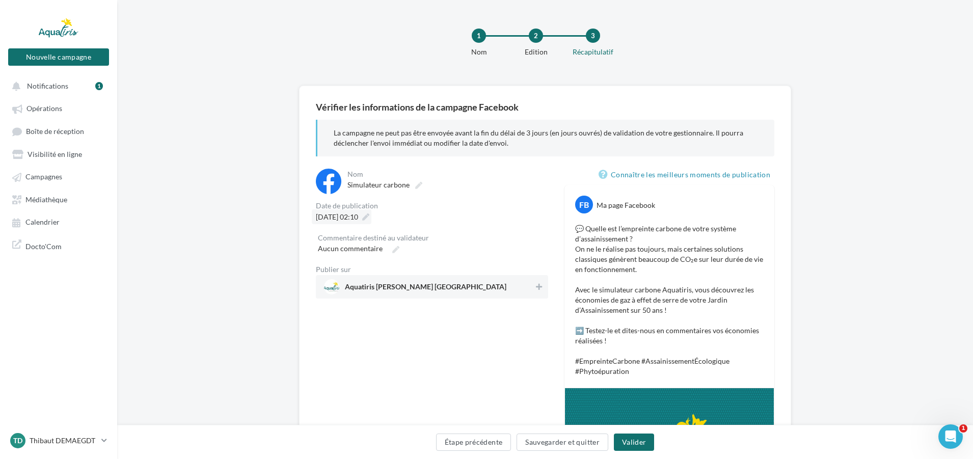
click at [369, 214] on icon at bounding box center [365, 217] width 7 height 7
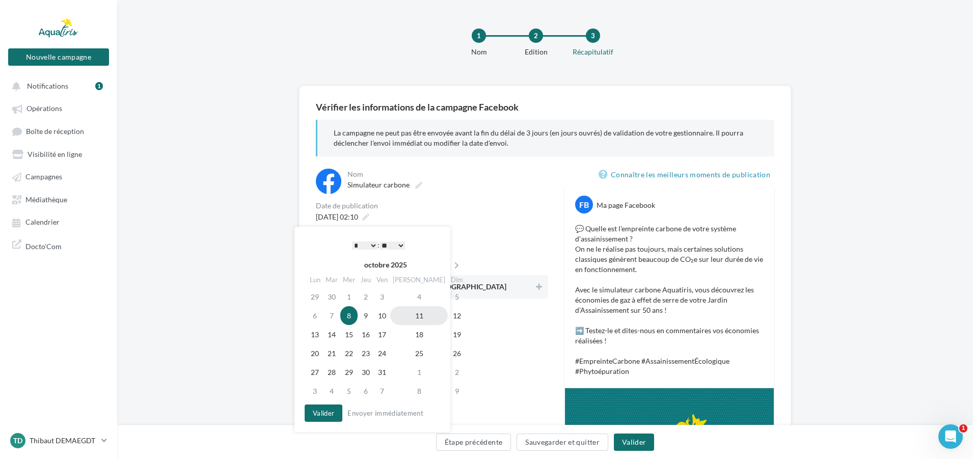
click at [406, 316] on td "11" at bounding box center [419, 315] width 58 height 19
click at [365, 246] on select "* * * * * * * * * * ** ** ** ** ** ** ** ** ** ** ** ** ** **" at bounding box center [364, 246] width 25 height 8
click at [317, 412] on button "Valider" at bounding box center [324, 413] width 38 height 17
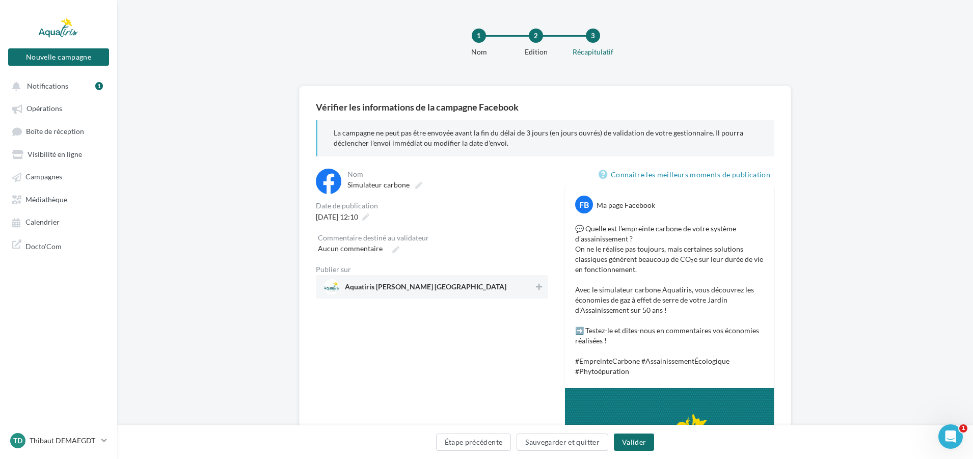
click at [427, 288] on span "Aquatiris Landes Pyrénées Atlantiques" at bounding box center [426, 288] width 162 height 11
click at [635, 443] on button "Valider" at bounding box center [634, 442] width 40 height 17
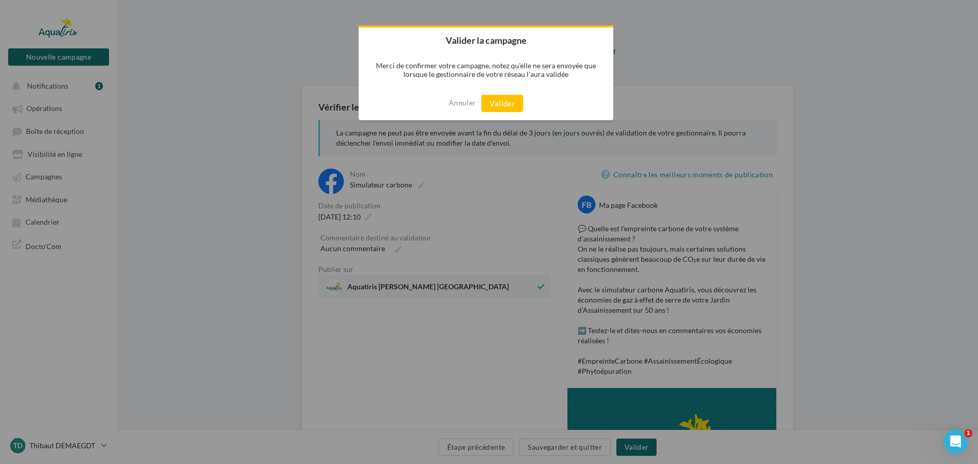
drag, startPoint x: 503, startPoint y: 103, endPoint x: 505, endPoint y: 110, distance: 6.2
click at [505, 105] on button "Valider" at bounding box center [503, 103] width 42 height 17
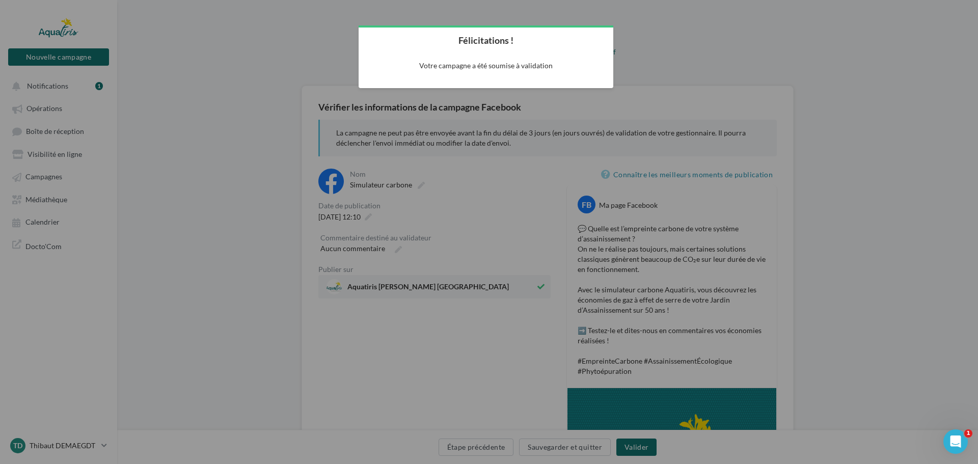
drag, startPoint x: 494, startPoint y: 243, endPoint x: 636, endPoint y: 184, distance: 153.5
click at [503, 238] on div at bounding box center [489, 232] width 978 height 464
click at [686, 176] on div at bounding box center [489, 232] width 978 height 464
click at [228, 52] on div at bounding box center [489, 232] width 978 height 464
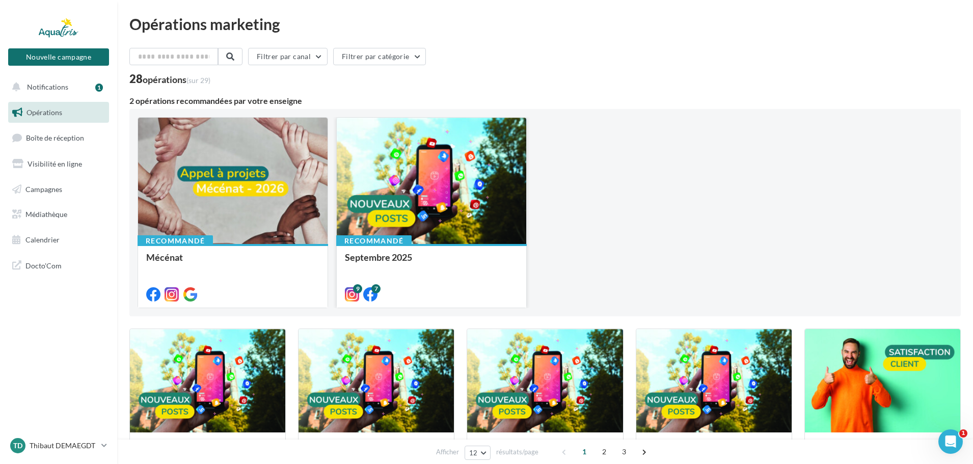
click at [402, 170] on div at bounding box center [432, 181] width 190 height 127
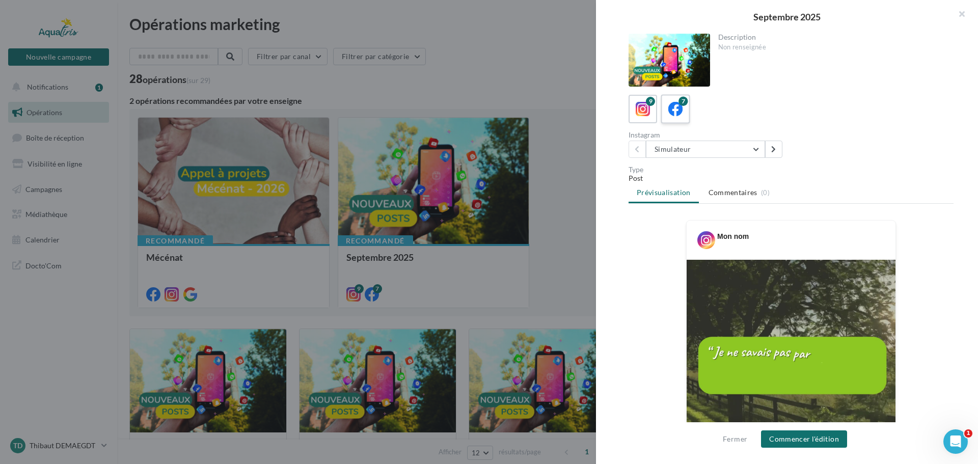
click at [680, 121] on label "7" at bounding box center [675, 108] width 29 height 29
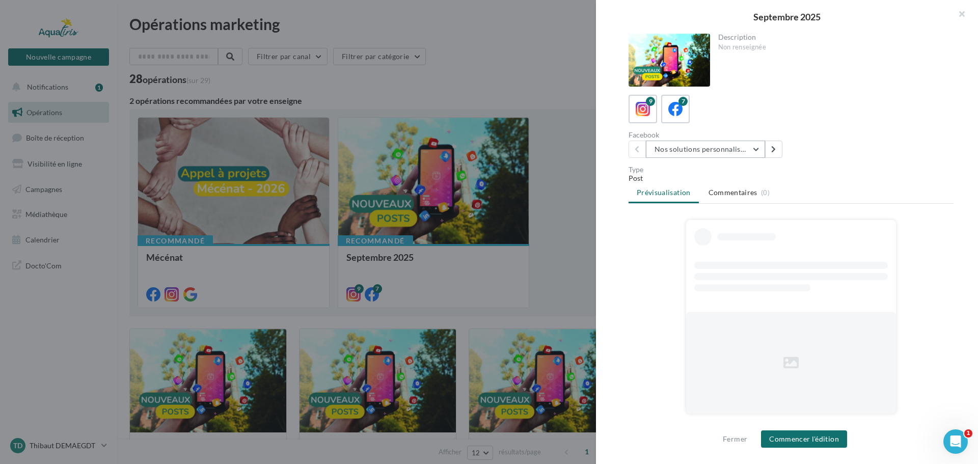
click at [694, 150] on button "Nos solutions personnalisées" at bounding box center [705, 149] width 119 height 17
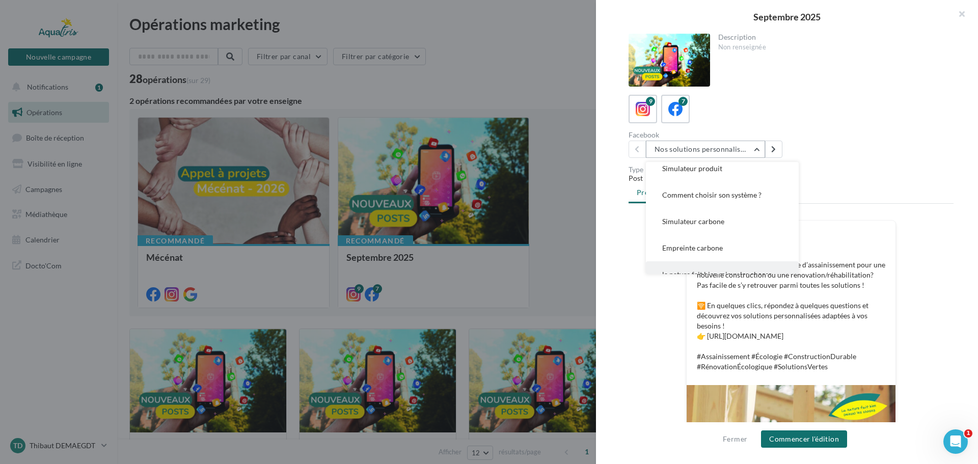
scroll to position [73, 0]
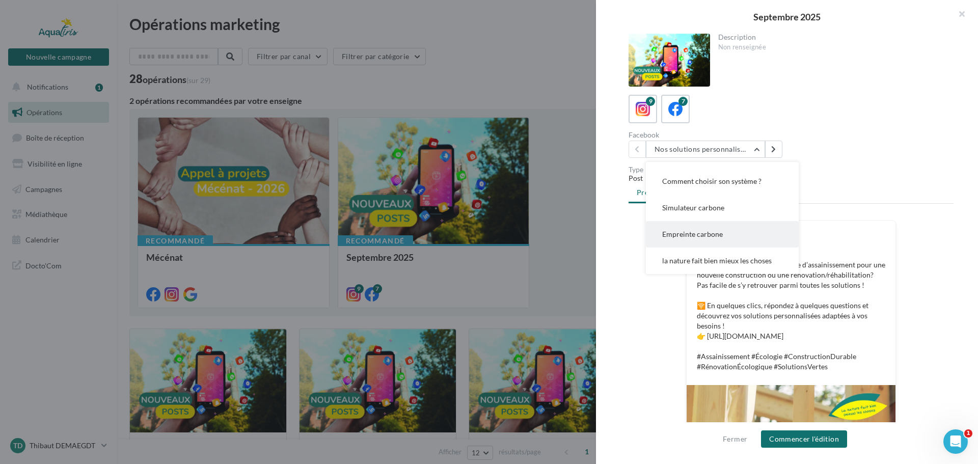
click at [711, 241] on button "Empreinte carbone" at bounding box center [722, 234] width 153 height 26
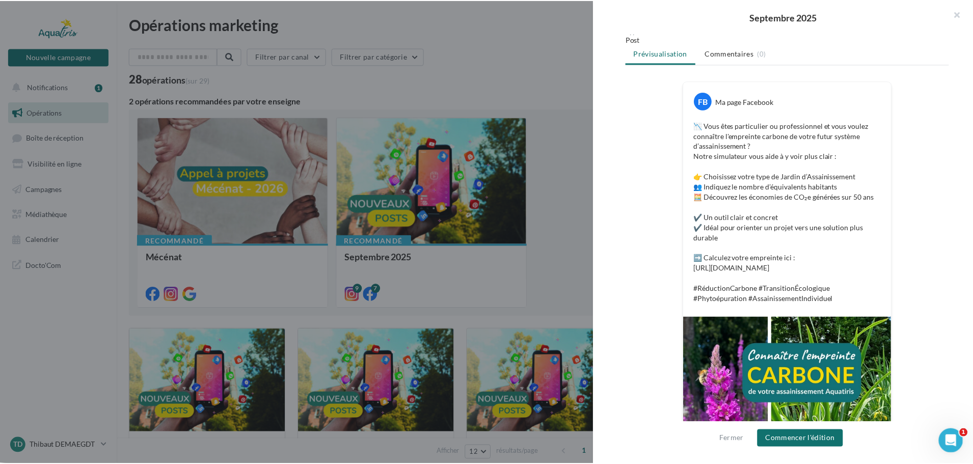
scroll to position [0, 0]
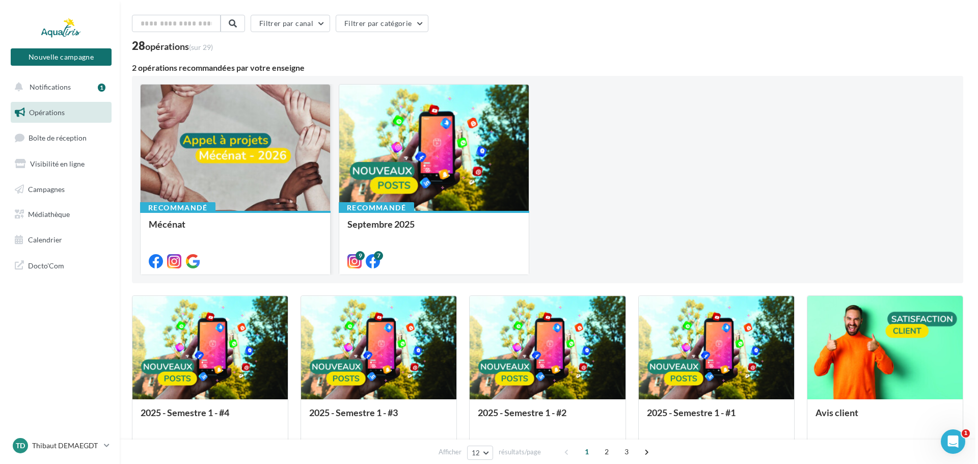
scroll to position [51, 0]
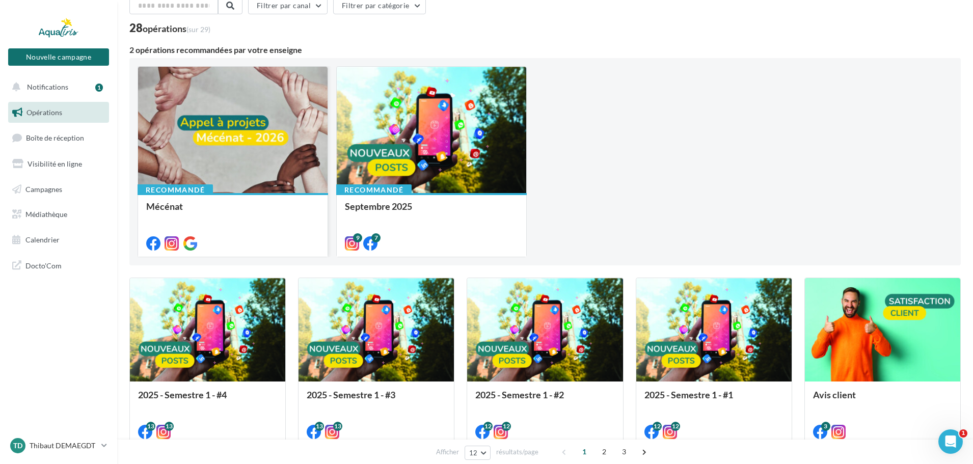
click at [259, 135] on div at bounding box center [233, 130] width 190 height 127
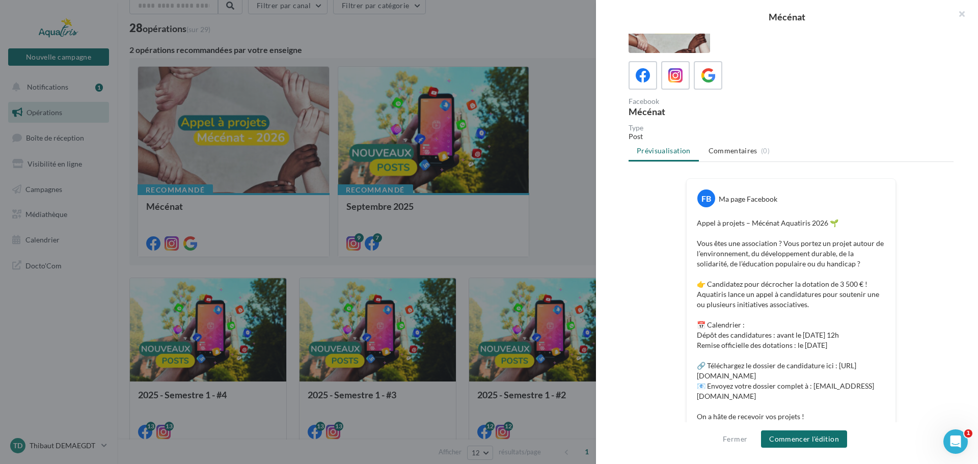
scroll to position [0, 0]
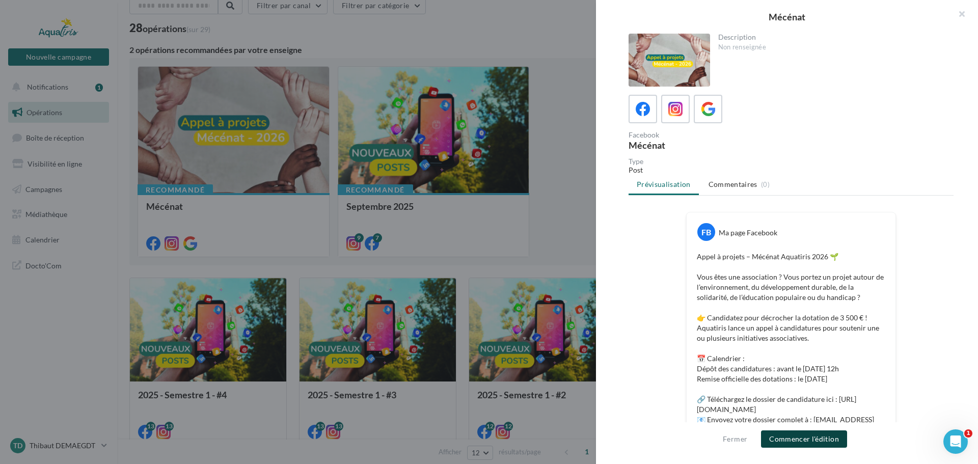
click at [821, 434] on button "Commencer l'édition" at bounding box center [804, 439] width 86 height 17
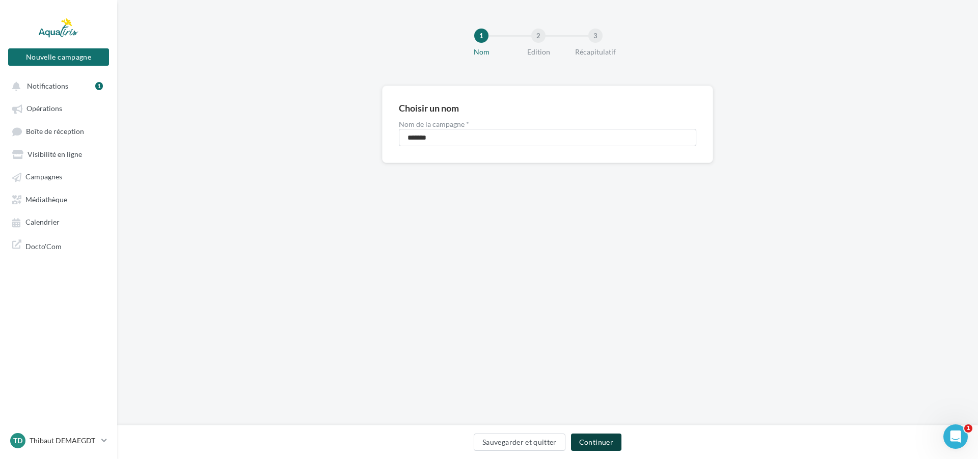
click at [595, 448] on button "Continuer" at bounding box center [596, 442] width 50 height 17
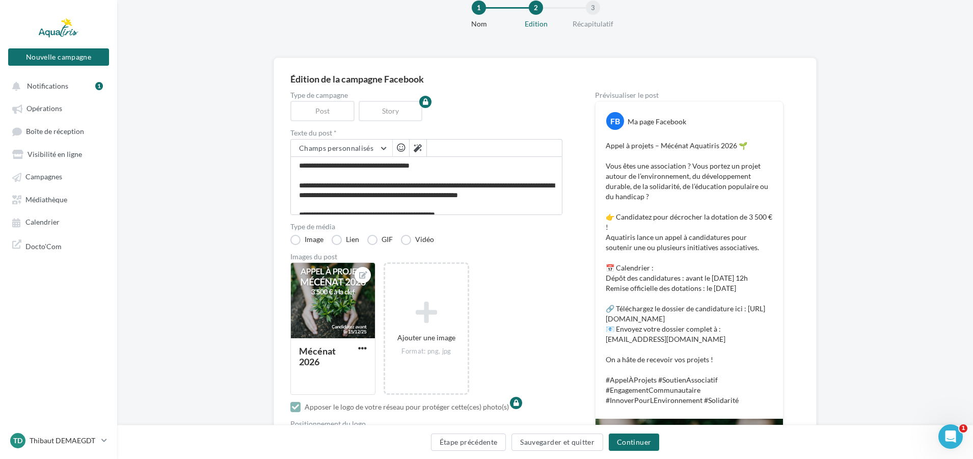
scroll to position [51, 0]
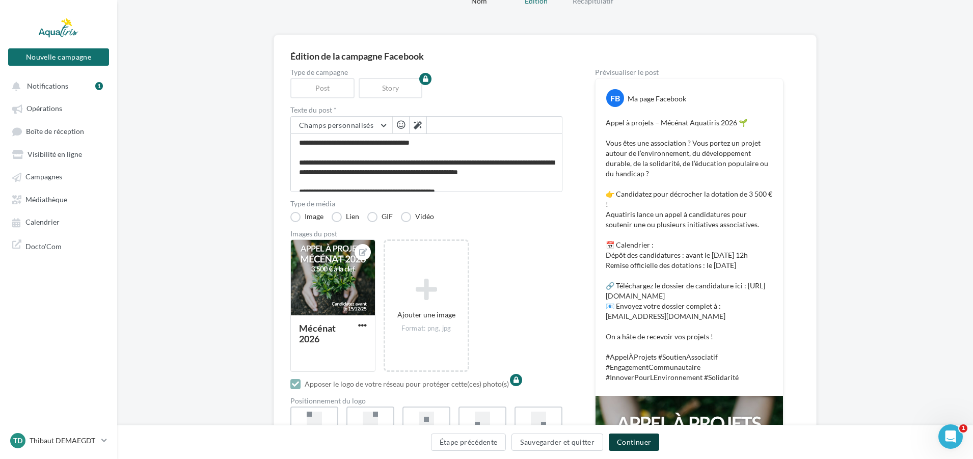
click at [631, 440] on button "Continuer" at bounding box center [634, 442] width 50 height 17
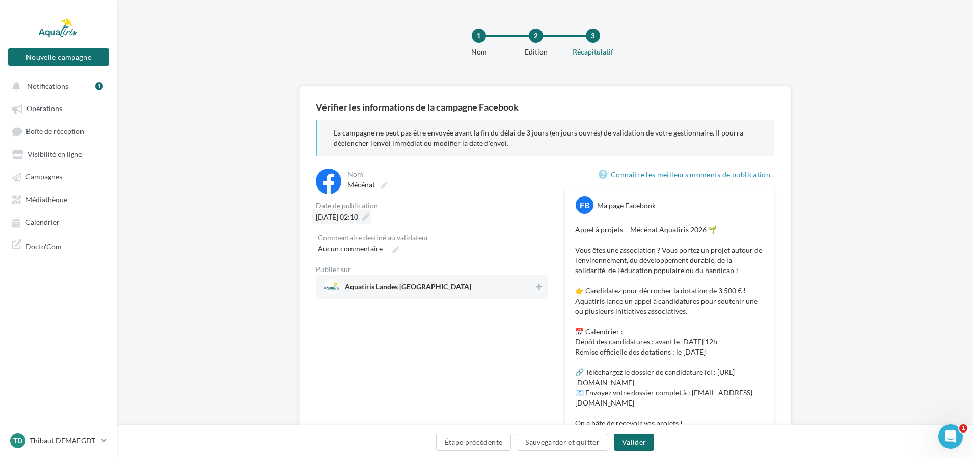
click at [372, 213] on div "[DATE] 02:10" at bounding box center [342, 216] width 60 height 15
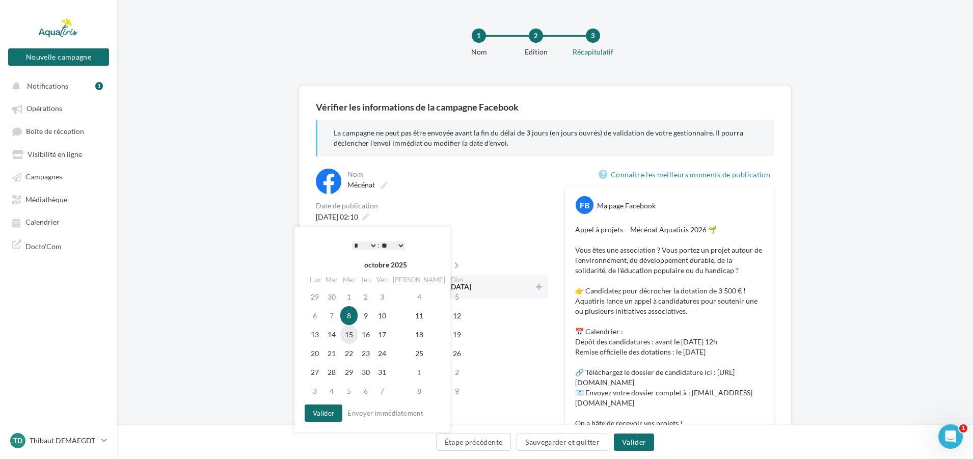
click at [353, 337] on td "15" at bounding box center [348, 334] width 17 height 19
click at [357, 245] on select "* * * * * * * * * * ** ** ** ** ** ** ** ** ** ** ** ** ** **" at bounding box center [364, 246] width 25 height 8
click at [324, 411] on button "Valider" at bounding box center [324, 413] width 38 height 17
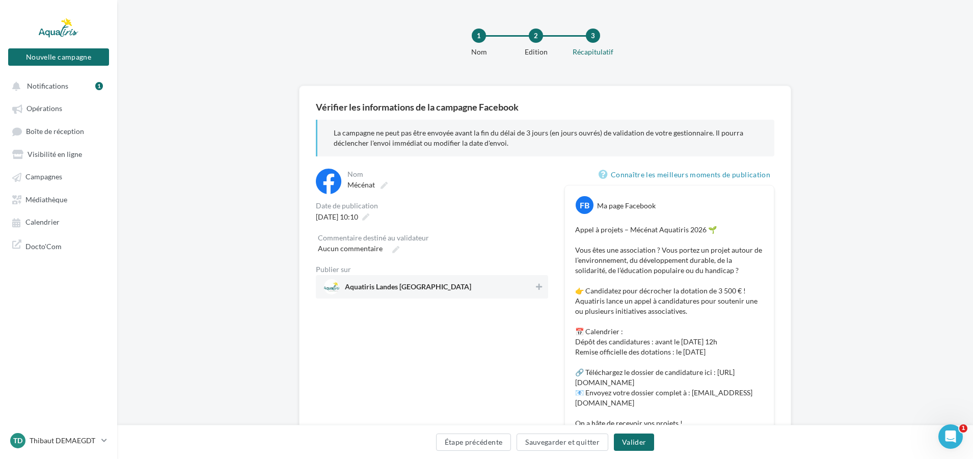
drag, startPoint x: 462, startPoint y: 271, endPoint x: 459, endPoint y: 277, distance: 6.8
click at [463, 271] on div "Publier sur" at bounding box center [432, 269] width 232 height 7
click at [460, 289] on span "Aquatiris Landes [GEOGRAPHIC_DATA]" at bounding box center [408, 288] width 126 height 11
click at [628, 439] on button "Valider" at bounding box center [634, 442] width 40 height 17
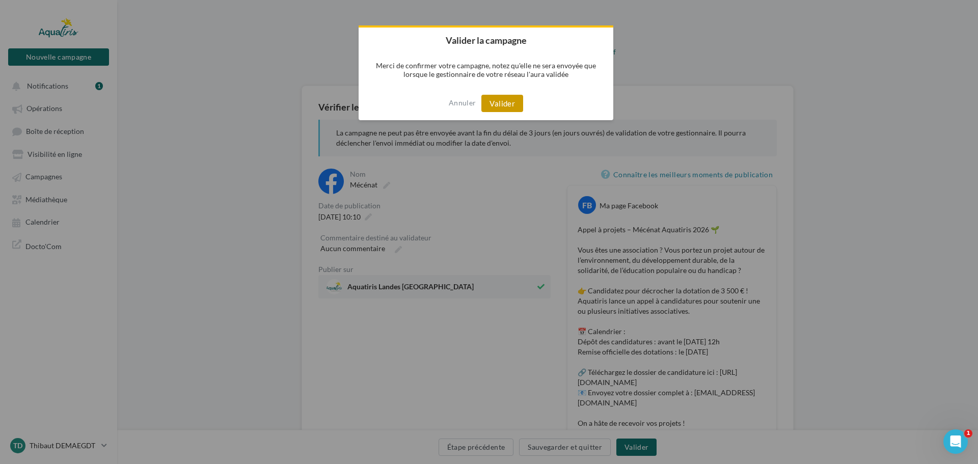
click at [507, 111] on button "Valider" at bounding box center [503, 103] width 42 height 17
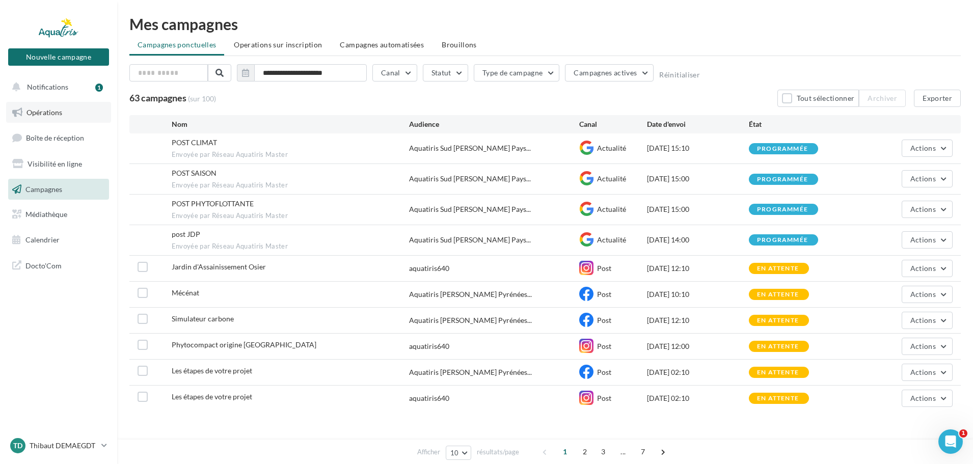
click at [74, 107] on link "Opérations" at bounding box center [58, 112] width 105 height 21
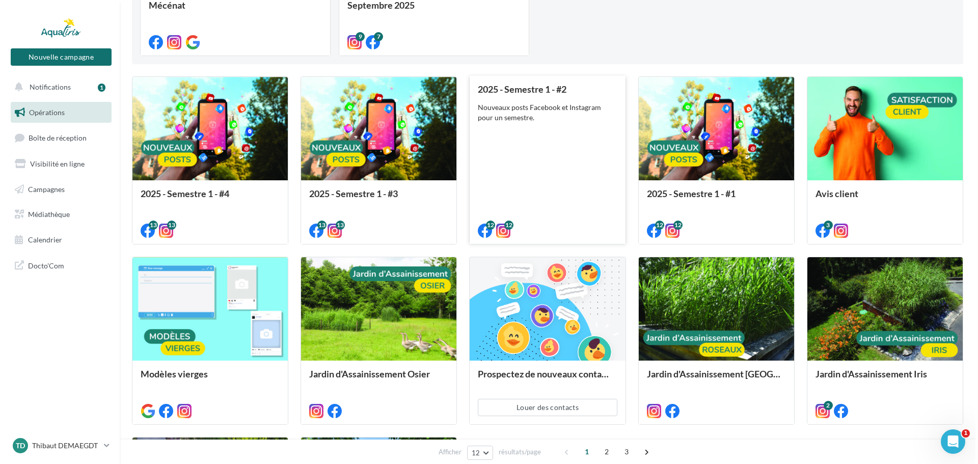
scroll to position [172, 0]
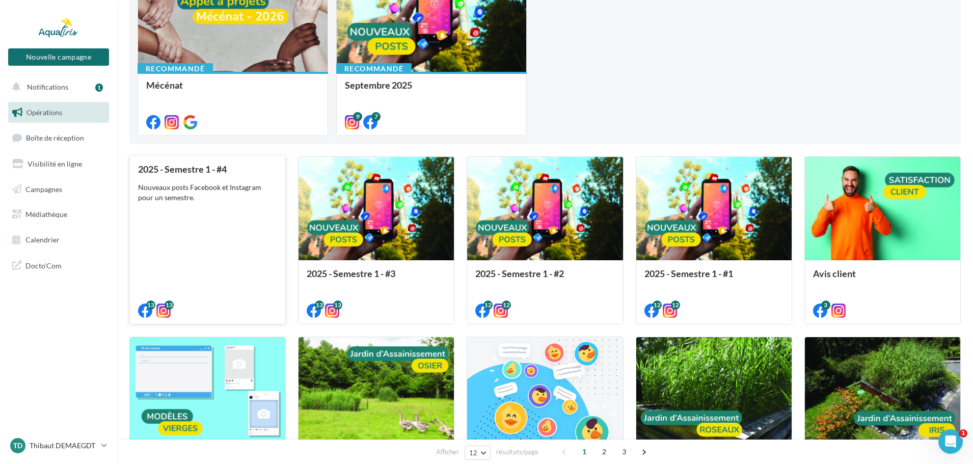
click at [209, 226] on div "2025 - Semestre 1 - #4 Nouveaux posts Facebook et Instagram pour un semestre." at bounding box center [207, 239] width 139 height 151
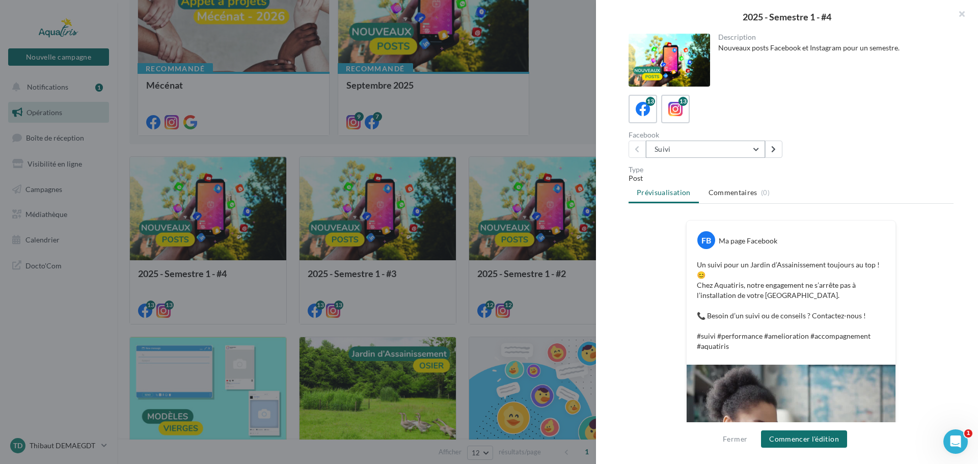
click at [701, 147] on button "Suivi" at bounding box center [705, 149] width 119 height 17
click at [684, 261] on span "Biodiversité" at bounding box center [681, 260] width 38 height 9
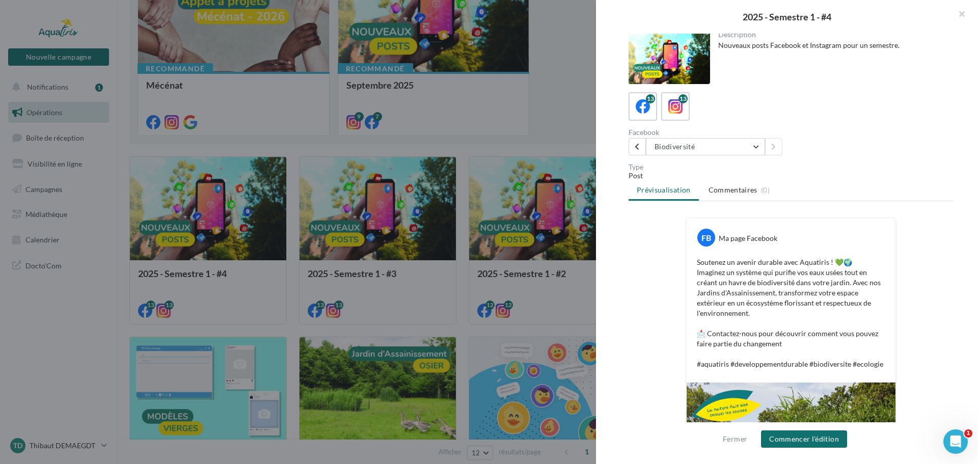
scroll to position [0, 0]
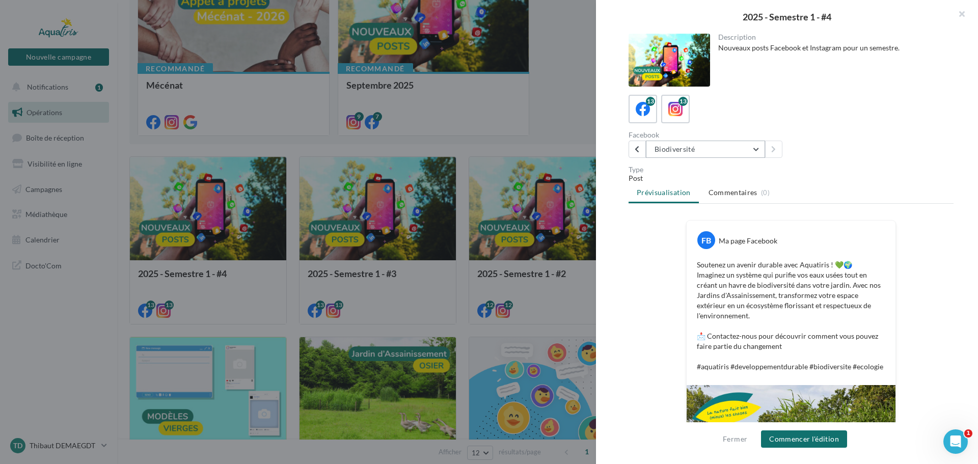
click at [715, 151] on button "Biodiversité" at bounding box center [705, 149] width 119 height 17
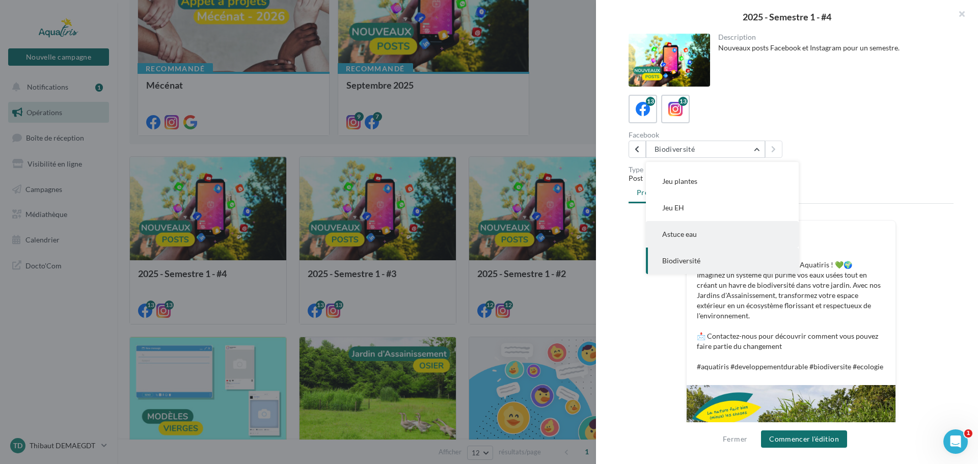
click at [709, 233] on button "Astuce eau" at bounding box center [722, 234] width 153 height 26
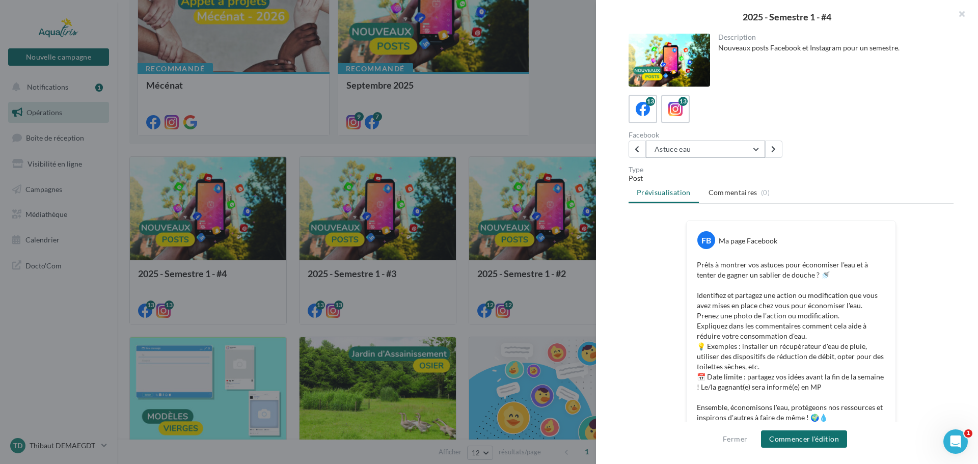
click at [708, 142] on button "Astuce eau" at bounding box center [705, 149] width 119 height 17
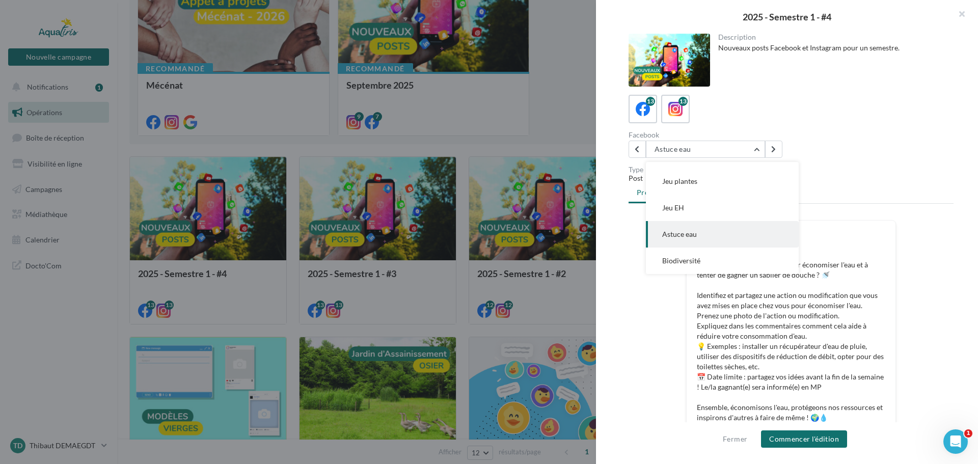
click at [711, 210] on button "Jeu EH" at bounding box center [722, 208] width 153 height 26
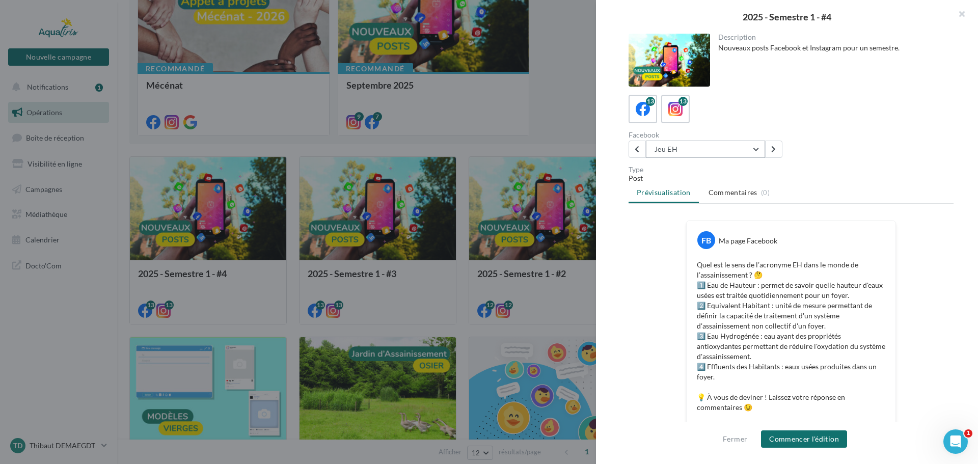
click at [729, 145] on button "Jeu EH" at bounding box center [705, 149] width 119 height 17
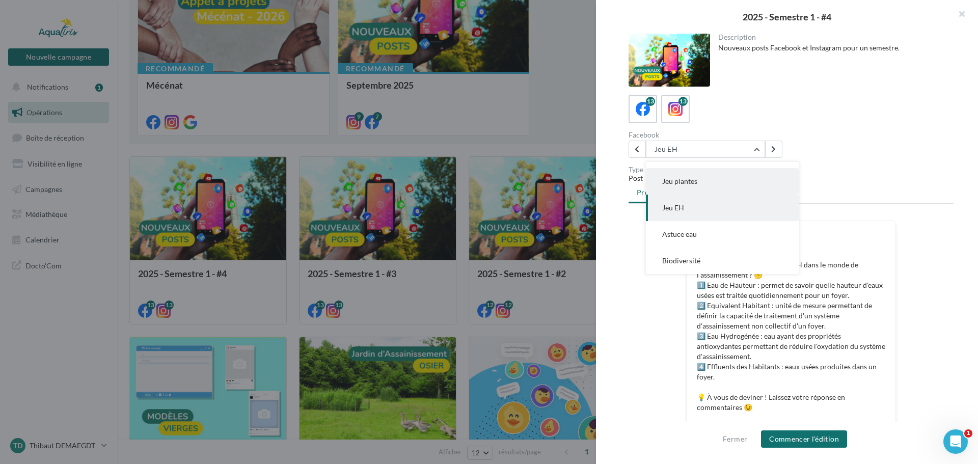
click at [728, 177] on button "Jeu plantes" at bounding box center [722, 181] width 153 height 26
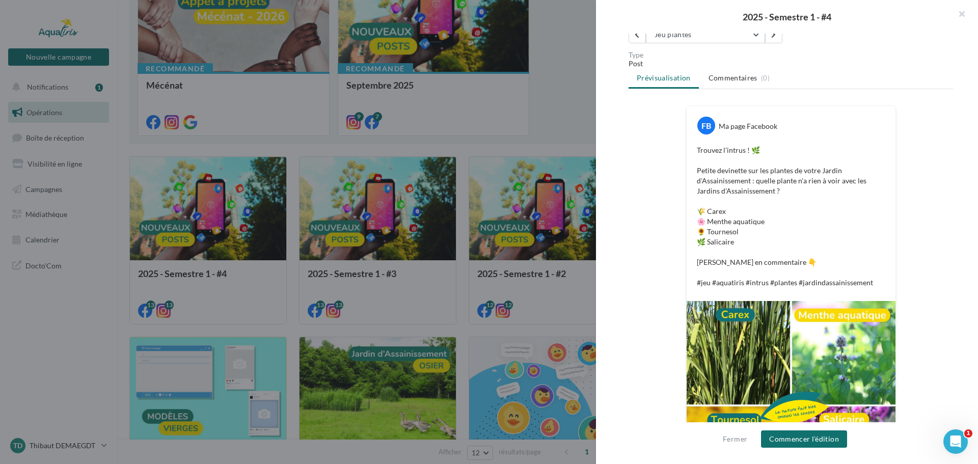
scroll to position [105, 0]
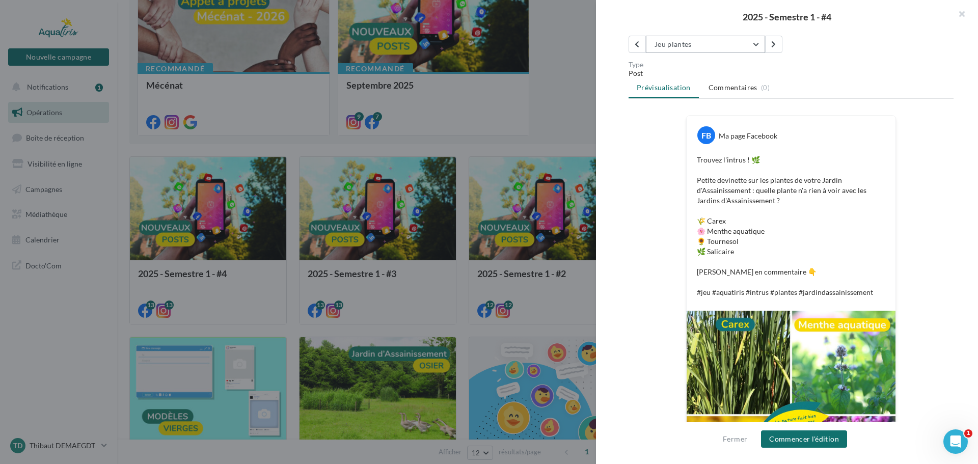
click at [698, 47] on button "Jeu plantes" at bounding box center [705, 44] width 119 height 17
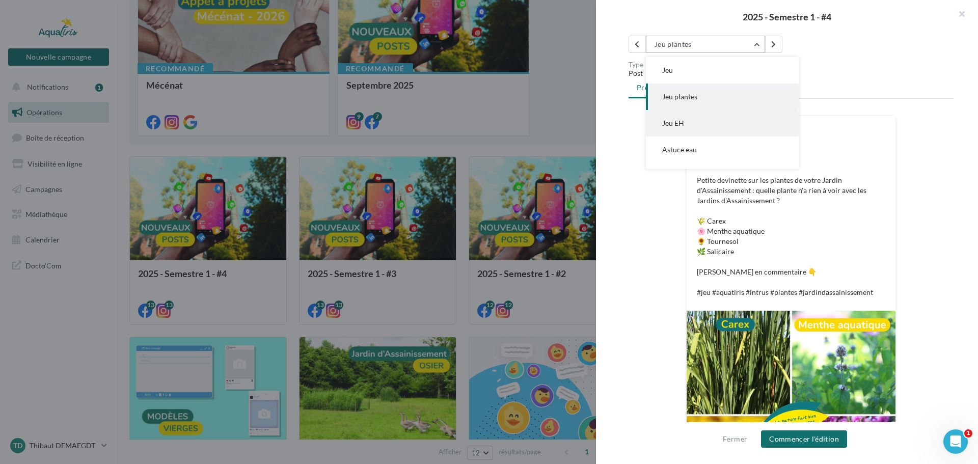
scroll to position [161, 0]
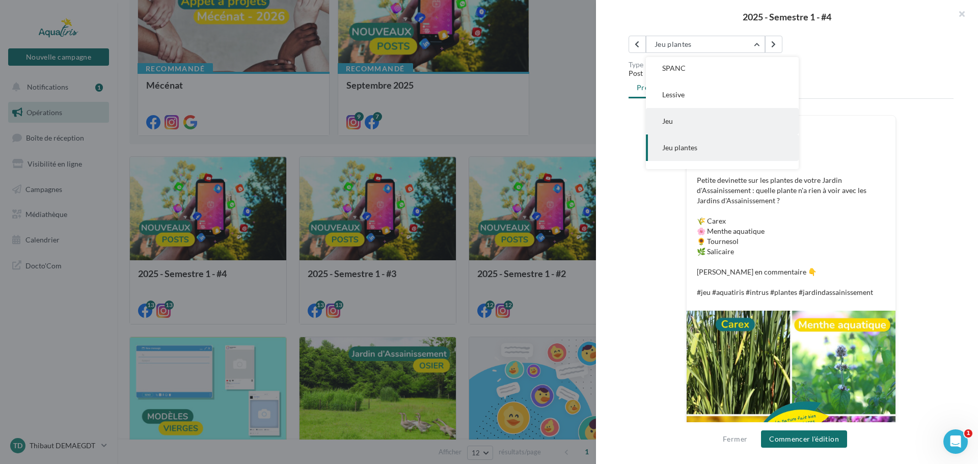
click at [701, 126] on button "Jeu" at bounding box center [722, 121] width 153 height 26
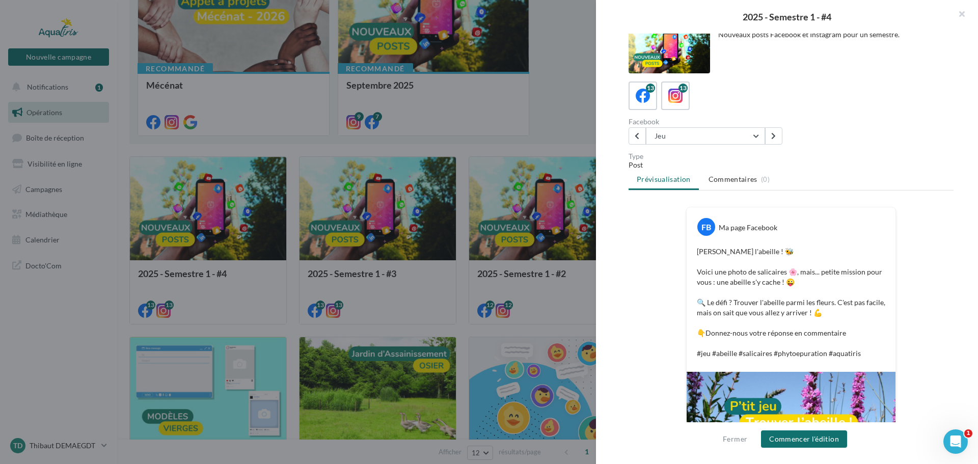
scroll to position [0, 0]
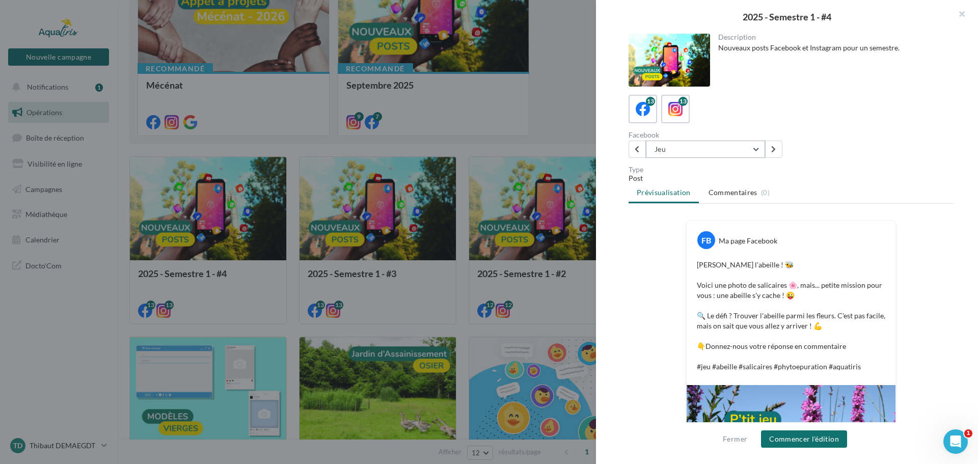
click at [706, 145] on button "Jeu" at bounding box center [705, 149] width 119 height 17
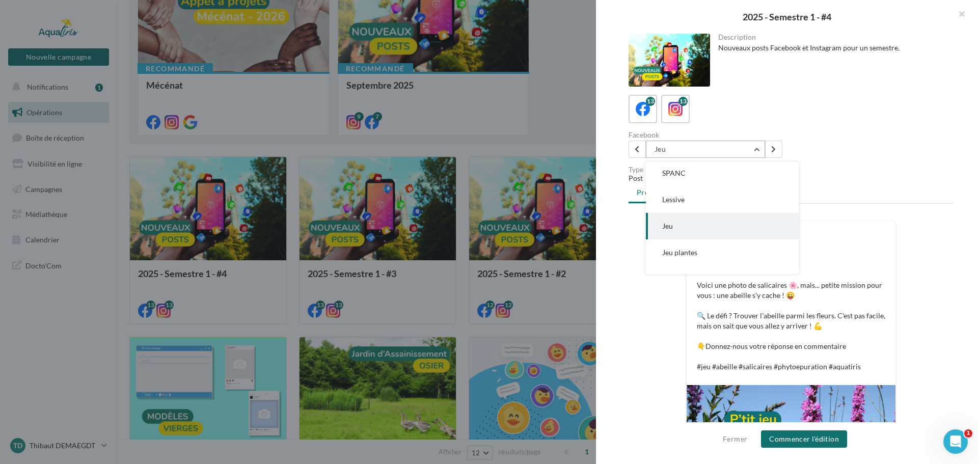
scroll to position [185, 0]
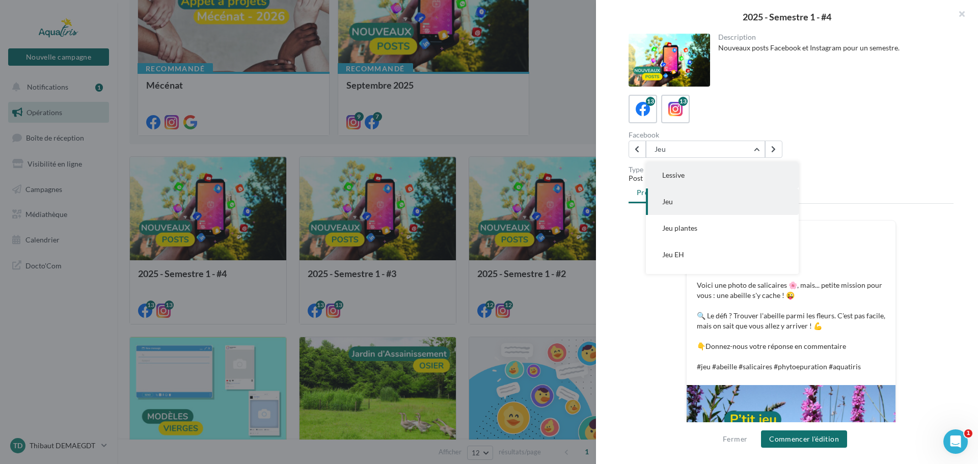
click at [716, 176] on button "Lessive" at bounding box center [722, 175] width 153 height 26
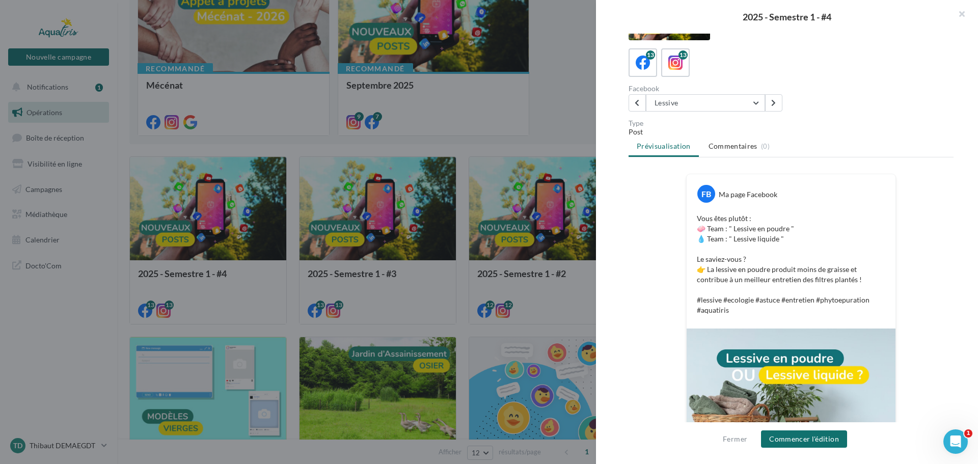
scroll to position [64, 0]
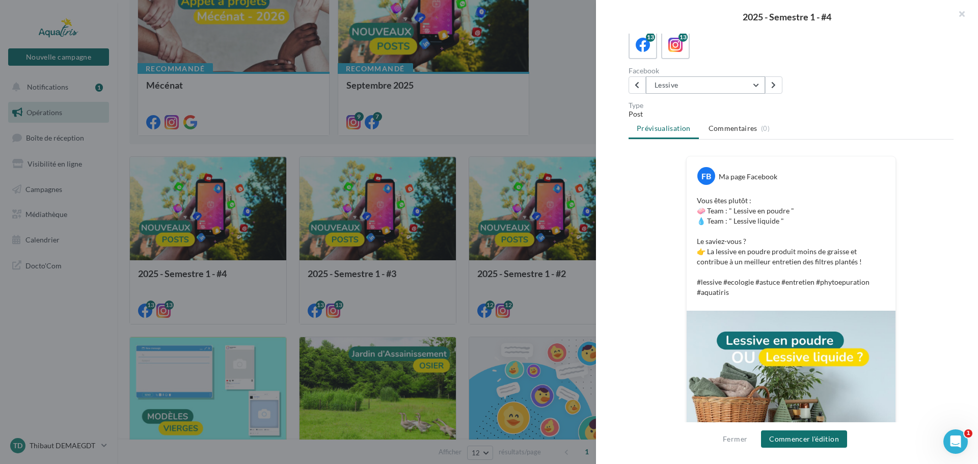
click at [709, 88] on button "Lessive" at bounding box center [705, 84] width 119 height 17
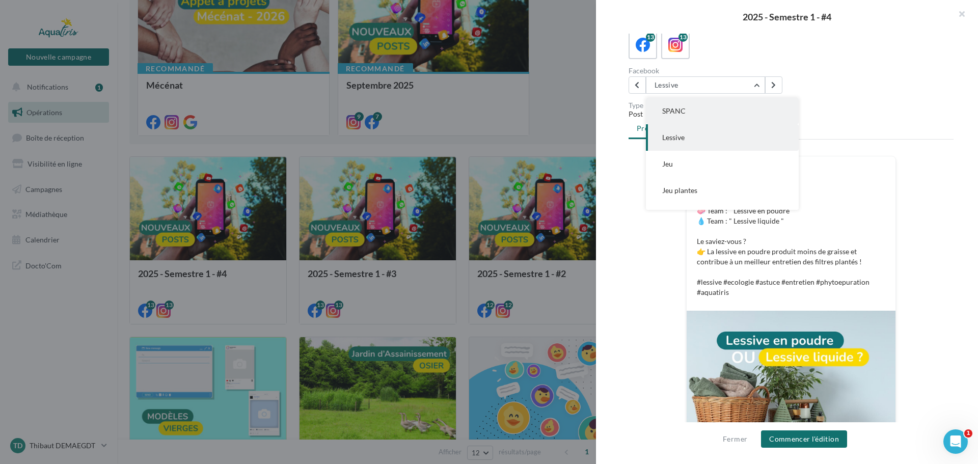
click at [700, 112] on button "SPANC" at bounding box center [722, 111] width 153 height 26
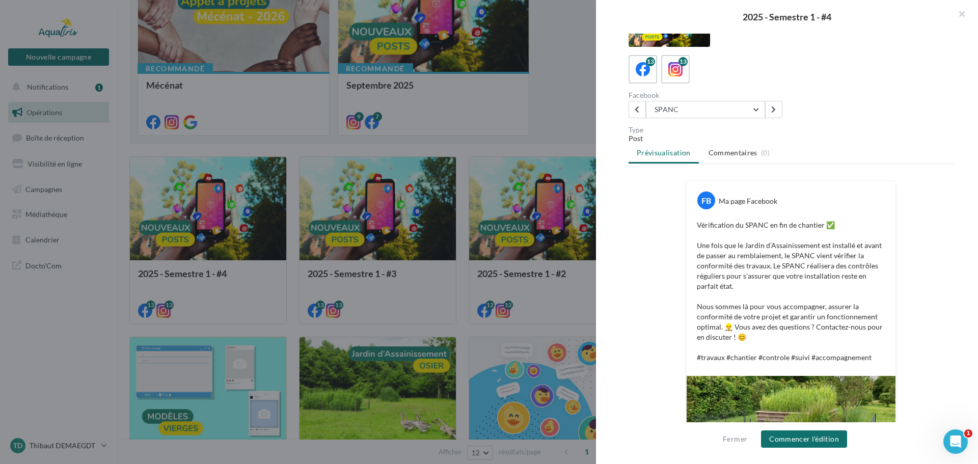
scroll to position [207, 0]
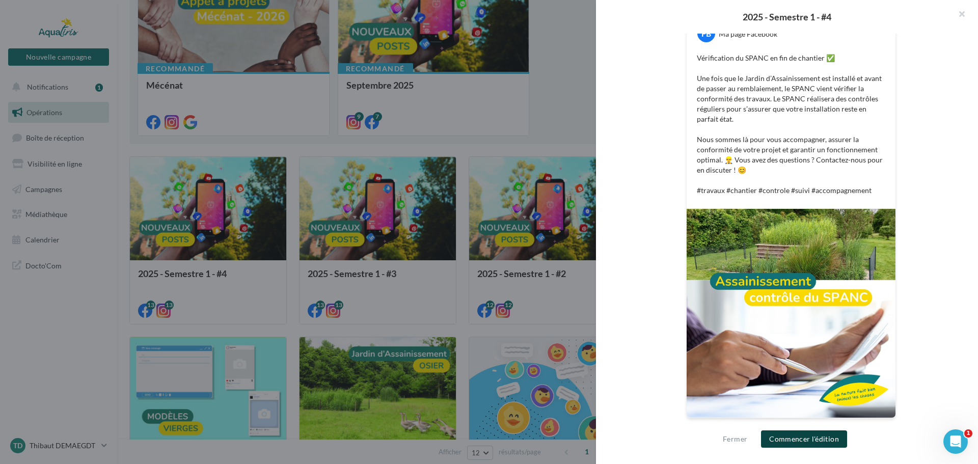
click at [789, 442] on button "Commencer l'édition" at bounding box center [804, 439] width 86 height 17
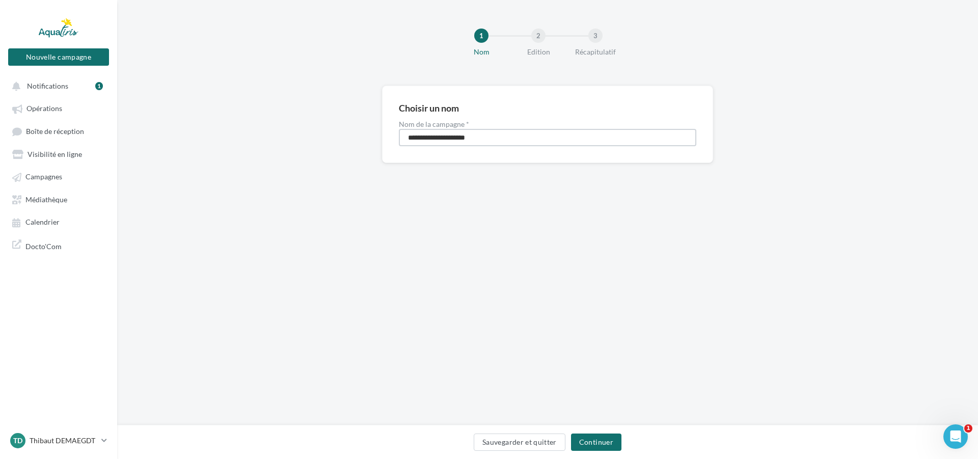
drag, startPoint x: 497, startPoint y: 139, endPoint x: 354, endPoint y: 144, distance: 143.8
click at [354, 135] on div "**********" at bounding box center [547, 141] width 861 height 110
type input "**********"
click at [575, 437] on button "Continuer" at bounding box center [596, 442] width 50 height 17
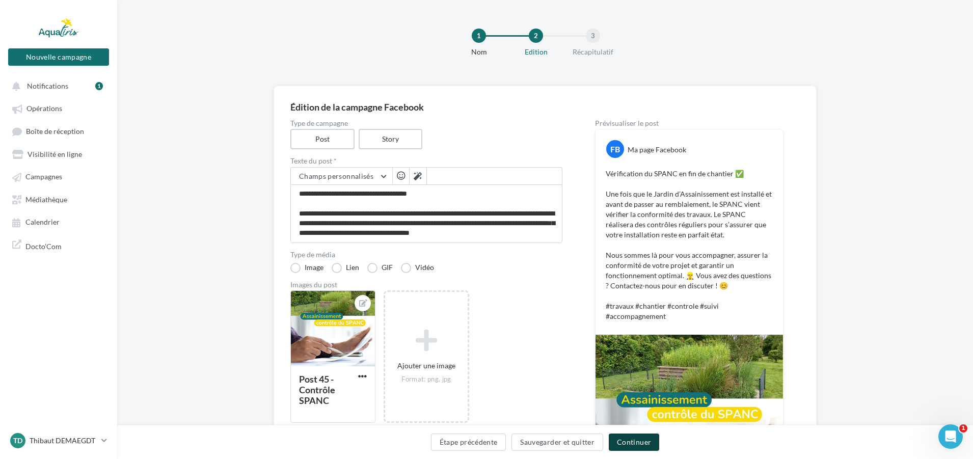
click at [625, 443] on button "Continuer" at bounding box center [634, 442] width 50 height 17
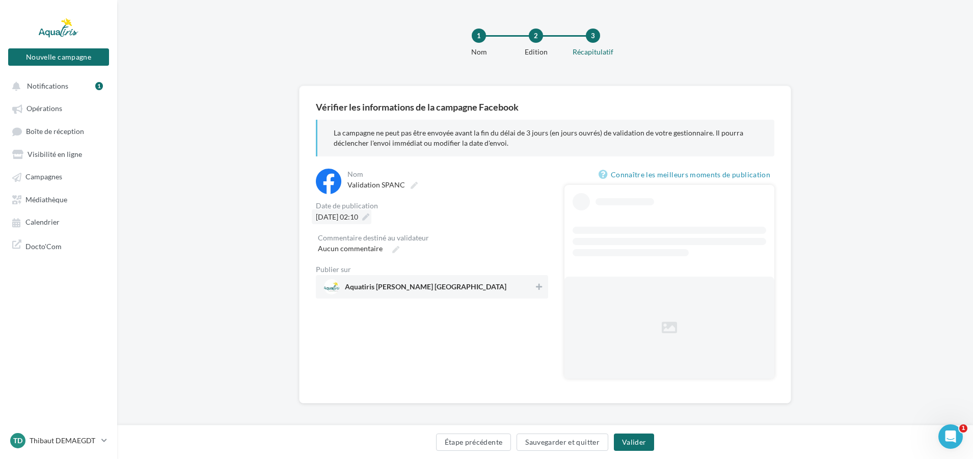
click at [369, 216] on icon at bounding box center [365, 217] width 7 height 7
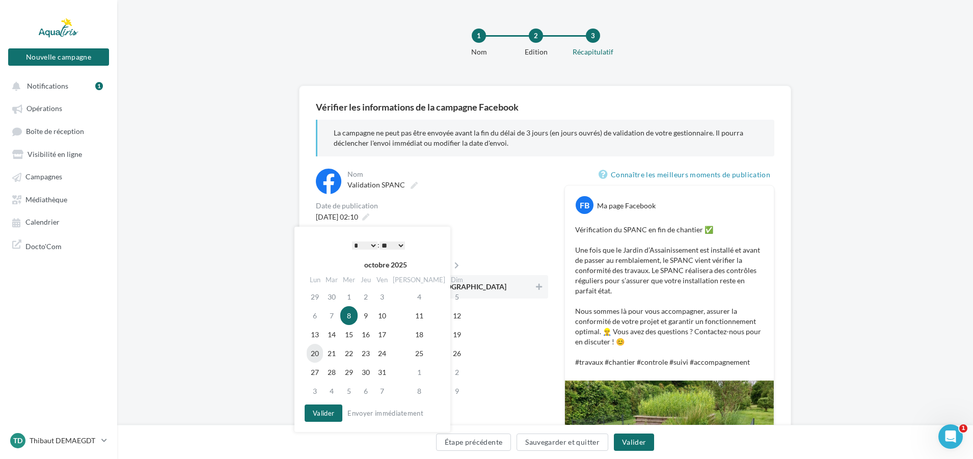
click at [316, 356] on td "20" at bounding box center [315, 353] width 16 height 19
click at [361, 244] on select "* * * * * * * * * * ** ** ** ** ** ** ** ** ** ** ** ** ** **" at bounding box center [364, 246] width 25 height 8
click at [337, 413] on button "Valider" at bounding box center [324, 413] width 38 height 17
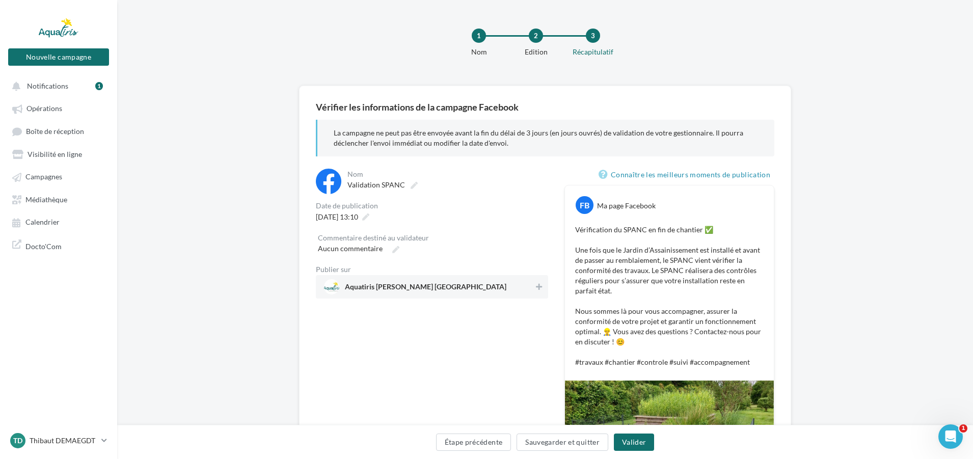
click at [474, 287] on span "Aquatiris Landes Pyrénées Atlantiques" at bounding box center [426, 288] width 162 height 11
click at [634, 435] on button "Valider" at bounding box center [634, 442] width 40 height 17
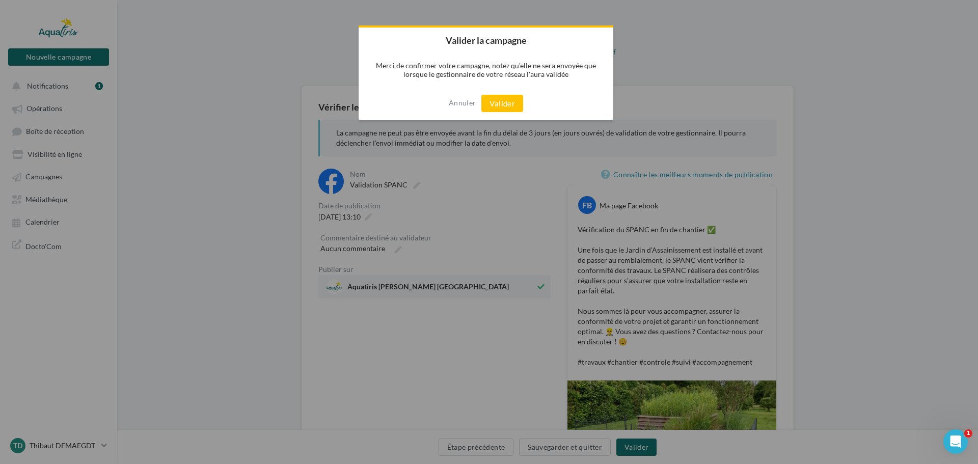
click at [501, 103] on button "Valider" at bounding box center [503, 103] width 42 height 17
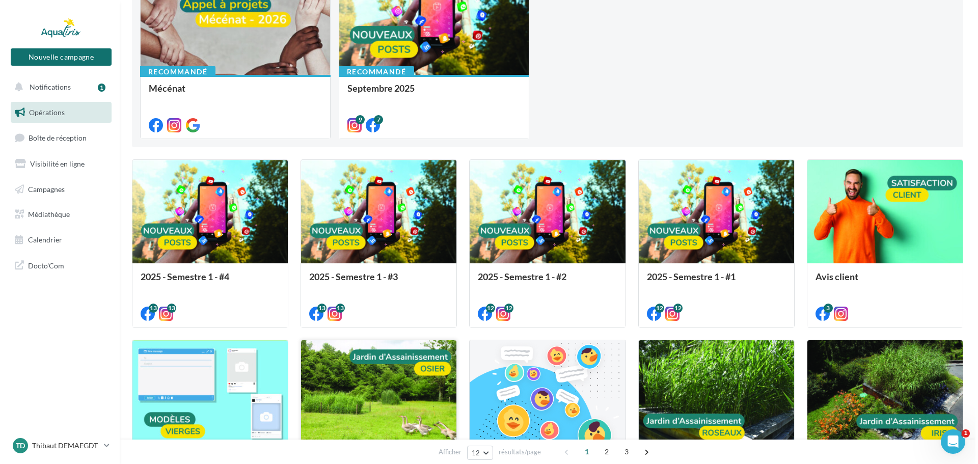
scroll to position [204, 0]
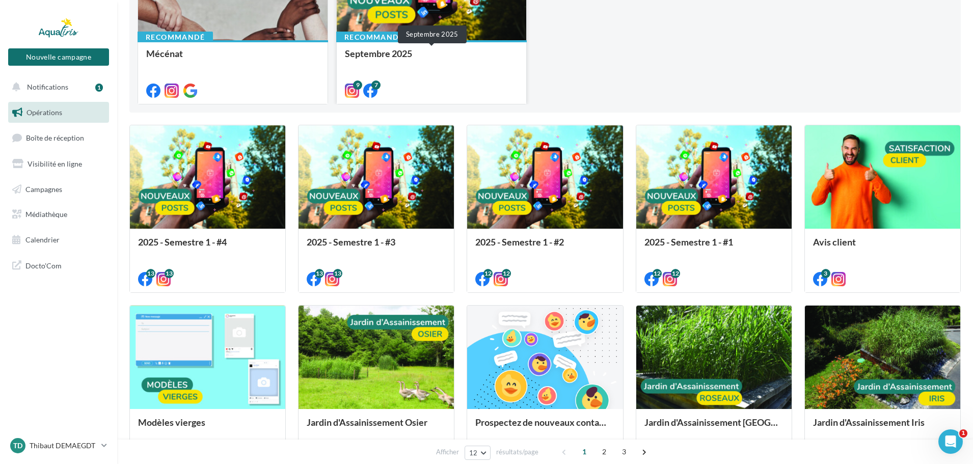
click at [409, 56] on div "Septembre 2025" at bounding box center [431, 58] width 173 height 20
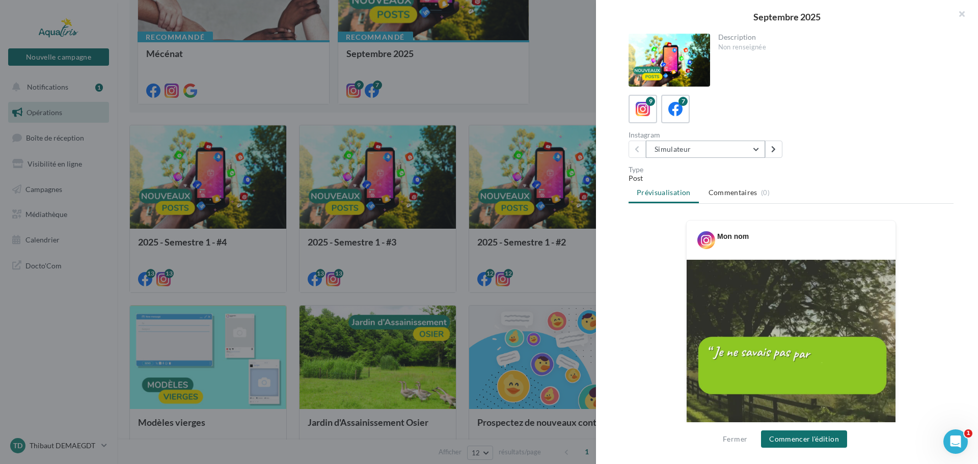
click at [674, 150] on button "Simulateur" at bounding box center [705, 149] width 119 height 17
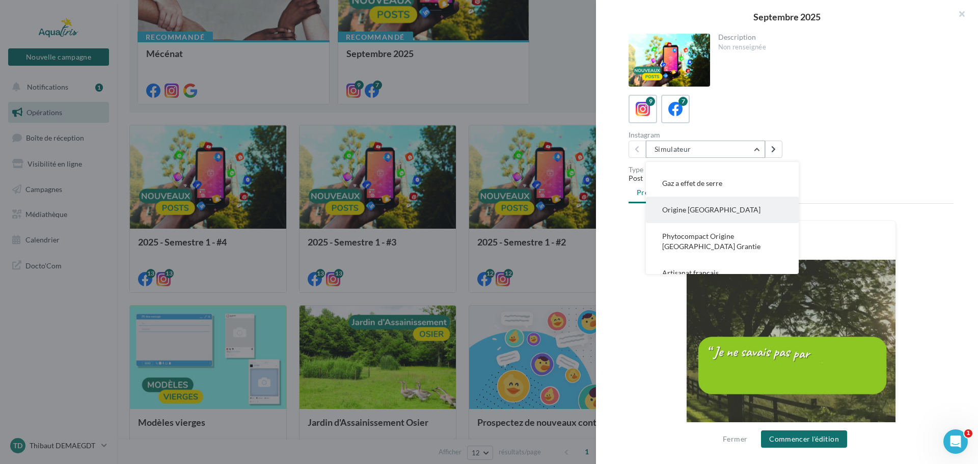
scroll to position [137, 0]
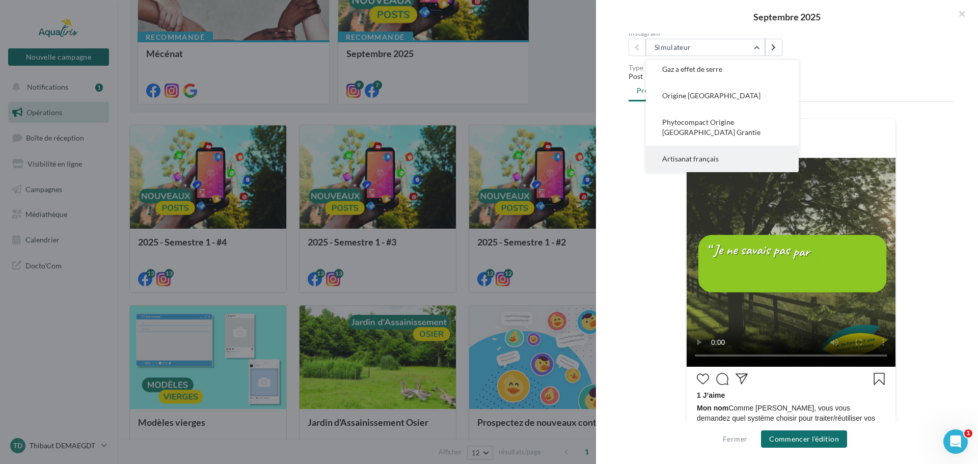
click at [688, 157] on span "Artisanat français" at bounding box center [690, 158] width 57 height 9
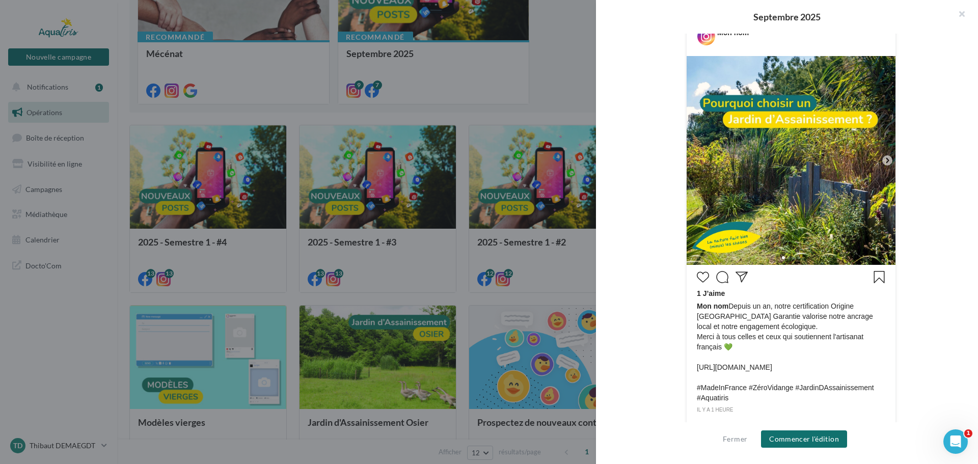
scroll to position [240, 0]
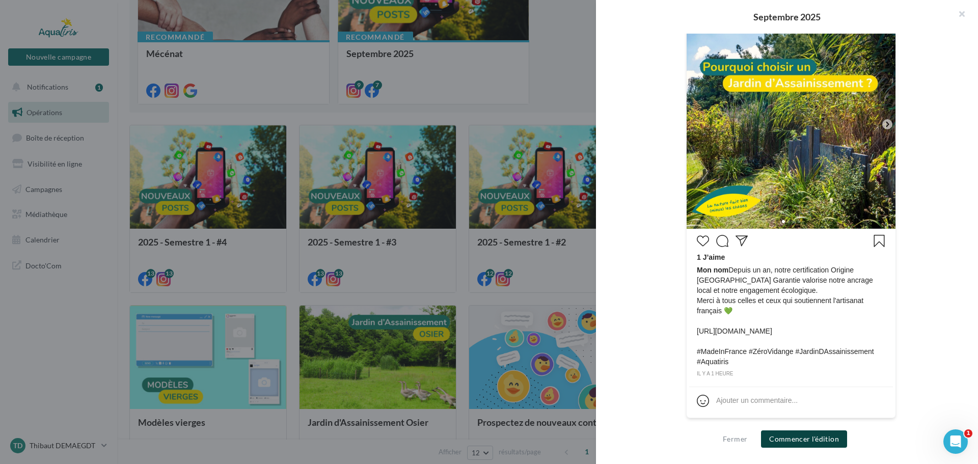
click at [806, 436] on button "Commencer l'édition" at bounding box center [804, 439] width 86 height 17
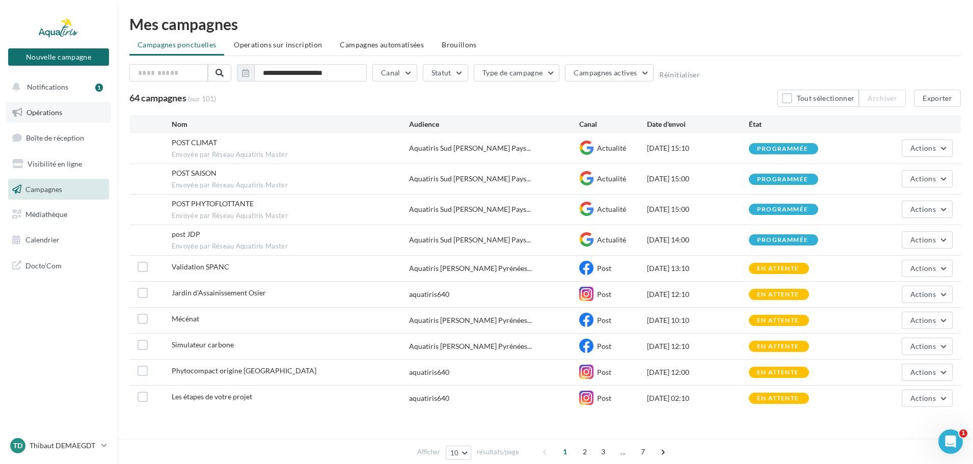
click at [43, 116] on span "Opérations" at bounding box center [44, 112] width 36 height 9
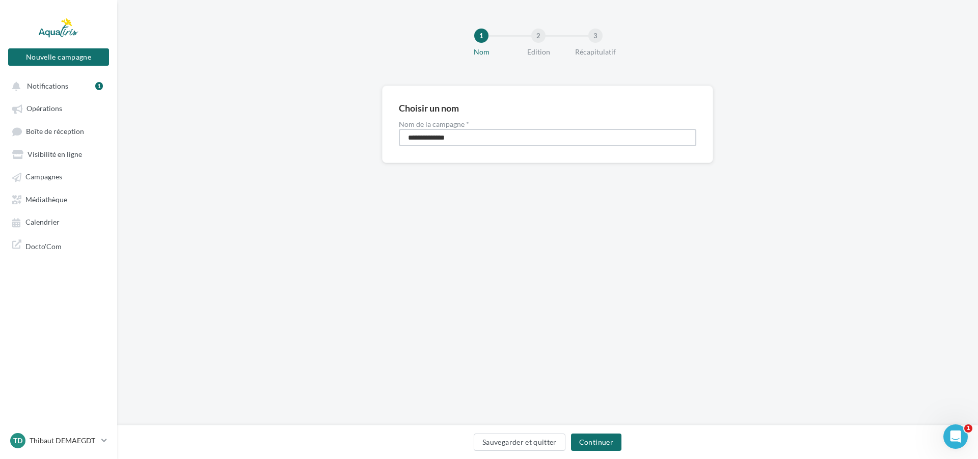
drag, startPoint x: 460, startPoint y: 138, endPoint x: 369, endPoint y: 147, distance: 91.2
click at [369, 144] on div "**********" at bounding box center [547, 141] width 861 height 110
type input "**********"
click at [594, 444] on button "Continuer" at bounding box center [596, 442] width 50 height 17
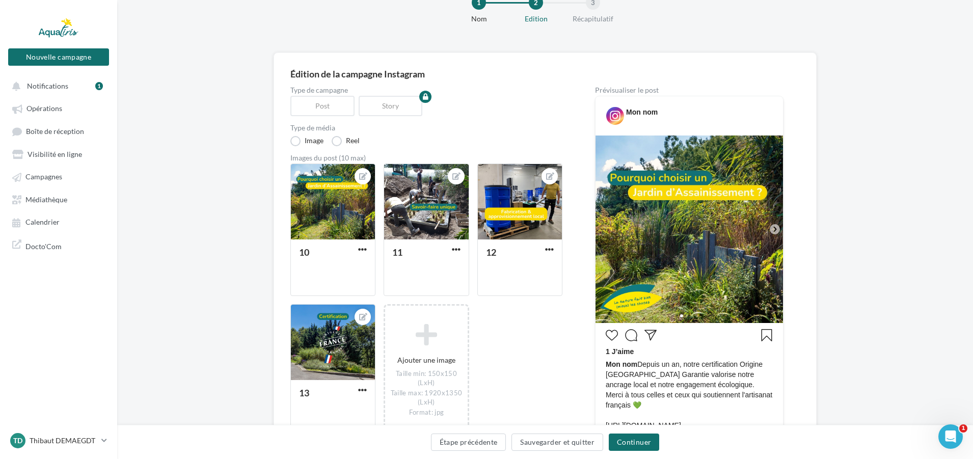
scroll to position [51, 0]
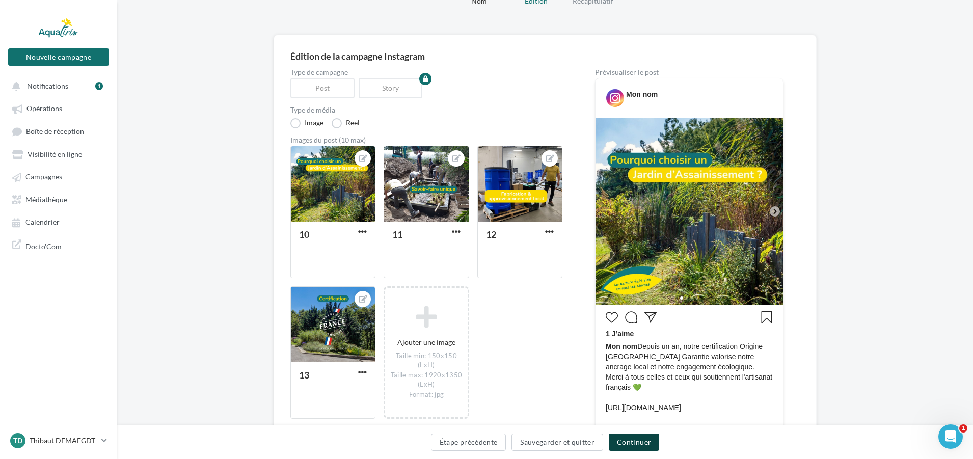
click at [631, 440] on button "Continuer" at bounding box center [634, 442] width 50 height 17
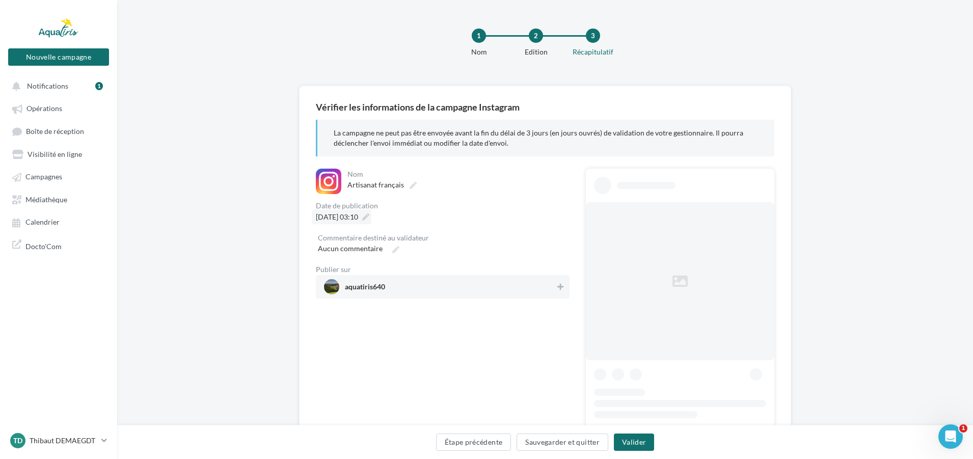
click at [369, 216] on icon at bounding box center [365, 217] width 7 height 7
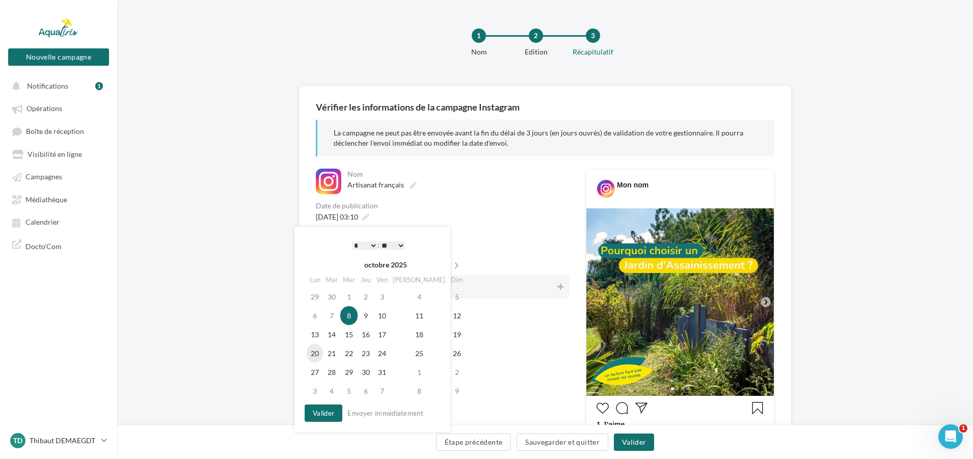
click at [317, 355] on td "20" at bounding box center [315, 353] width 16 height 19
click at [366, 242] on select "* * * * * * * * * * ** ** ** ** ** ** ** ** ** ** ** ** ** **" at bounding box center [364, 246] width 25 height 8
click at [325, 414] on button "Valider" at bounding box center [324, 413] width 38 height 17
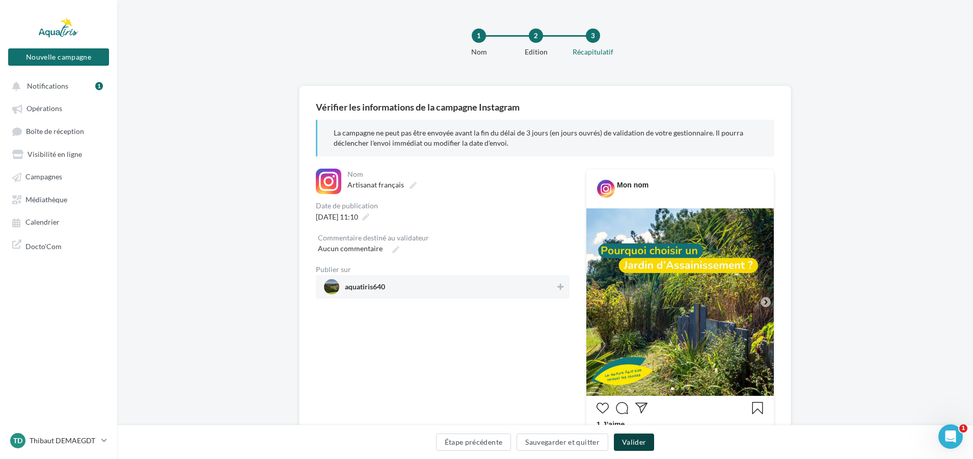
drag, startPoint x: 639, startPoint y: 444, endPoint x: 521, endPoint y: 338, distance: 158.1
click at [533, 351] on div "**********" at bounding box center [545, 371] width 856 height 571
click at [485, 290] on span "aquatiris640" at bounding box center [439, 286] width 231 height 15
click at [637, 437] on button "Valider" at bounding box center [634, 442] width 40 height 17
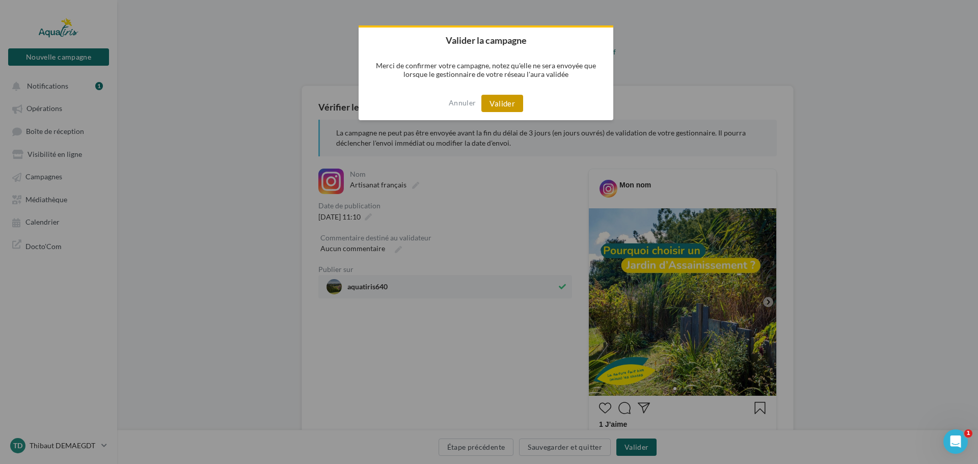
drag, startPoint x: 510, startPoint y: 104, endPoint x: 511, endPoint y: 112, distance: 8.2
click at [510, 105] on button "Valider" at bounding box center [503, 103] width 42 height 17
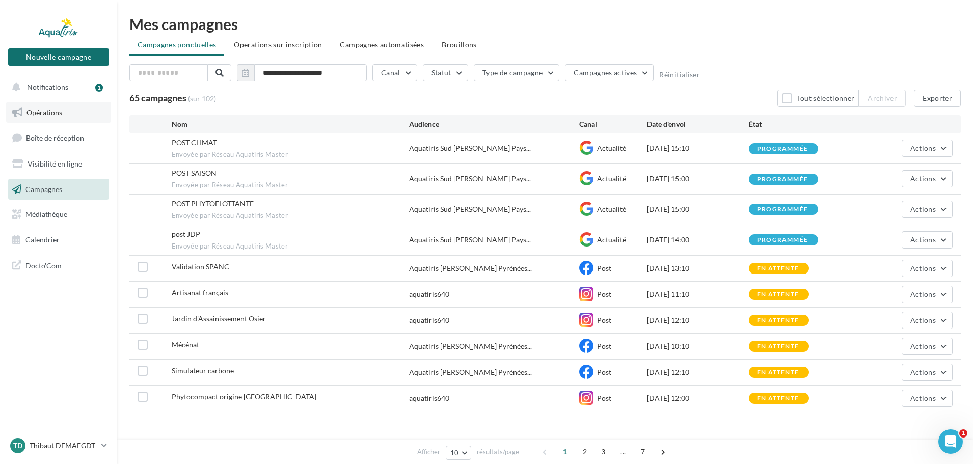
click at [57, 109] on span "Opérations" at bounding box center [44, 112] width 36 height 9
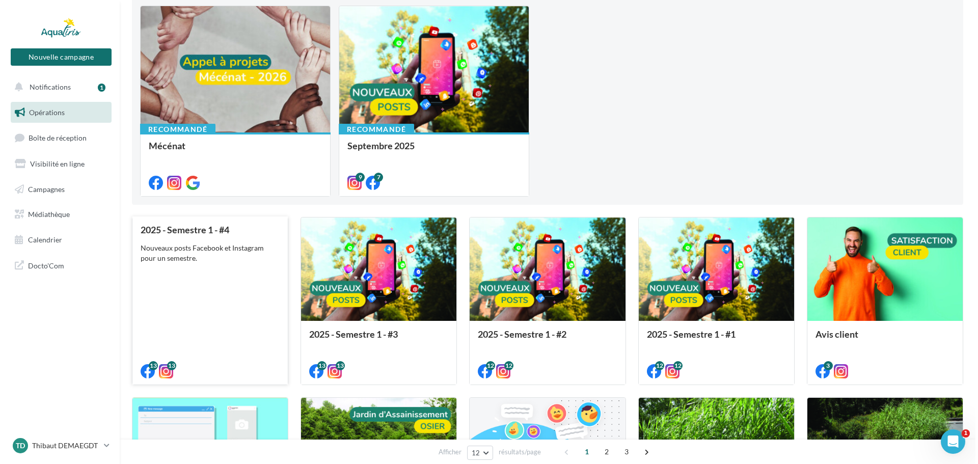
scroll to position [153, 0]
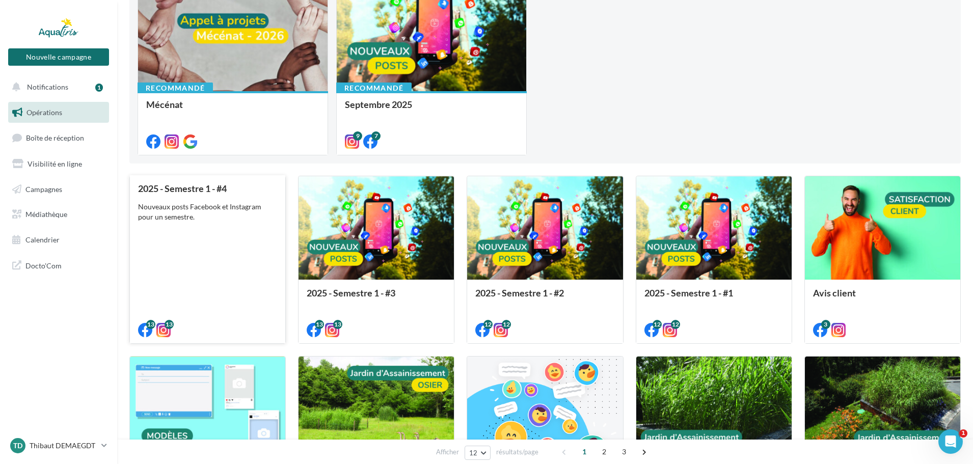
click at [218, 213] on div "Nouveaux posts Facebook et Instagram pour un semestre." at bounding box center [207, 212] width 139 height 20
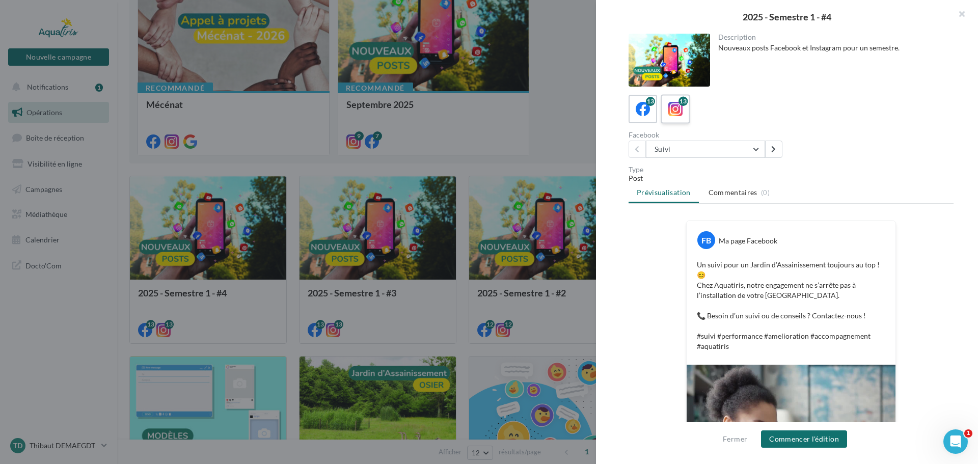
click at [682, 118] on div "13" at bounding box center [676, 109] width 19 height 19
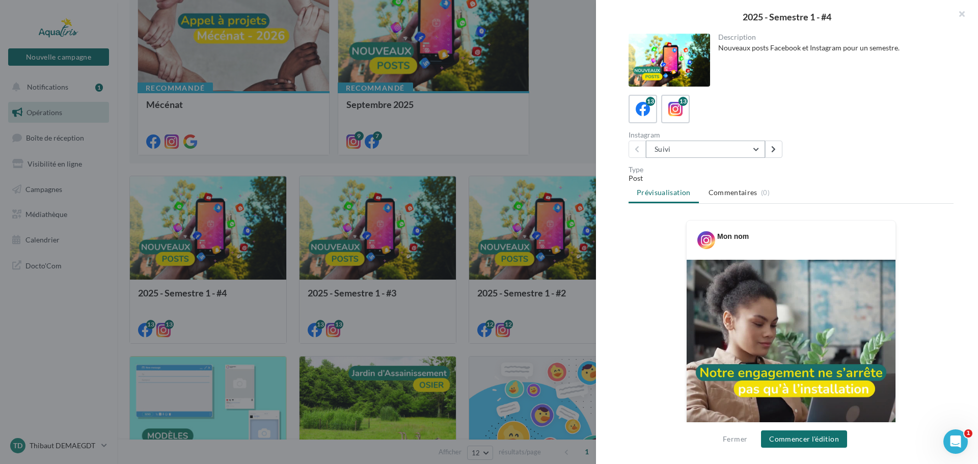
click at [693, 149] on button "Suivi" at bounding box center [705, 149] width 119 height 17
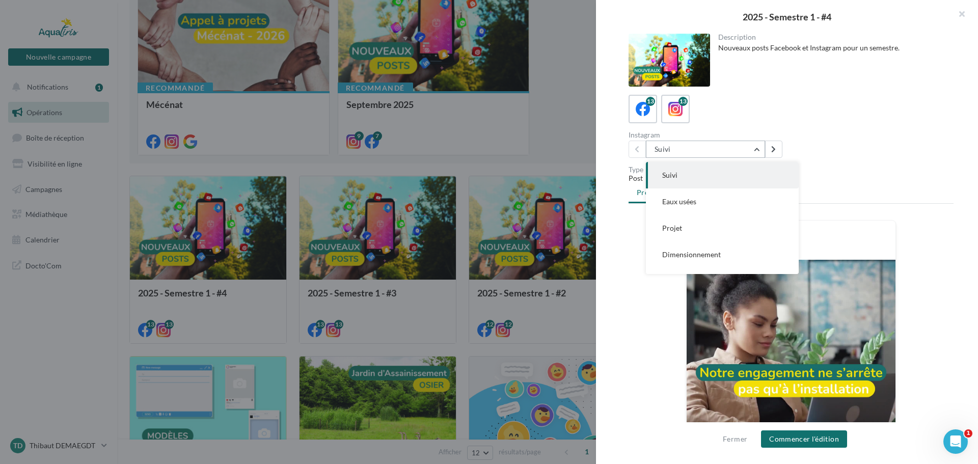
click at [689, 151] on button "Suivi" at bounding box center [705, 149] width 119 height 17
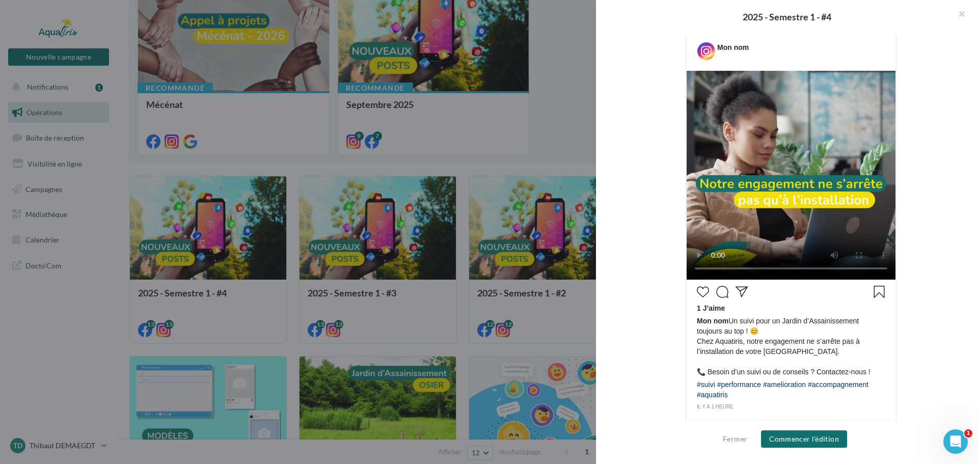
scroll to position [204, 0]
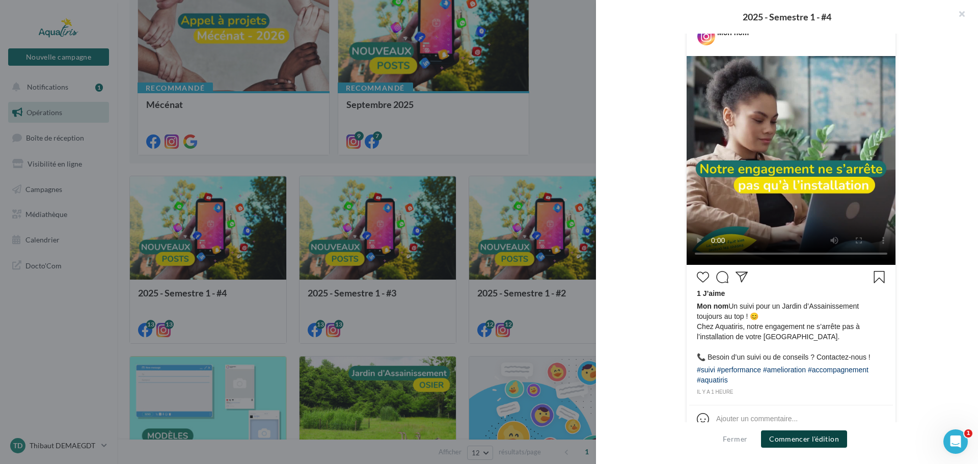
click at [805, 443] on button "Commencer l'édition" at bounding box center [804, 439] width 86 height 17
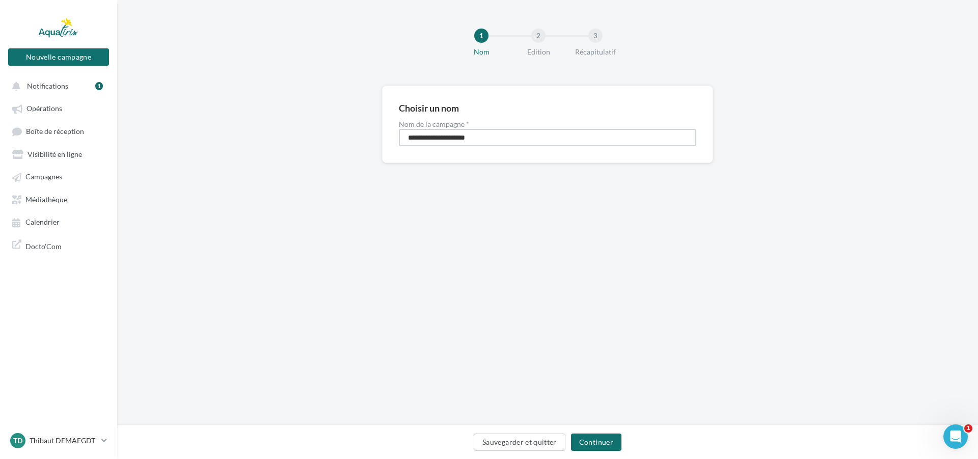
drag, startPoint x: 455, startPoint y: 141, endPoint x: 321, endPoint y: 146, distance: 134.1
click at [322, 146] on div "**********" at bounding box center [547, 141] width 861 height 110
type input "*****"
click at [574, 433] on div "Sauvegarder et quitter Continuer" at bounding box center [547, 442] width 861 height 34
click at [586, 443] on button "Continuer" at bounding box center [596, 442] width 50 height 17
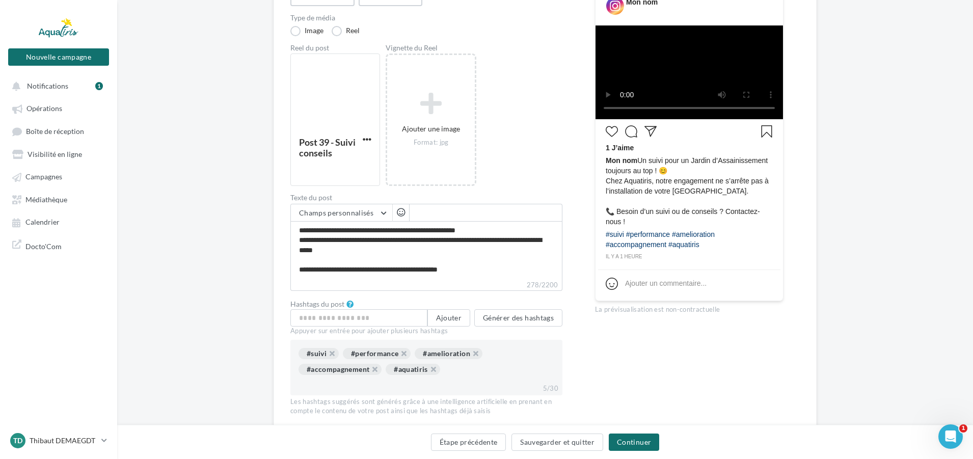
scroll to position [185, 0]
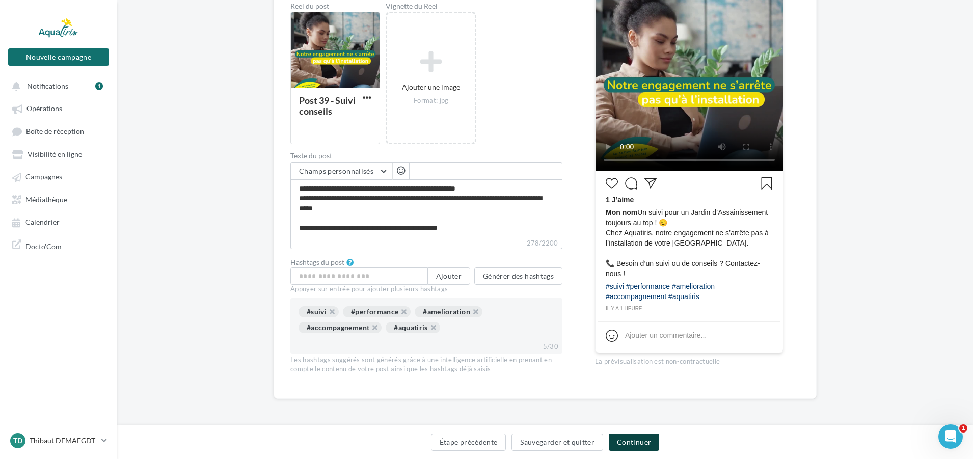
click at [632, 445] on button "Continuer" at bounding box center [634, 442] width 50 height 17
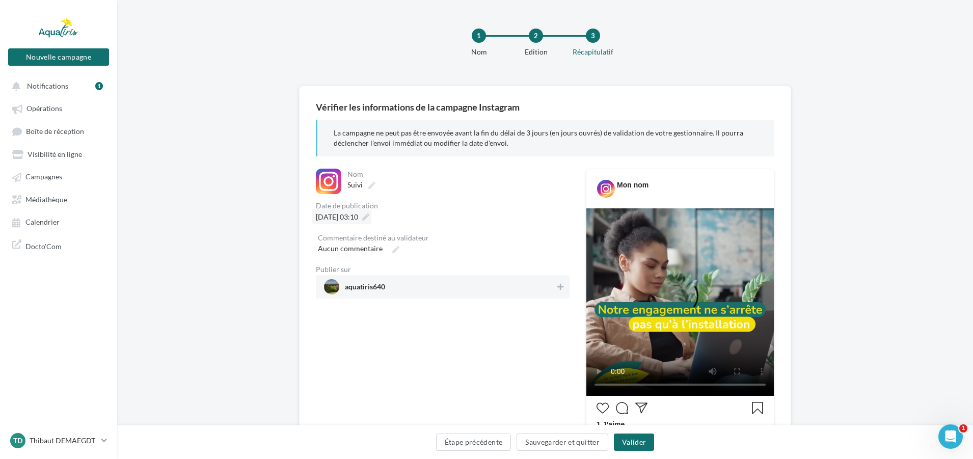
click at [369, 218] on icon at bounding box center [365, 217] width 7 height 7
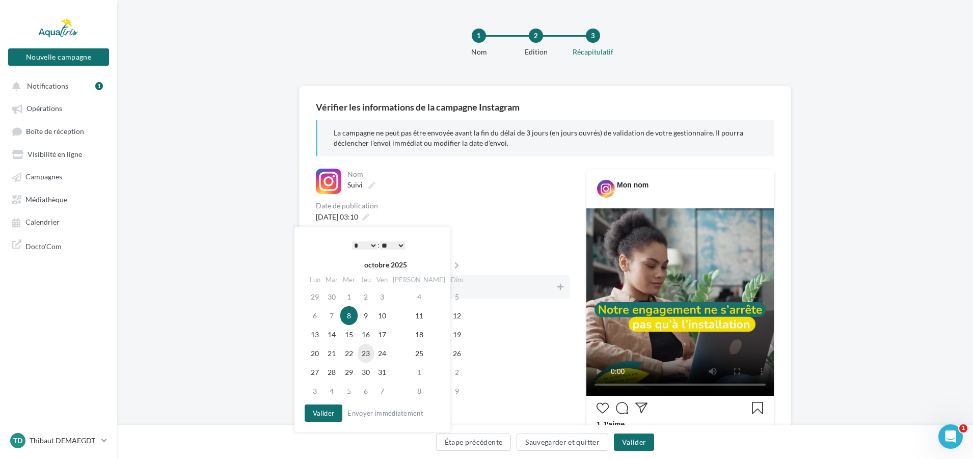
click at [372, 356] on td "23" at bounding box center [366, 353] width 16 height 19
click at [367, 243] on select "* * * * * * * * * * ** ** ** ** ** ** ** ** ** ** ** ** ** **" at bounding box center [364, 246] width 25 height 8
click at [328, 419] on button "Valider" at bounding box center [324, 413] width 38 height 17
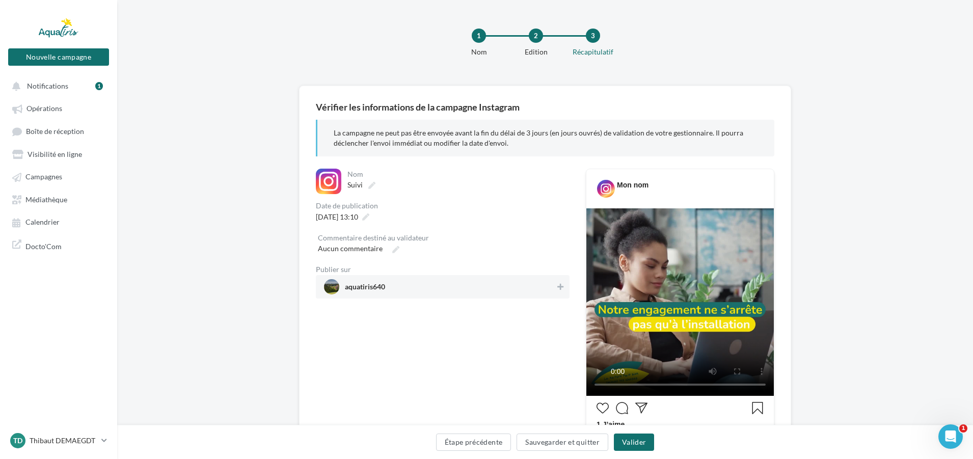
drag, startPoint x: 426, startPoint y: 291, endPoint x: 438, endPoint y: 296, distance: 12.8
click at [426, 290] on span "aquatiris640" at bounding box center [439, 286] width 231 height 15
click at [638, 444] on button "Valider" at bounding box center [634, 442] width 40 height 17
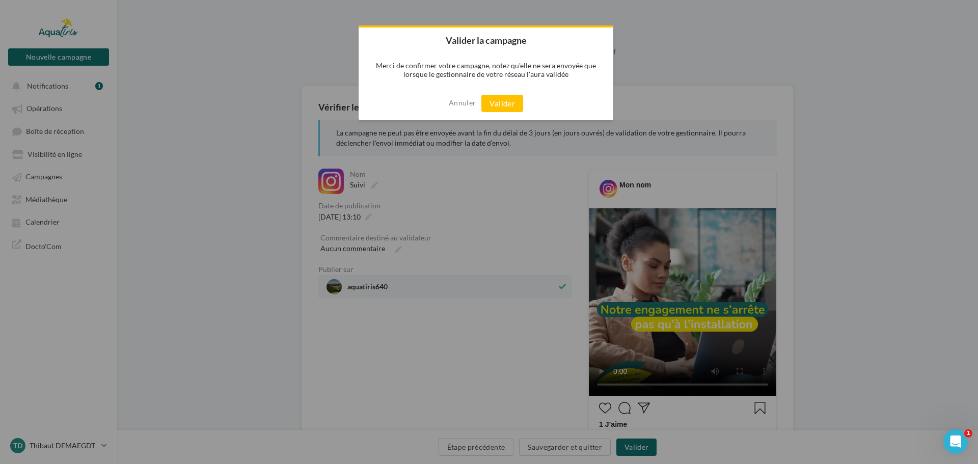
drag, startPoint x: 507, startPoint y: 101, endPoint x: 518, endPoint y: 122, distance: 23.0
click at [508, 102] on button "Valider" at bounding box center [503, 103] width 42 height 17
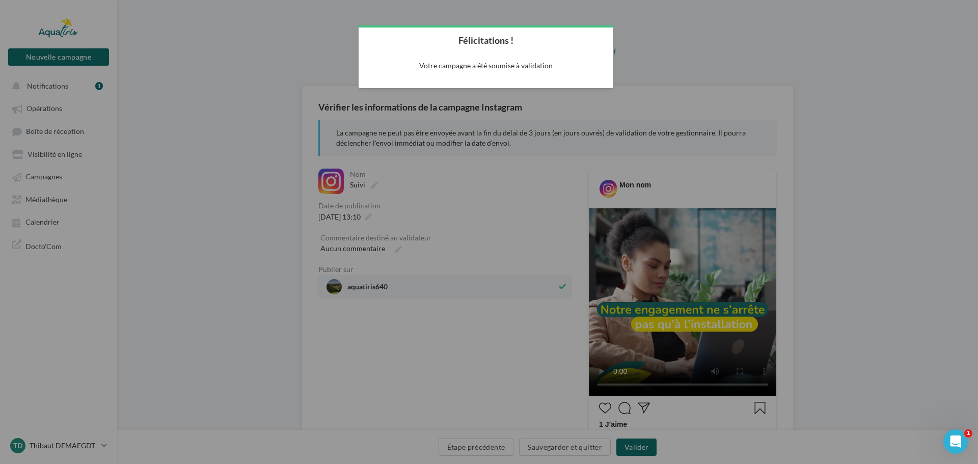
click at [498, 150] on div at bounding box center [489, 232] width 978 height 464
drag, startPoint x: 713, startPoint y: 11, endPoint x: 709, endPoint y: 16, distance: 6.9
click at [714, 11] on div at bounding box center [489, 232] width 978 height 464
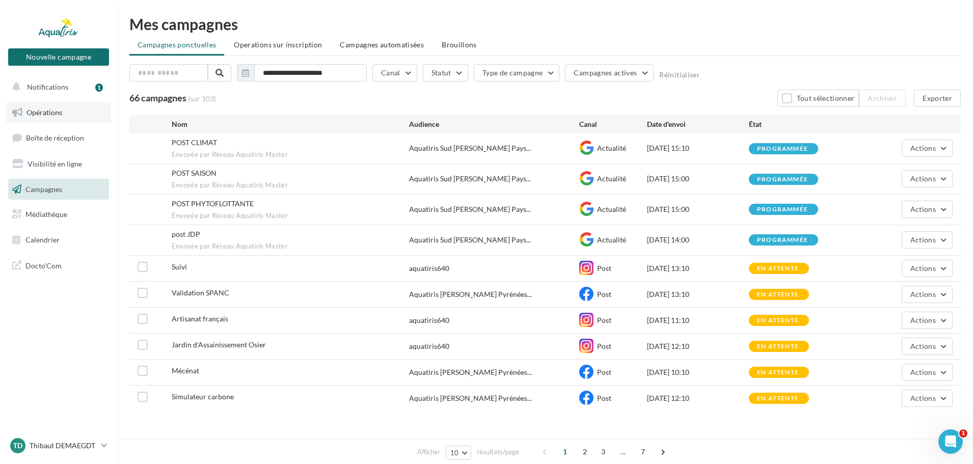
click at [41, 109] on span "Opérations" at bounding box center [44, 112] width 36 height 9
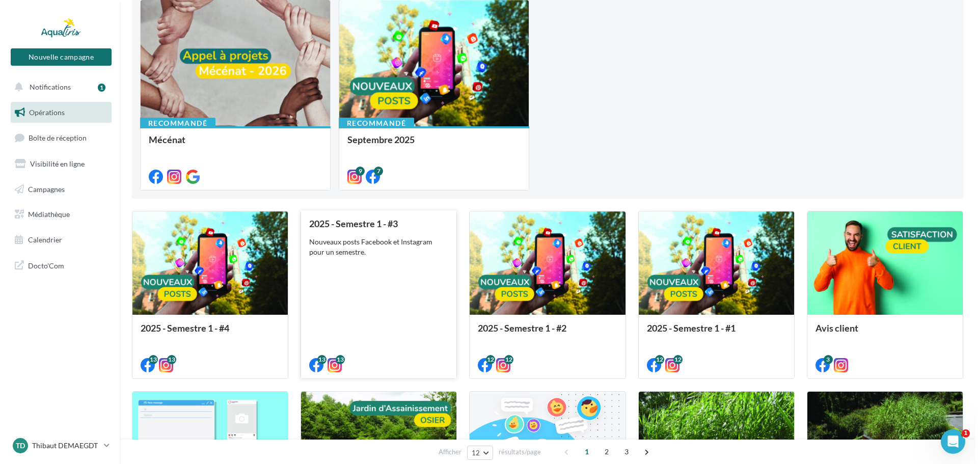
scroll to position [153, 0]
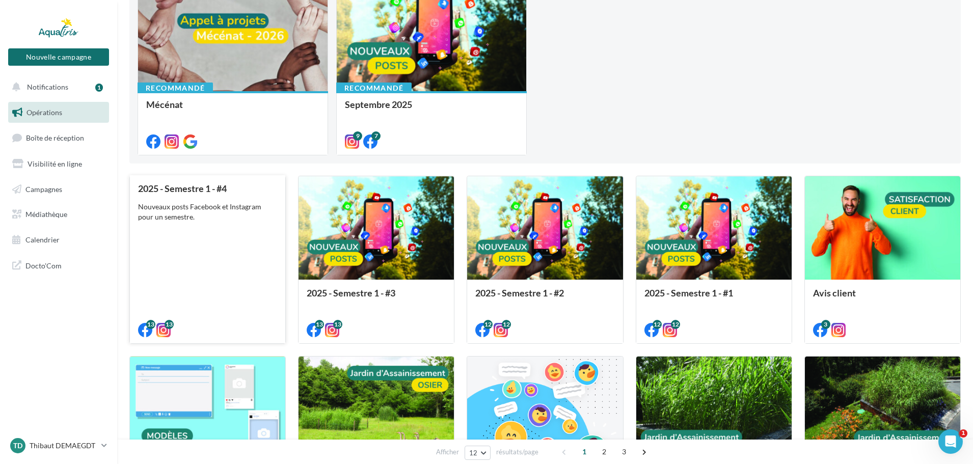
click at [240, 249] on div "2025 - Semestre 1 - #4 Nouveaux posts Facebook et Instagram pour un semestre." at bounding box center [207, 258] width 139 height 151
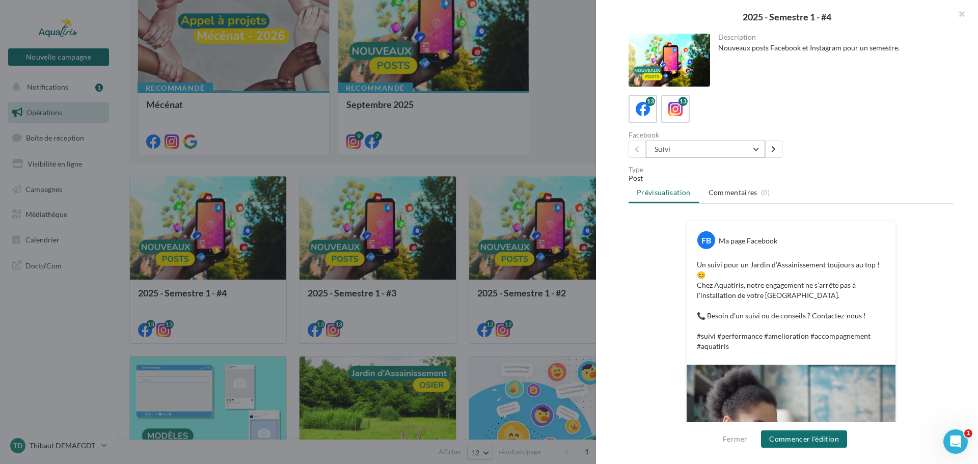
click at [679, 153] on button "Suivi" at bounding box center [705, 149] width 119 height 17
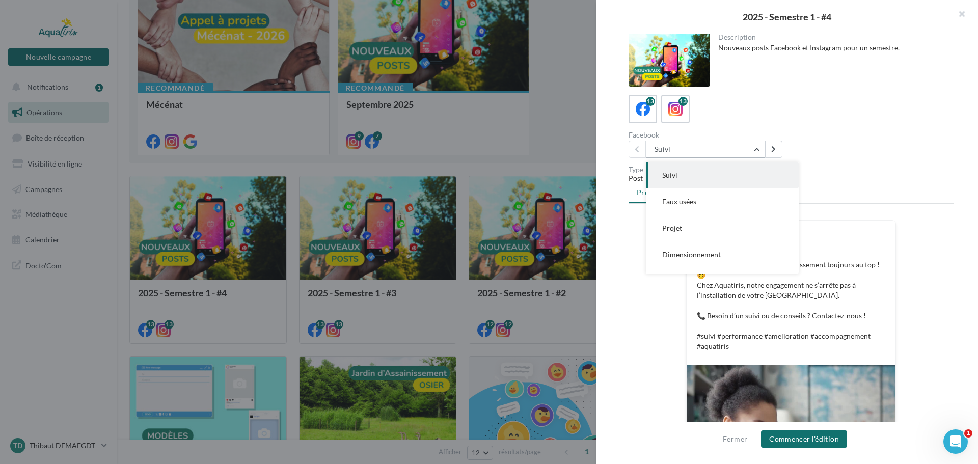
click at [679, 153] on button "Suivi" at bounding box center [705, 149] width 119 height 17
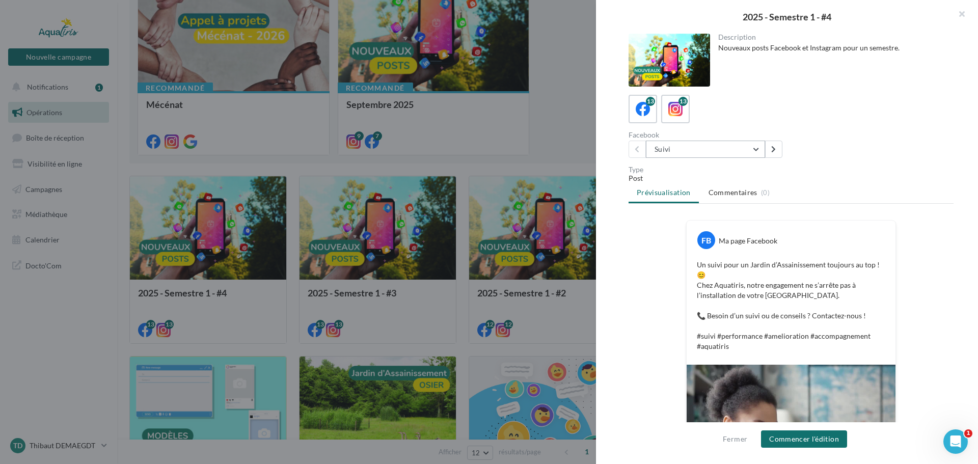
click at [679, 152] on button "Suivi" at bounding box center [705, 149] width 119 height 17
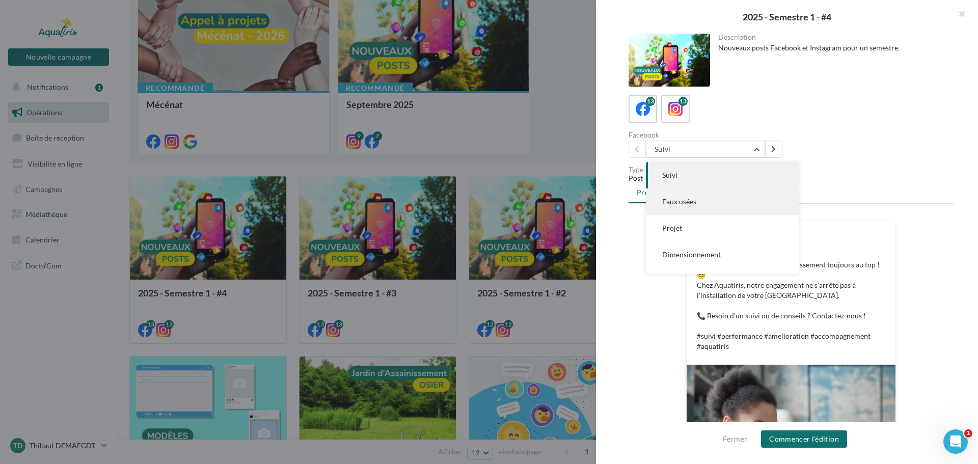
click at [687, 199] on span "Eaux usées" at bounding box center [679, 201] width 34 height 9
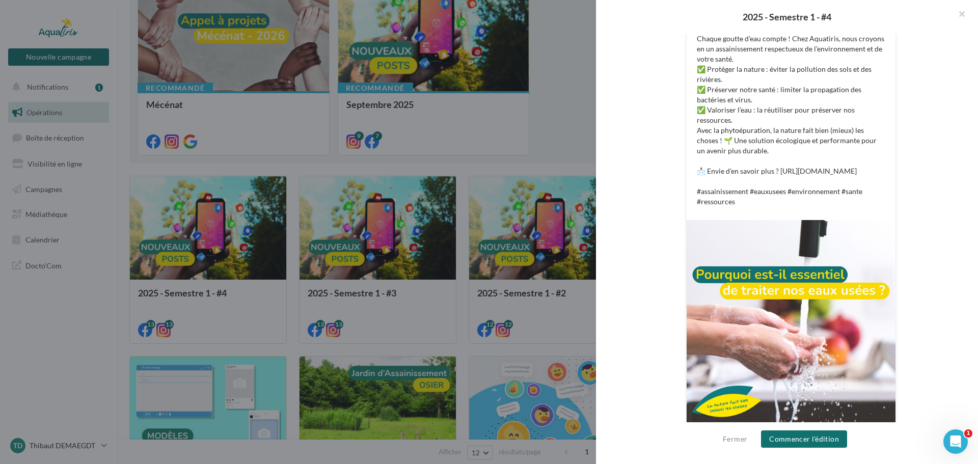
scroll to position [258, 0]
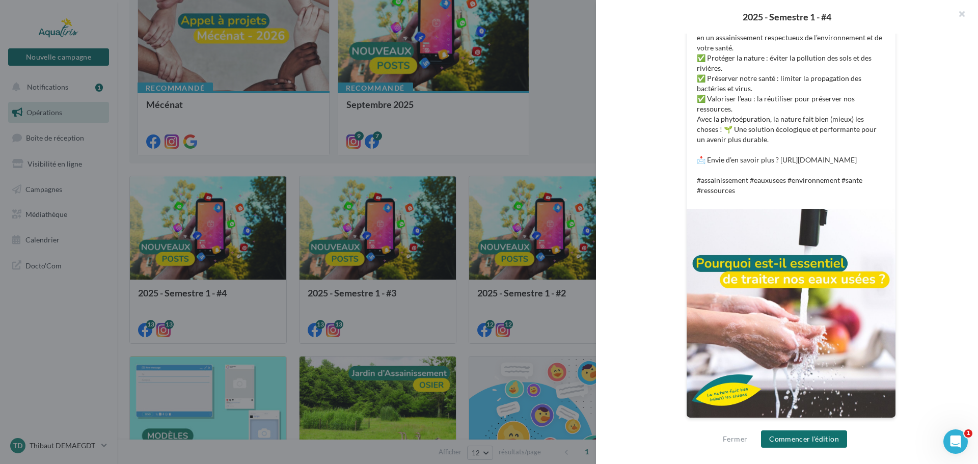
drag, startPoint x: 729, startPoint y: 255, endPoint x: 644, endPoint y: 267, distance: 85.4
click at [644, 267] on div "FB Ma page Facebook Pourquoi est-il essentiel de traiter nos eaux usées ? 💧 Cha…" at bounding box center [791, 196] width 325 height 469
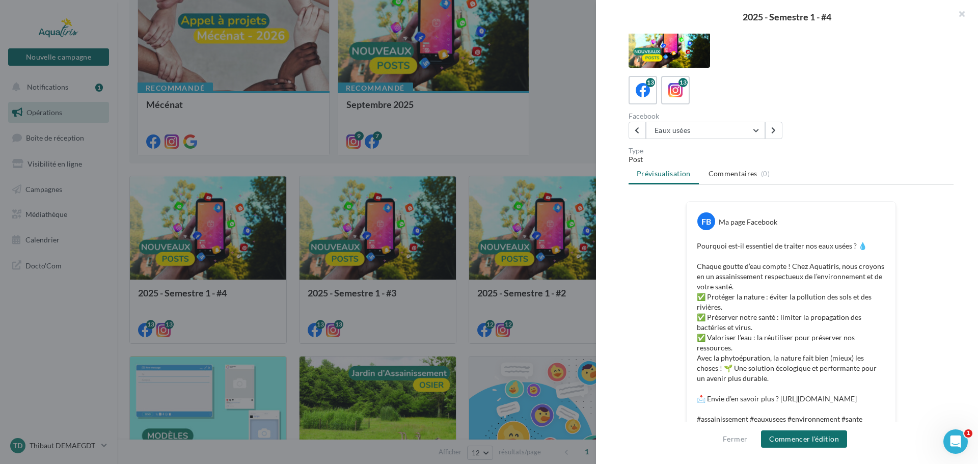
scroll to position [3, 0]
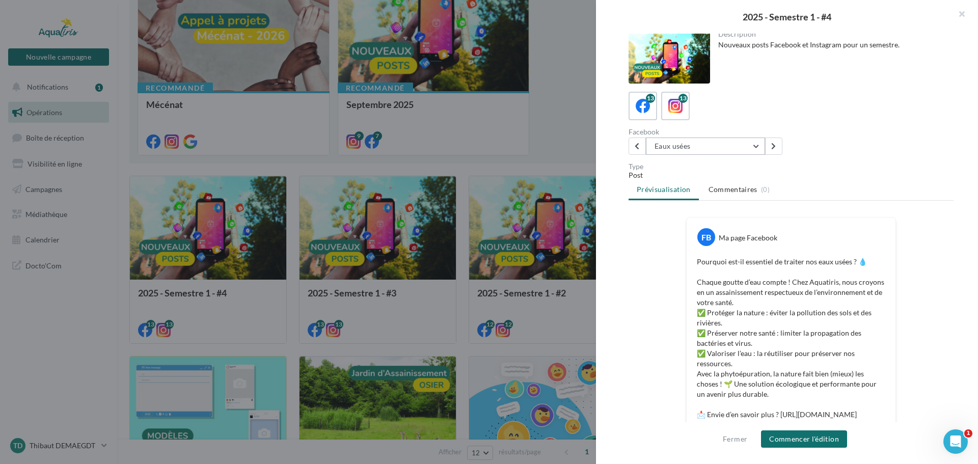
click at [697, 150] on button "Eaux usées" at bounding box center [705, 146] width 119 height 17
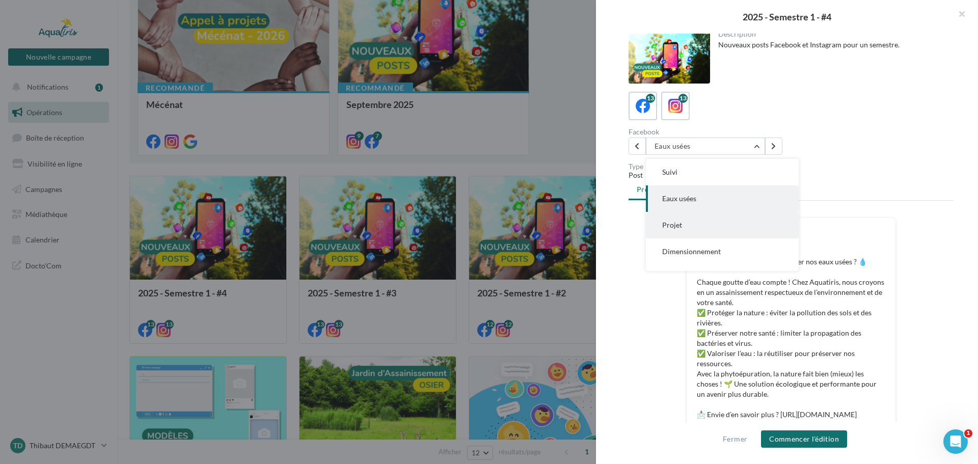
click at [687, 224] on button "Projet" at bounding box center [722, 225] width 153 height 26
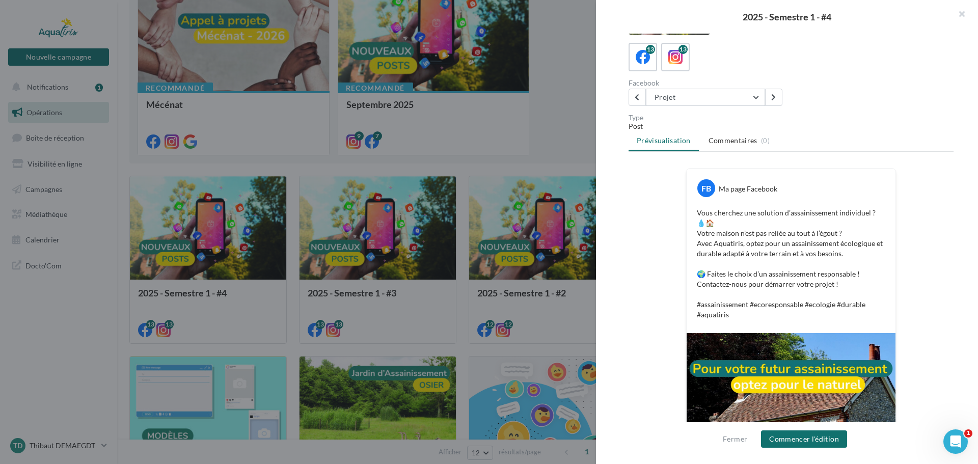
scroll to position [51, 0]
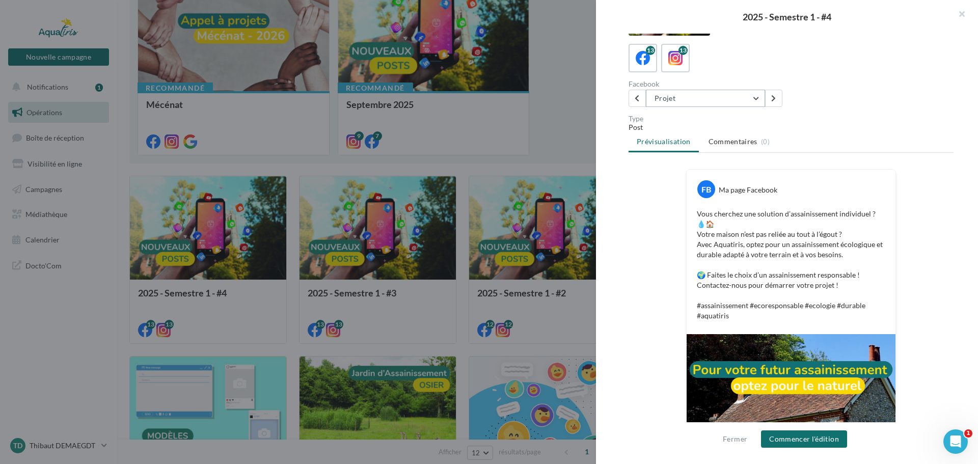
click at [696, 96] on button "Projet" at bounding box center [705, 98] width 119 height 17
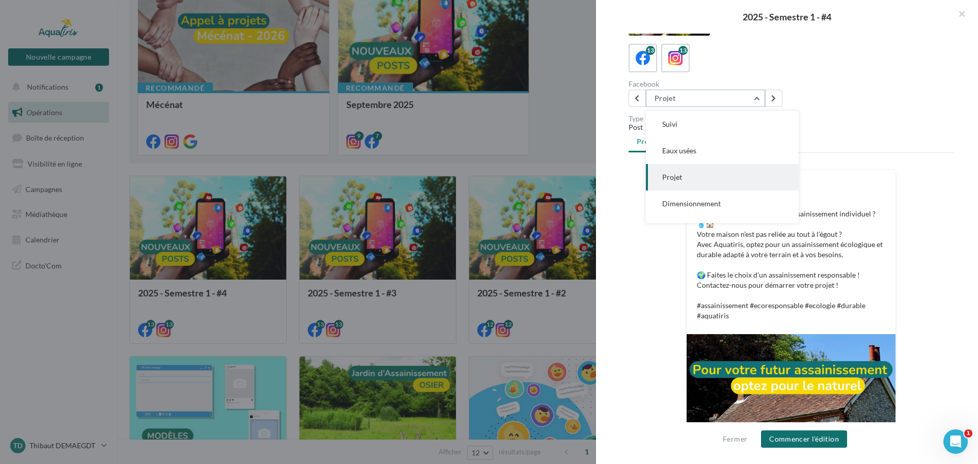
scroll to position [26, 0]
click at [699, 174] on span "Dimensionnement" at bounding box center [691, 177] width 59 height 9
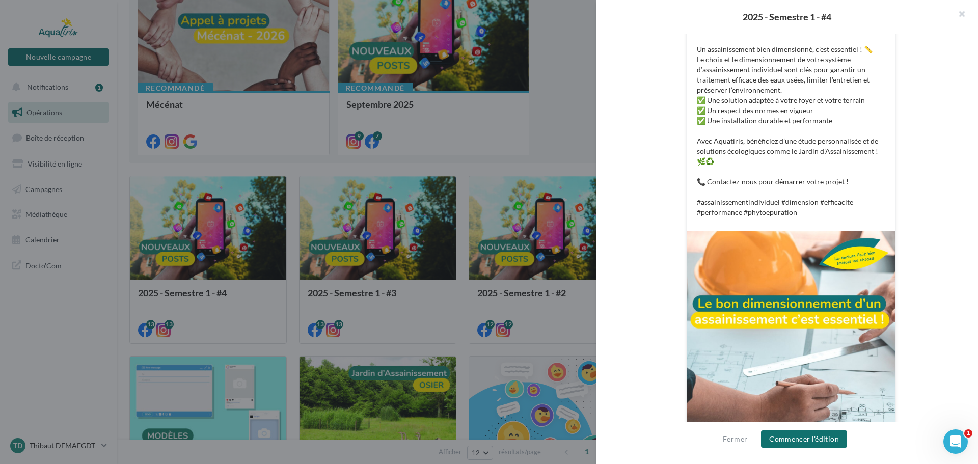
scroll to position [237, 0]
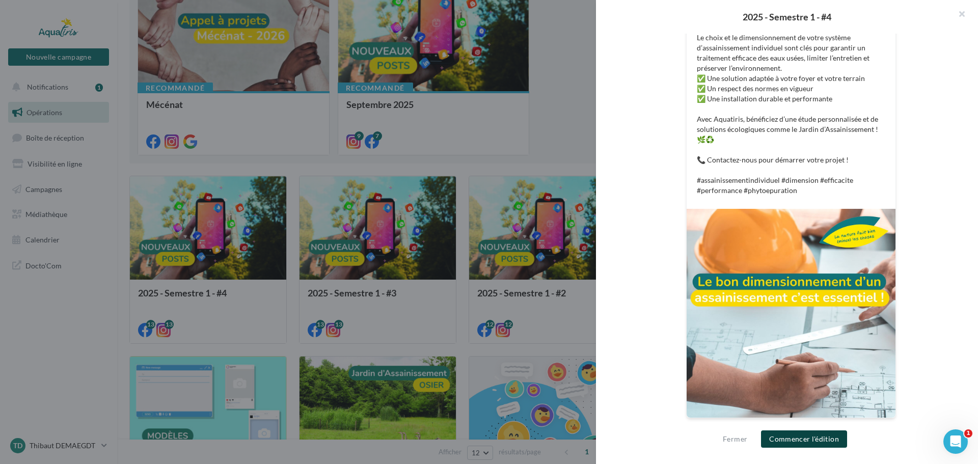
click at [788, 437] on button "Commencer l'édition" at bounding box center [804, 439] width 86 height 17
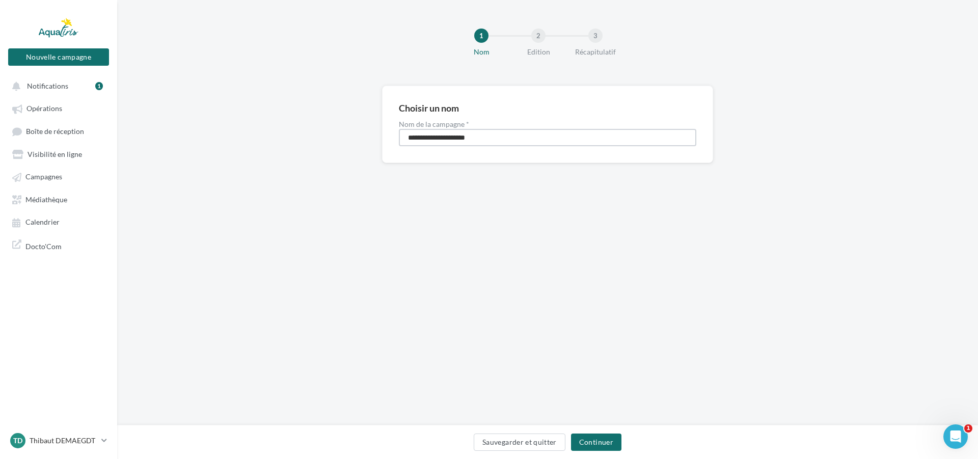
drag, startPoint x: 421, startPoint y: 140, endPoint x: 385, endPoint y: 146, distance: 37.1
click at [385, 143] on div "**********" at bounding box center [547, 124] width 331 height 77
type input "**********"
click at [601, 442] on button "Continuer" at bounding box center [596, 442] width 50 height 17
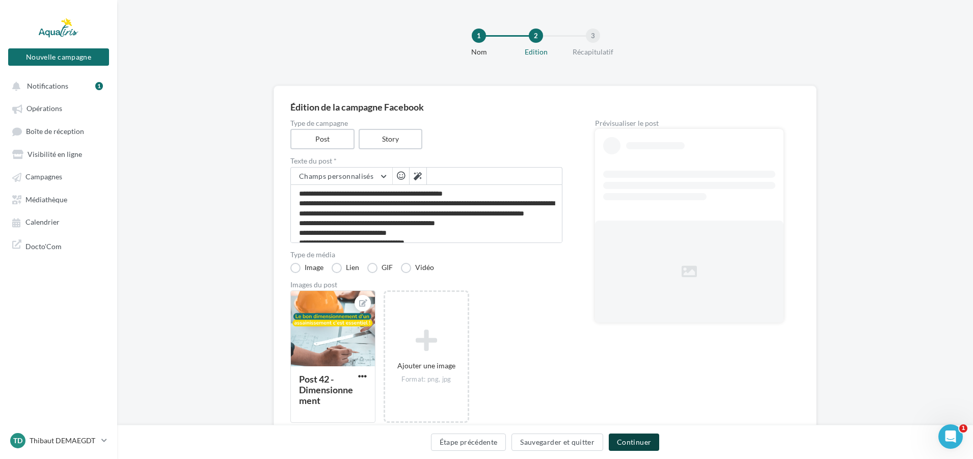
click at [646, 439] on button "Continuer" at bounding box center [634, 442] width 50 height 17
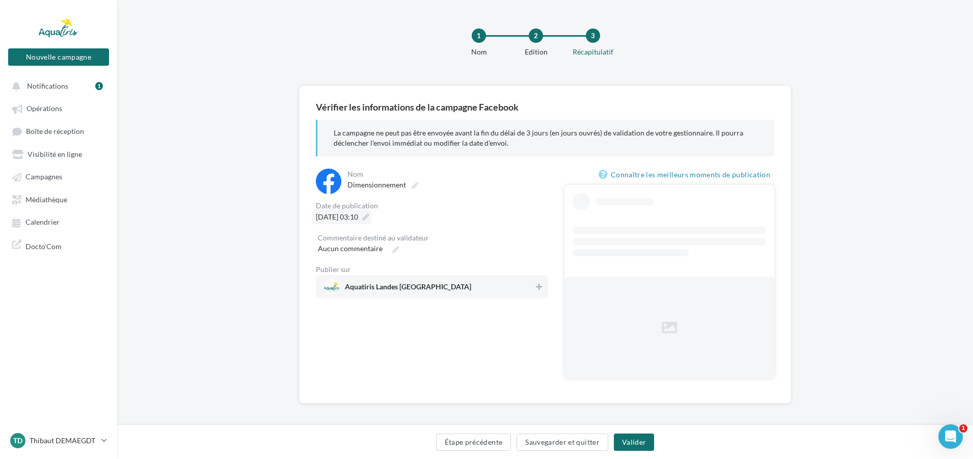
click at [369, 218] on icon at bounding box center [365, 217] width 7 height 7
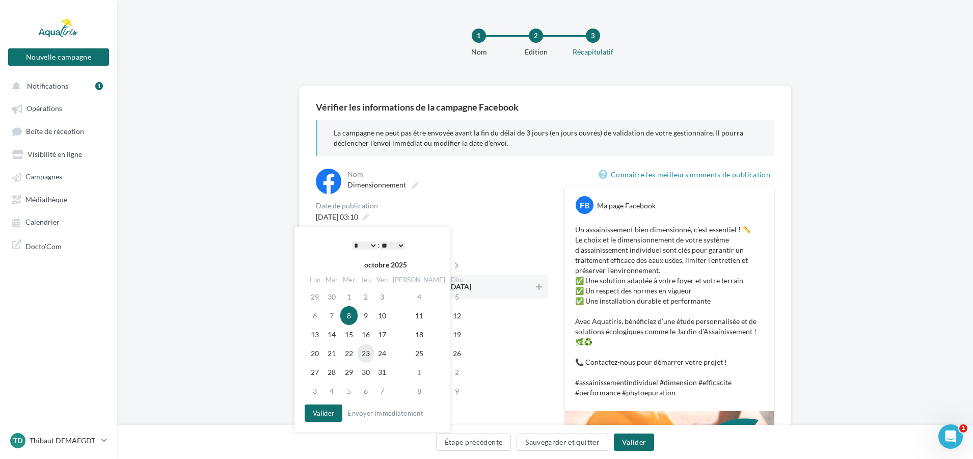
click at [373, 355] on td "23" at bounding box center [366, 353] width 16 height 19
click at [368, 243] on select "* * * * * * * * * * ** ** ** ** ** ** ** ** ** ** ** ** ** **" at bounding box center [364, 246] width 25 height 8
drag, startPoint x: 324, startPoint y: 415, endPoint x: 330, endPoint y: 418, distance: 6.8
click at [324, 415] on button "Valider" at bounding box center [324, 413] width 38 height 17
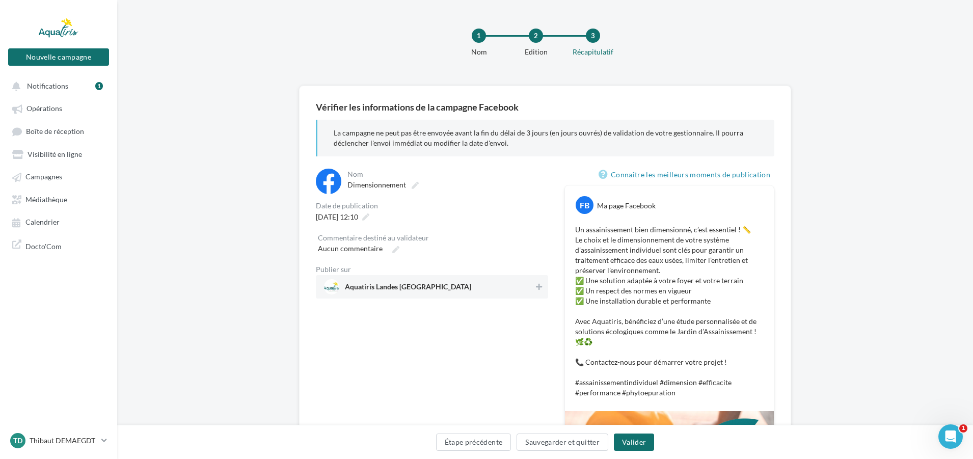
click at [438, 272] on div "Publier sur" at bounding box center [432, 269] width 232 height 7
click at [440, 282] on span "Aquatiris Landes [GEOGRAPHIC_DATA]" at bounding box center [429, 286] width 210 height 15
click at [646, 437] on button "Valider" at bounding box center [634, 442] width 40 height 17
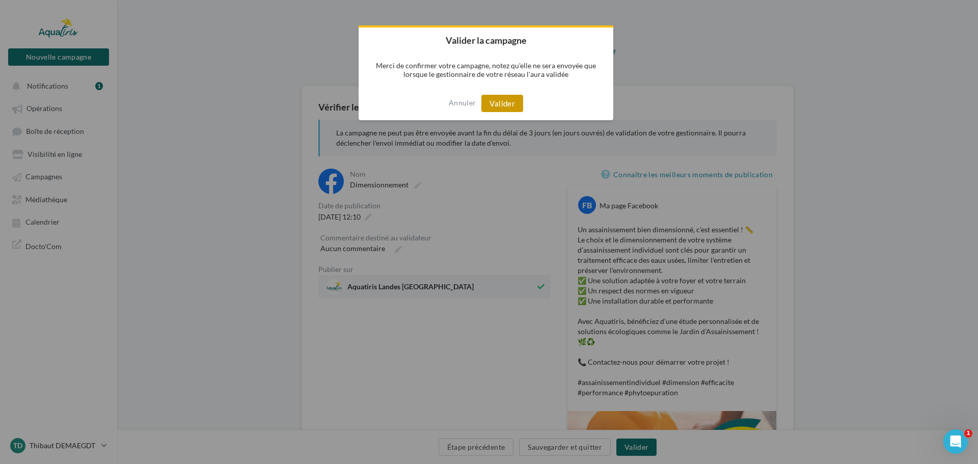
click at [496, 106] on button "Valider" at bounding box center [503, 103] width 42 height 17
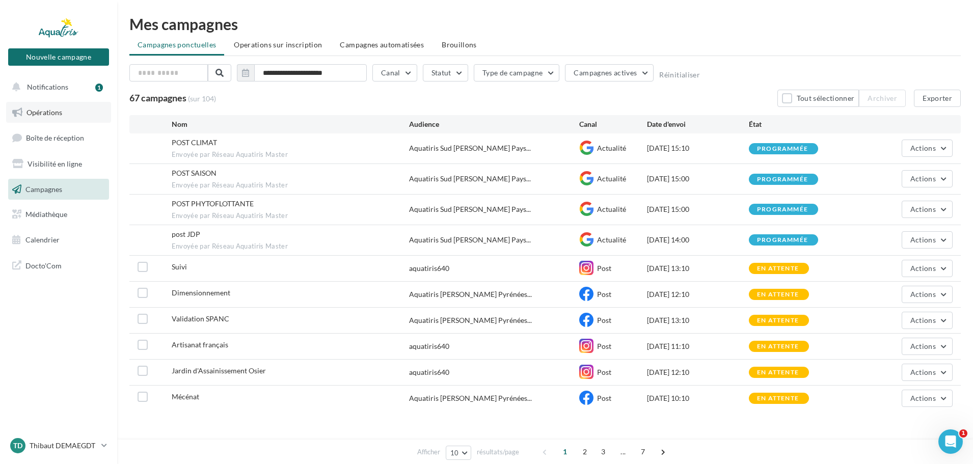
click at [50, 110] on span "Opérations" at bounding box center [44, 112] width 36 height 9
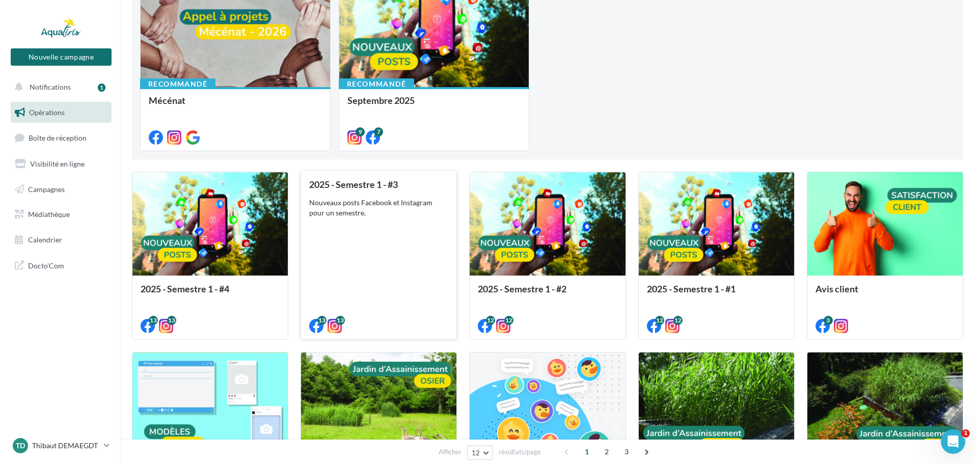
scroll to position [204, 0]
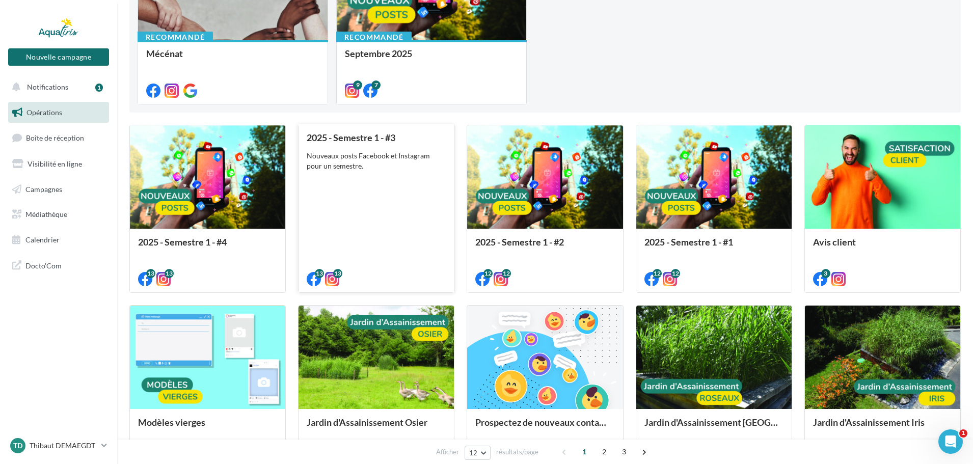
click at [379, 215] on div "2025 - Semestre 1 - #3 Nouveaux posts Facebook et Instagram pour un semestre." at bounding box center [376, 207] width 139 height 151
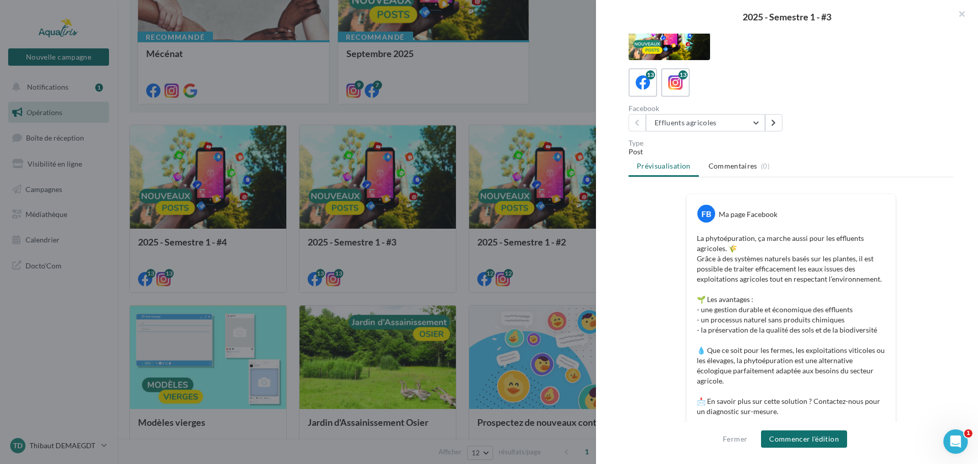
scroll to position [13, 0]
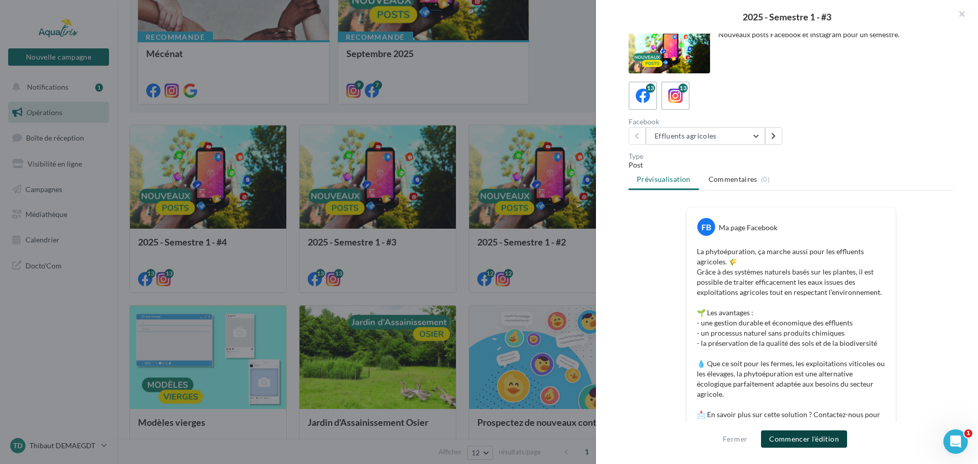
click at [801, 440] on button "Commencer l'édition" at bounding box center [804, 439] width 86 height 17
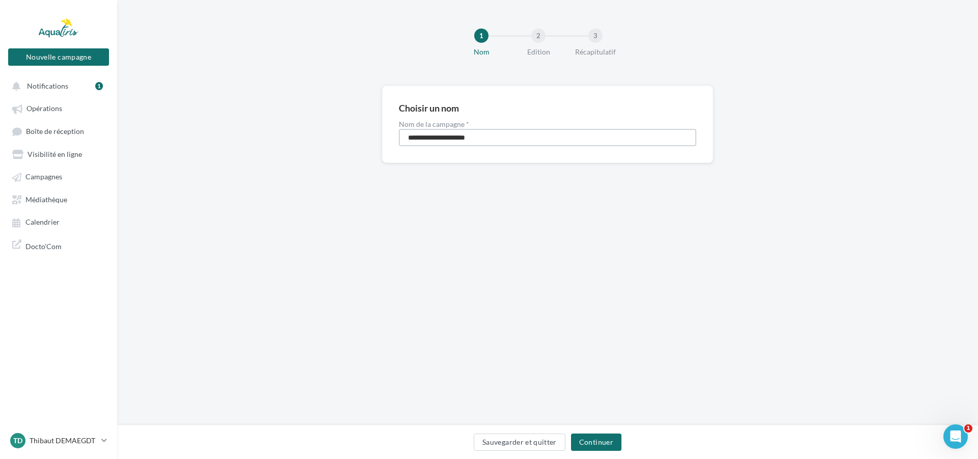
drag, startPoint x: 411, startPoint y: 140, endPoint x: 288, endPoint y: 162, distance: 124.8
click at [288, 161] on div "**********" at bounding box center [547, 141] width 861 height 110
type input "**********"
click at [608, 439] on button "Continuer" at bounding box center [596, 442] width 50 height 17
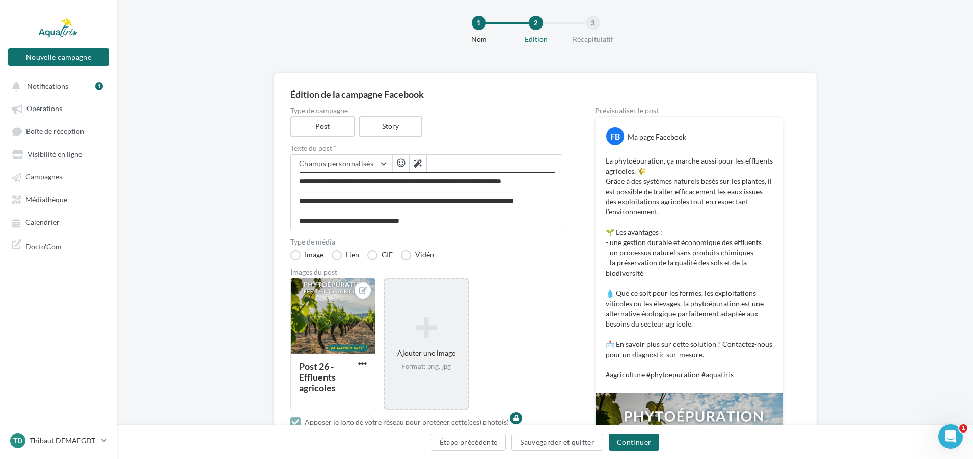
scroll to position [51, 0]
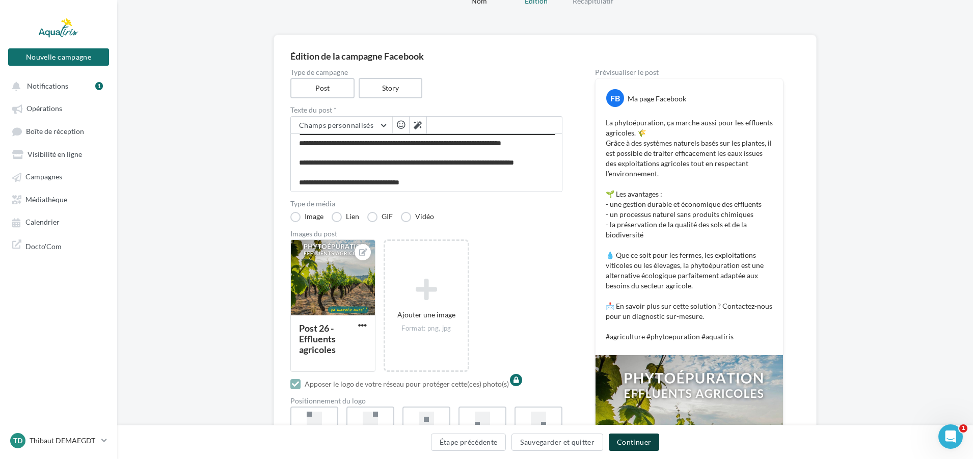
click at [643, 445] on button "Continuer" at bounding box center [634, 442] width 50 height 17
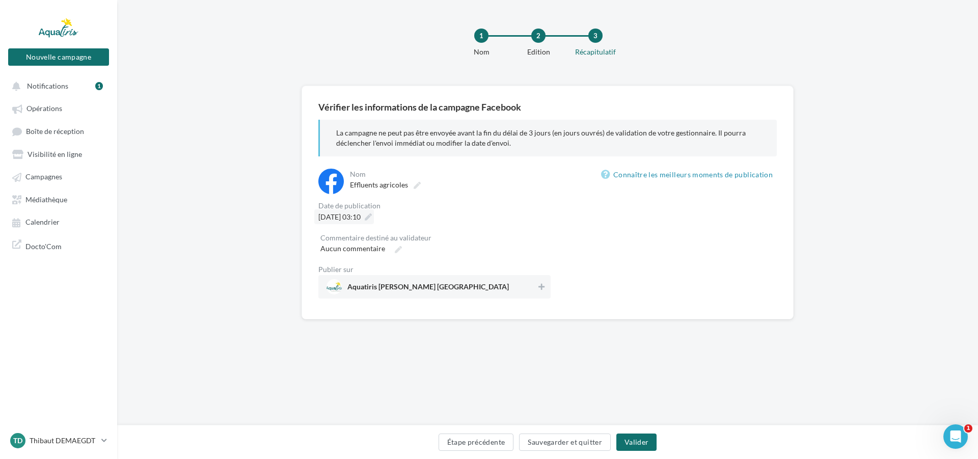
click at [374, 214] on div "[DATE] 03:10" at bounding box center [344, 216] width 60 height 15
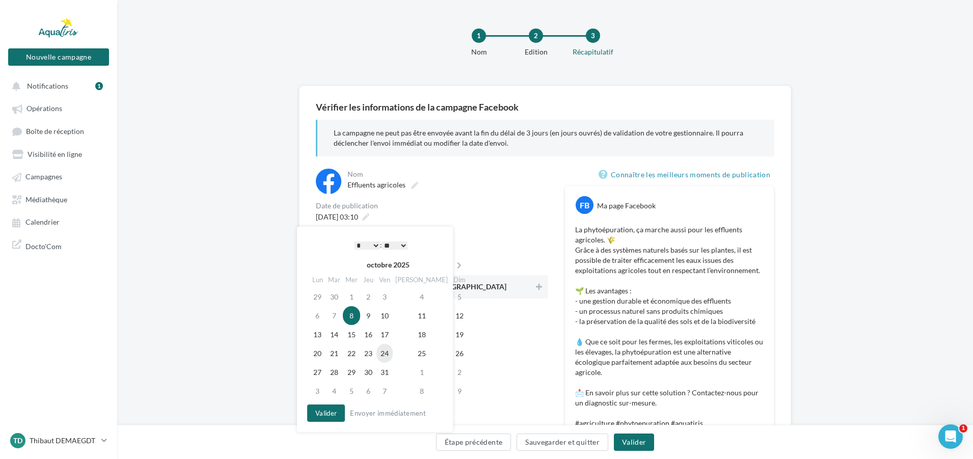
click at [392, 357] on td "24" at bounding box center [385, 353] width 16 height 19
click at [365, 244] on select "* * * * * * * * * * ** ** ** ** ** ** ** ** ** ** ** ** ** **" at bounding box center [364, 246] width 25 height 8
click at [325, 409] on button "Valider" at bounding box center [324, 413] width 38 height 17
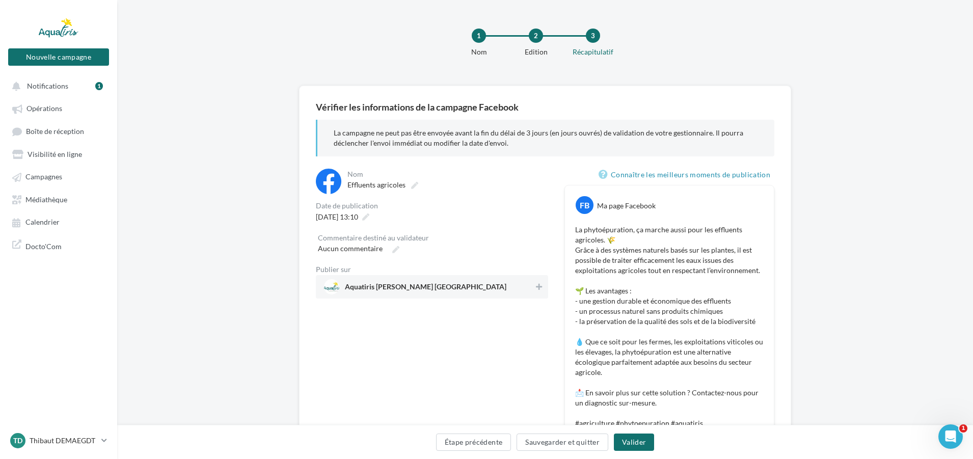
drag, startPoint x: 425, startPoint y: 290, endPoint x: 431, endPoint y: 297, distance: 9.0
click at [426, 290] on span "Aquatiris [PERSON_NAME] [GEOGRAPHIC_DATA]" at bounding box center [426, 288] width 162 height 11
click at [639, 448] on button "Valider" at bounding box center [634, 442] width 40 height 17
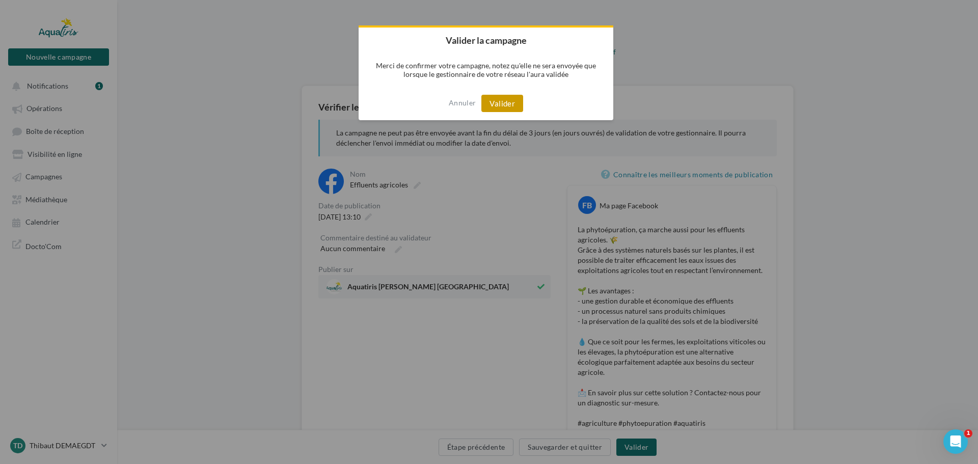
click at [497, 102] on button "Valider" at bounding box center [503, 103] width 42 height 17
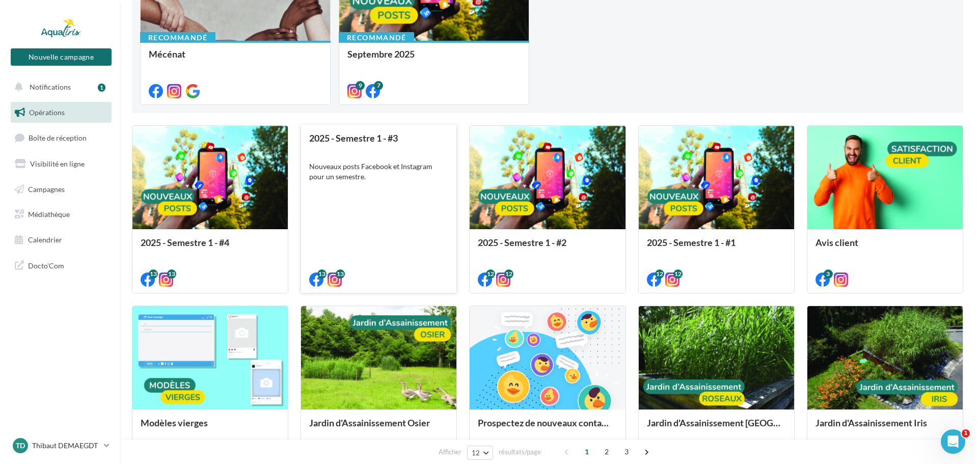
scroll to position [204, 0]
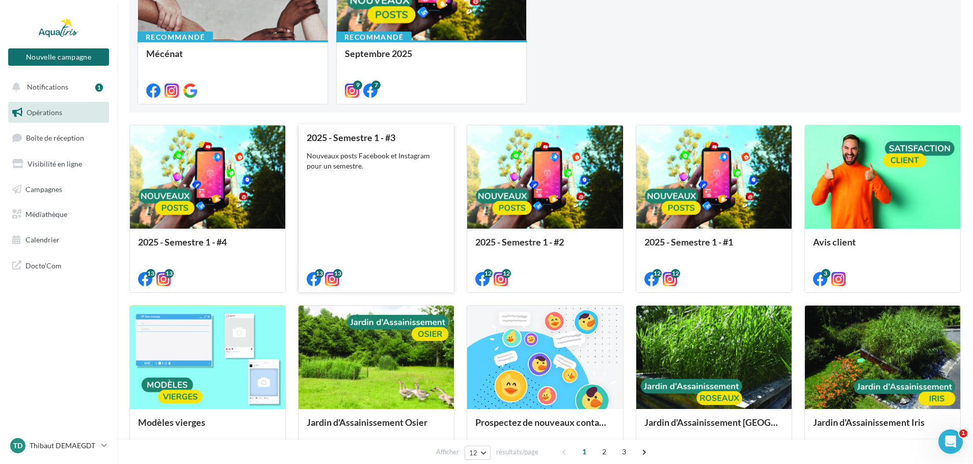
click at [374, 208] on div "2025 - Semestre 1 - #3 Nouveaux posts Facebook et Instagram pour un semestre." at bounding box center [376, 207] width 139 height 151
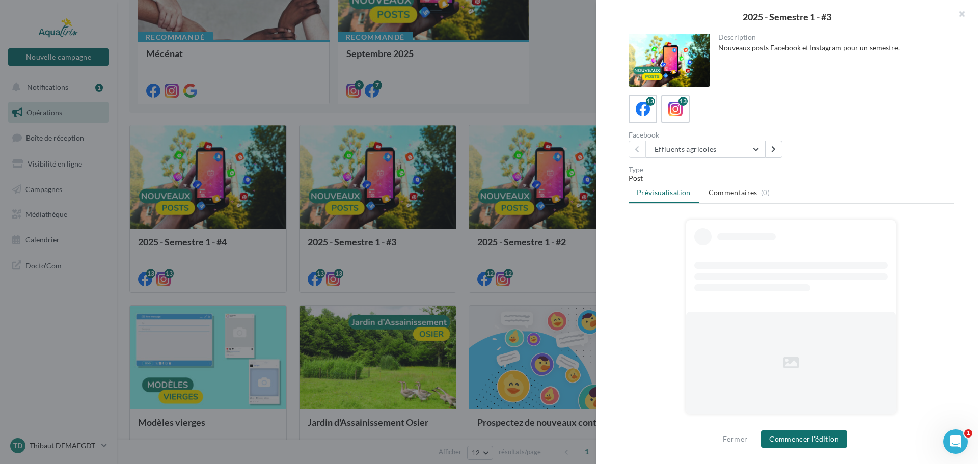
drag, startPoint x: 682, startPoint y: 107, endPoint x: 694, endPoint y: 130, distance: 26.2
click at [682, 109] on icon at bounding box center [676, 109] width 14 height 14
click at [710, 144] on button "Effluents agricoles" at bounding box center [705, 149] width 119 height 17
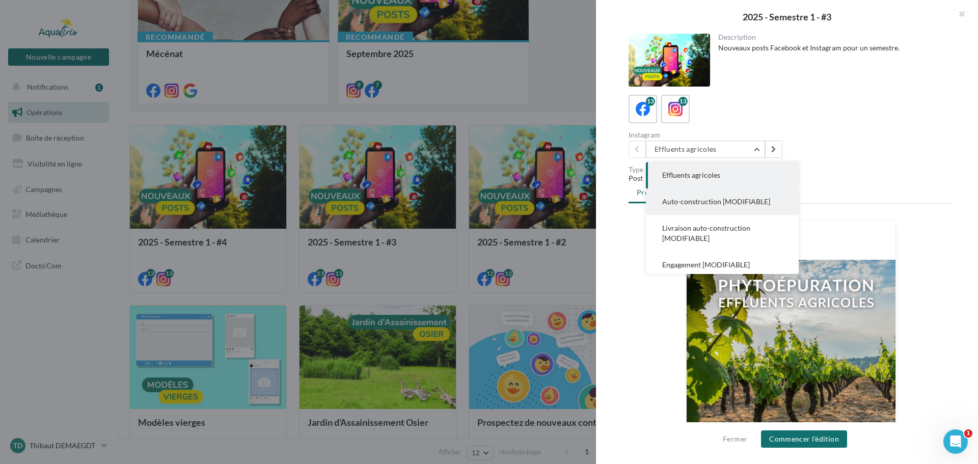
click at [712, 203] on span "Auto-construction [MODIFIABLE]" at bounding box center [716, 201] width 108 height 9
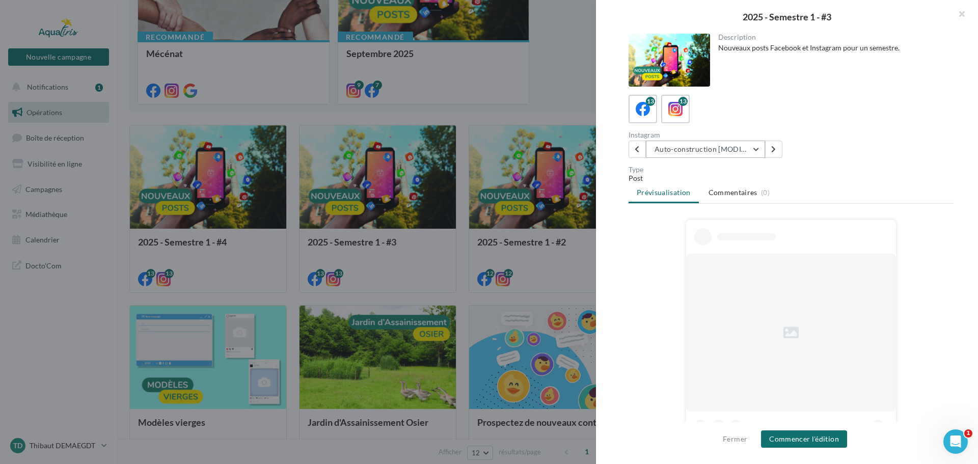
click at [707, 149] on button "Auto-construction [MODIFIABLE]" at bounding box center [705, 149] width 119 height 17
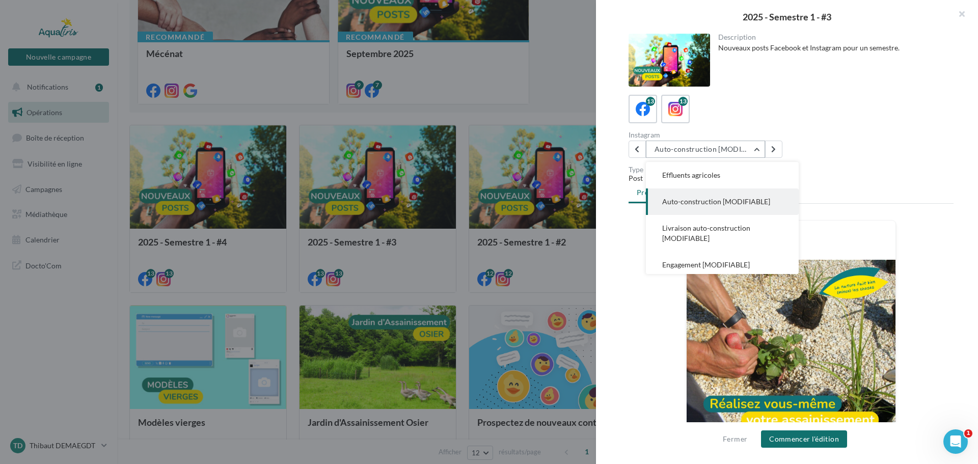
click at [707, 149] on button "Auto-construction [MODIFIABLE]" at bounding box center [705, 149] width 119 height 17
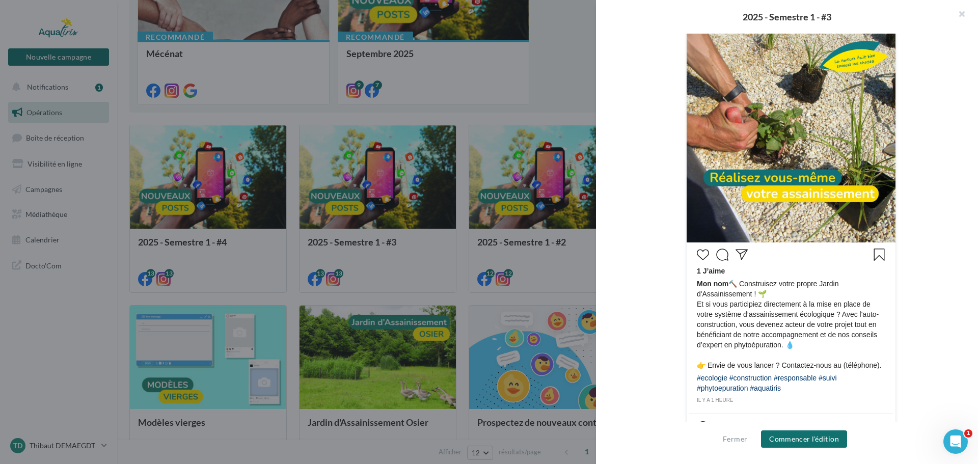
scroll to position [253, 0]
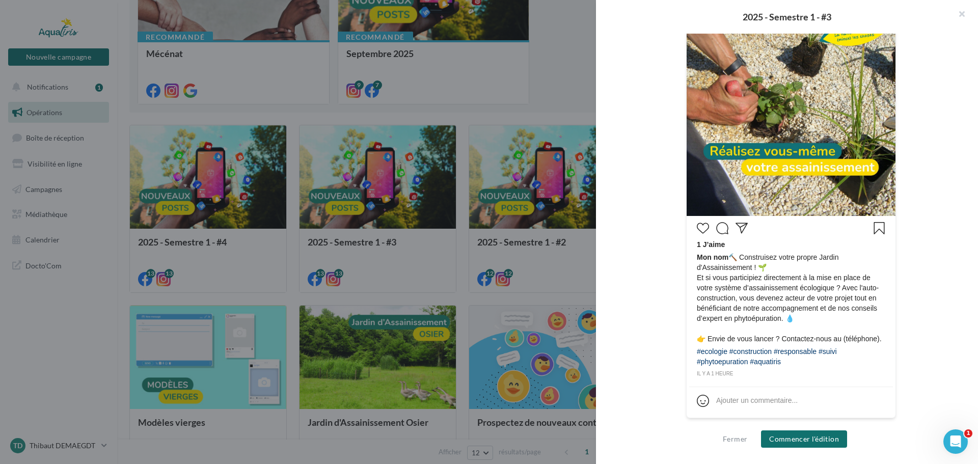
click at [806, 456] on div "Fermer Commencer l'édition" at bounding box center [787, 443] width 382 height 42
click at [804, 449] on div "Fermer Commencer l'édition" at bounding box center [787, 443] width 382 height 42
click at [800, 440] on button "Commencer l'édition" at bounding box center [804, 439] width 86 height 17
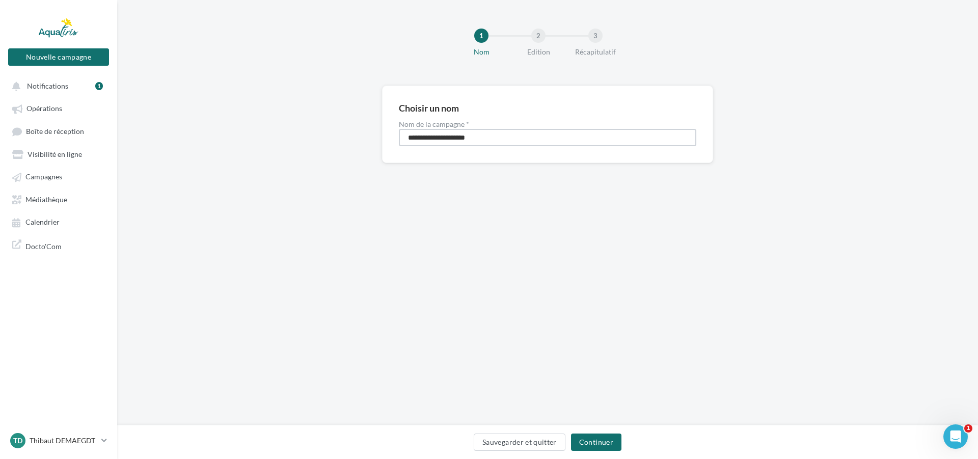
drag, startPoint x: 492, startPoint y: 142, endPoint x: 378, endPoint y: 157, distance: 115.2
click at [378, 156] on div "**********" at bounding box center [547, 141] width 861 height 110
type input "**********"
drag, startPoint x: 376, startPoint y: 157, endPoint x: 605, endPoint y: 441, distance: 364.9
click at [605, 441] on button "Continuer" at bounding box center [596, 442] width 50 height 17
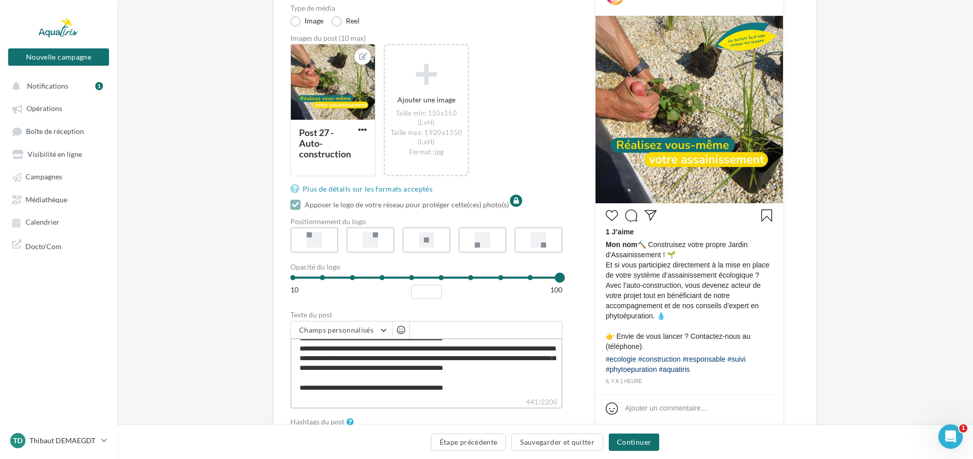
scroll to position [19, 0]
drag, startPoint x: 442, startPoint y: 389, endPoint x: 499, endPoint y: 394, distance: 57.4
click at [499, 394] on textarea "**********" at bounding box center [426, 367] width 272 height 59
type textarea "**********"
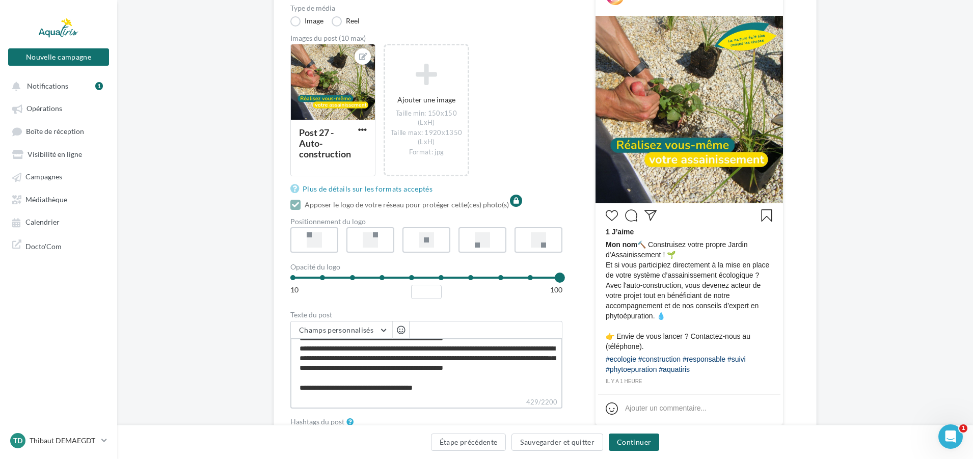
type textarea "**********"
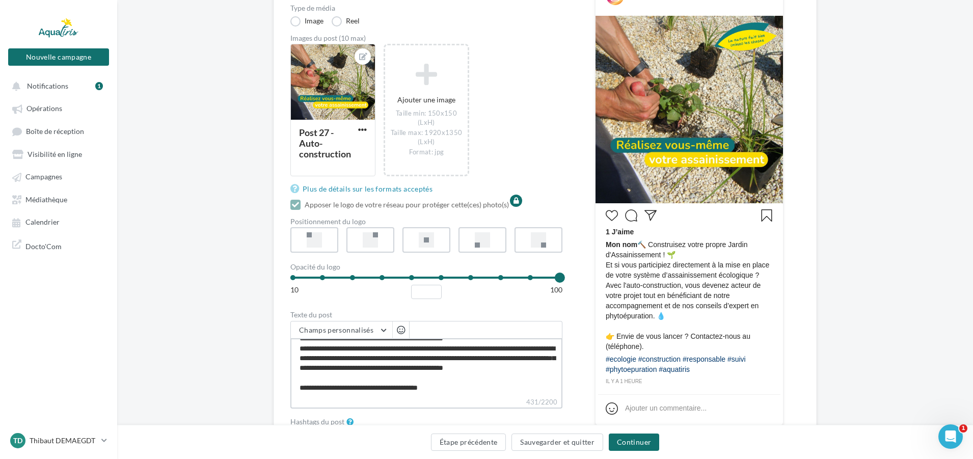
type textarea "**********"
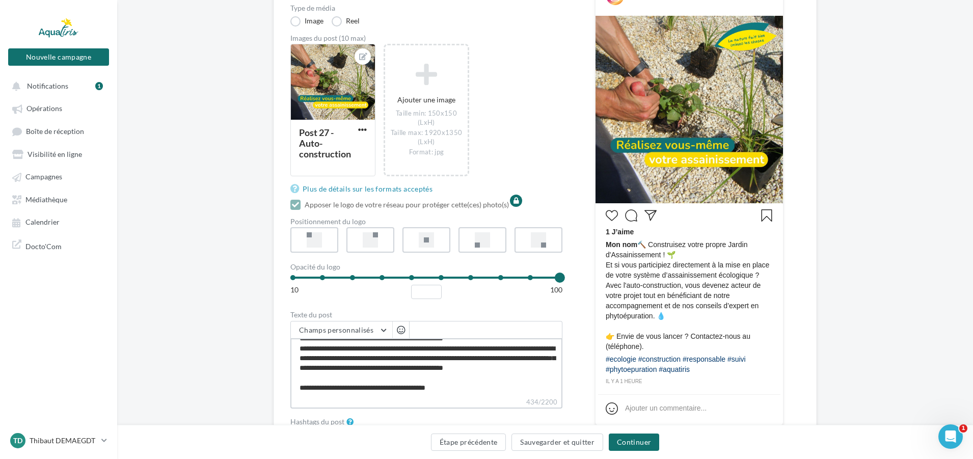
type textarea "**********"
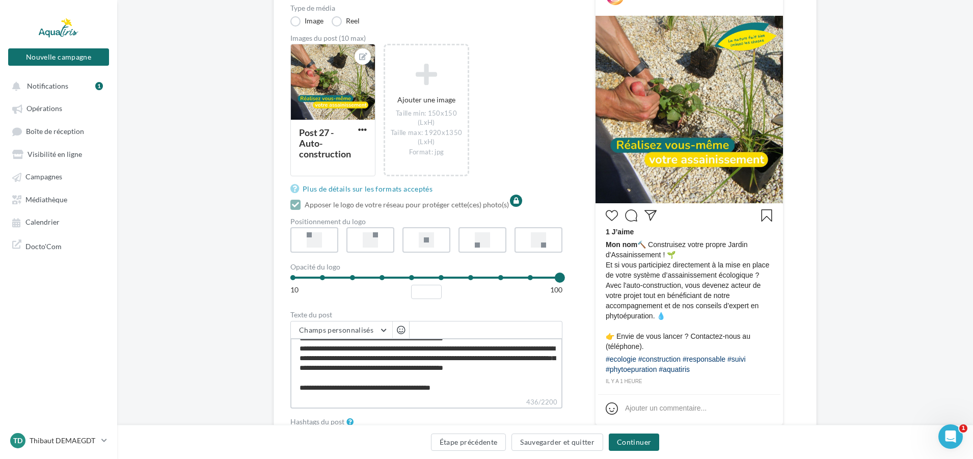
type textarea "**********"
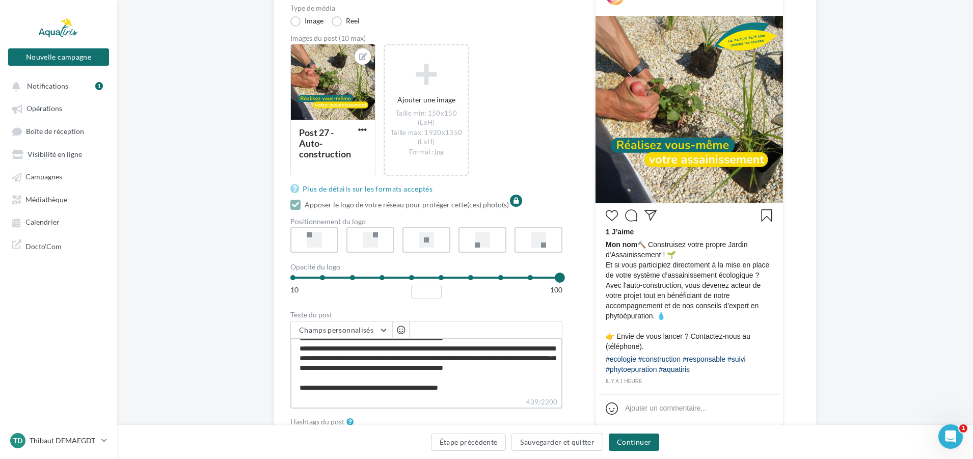
type textarea "**********"
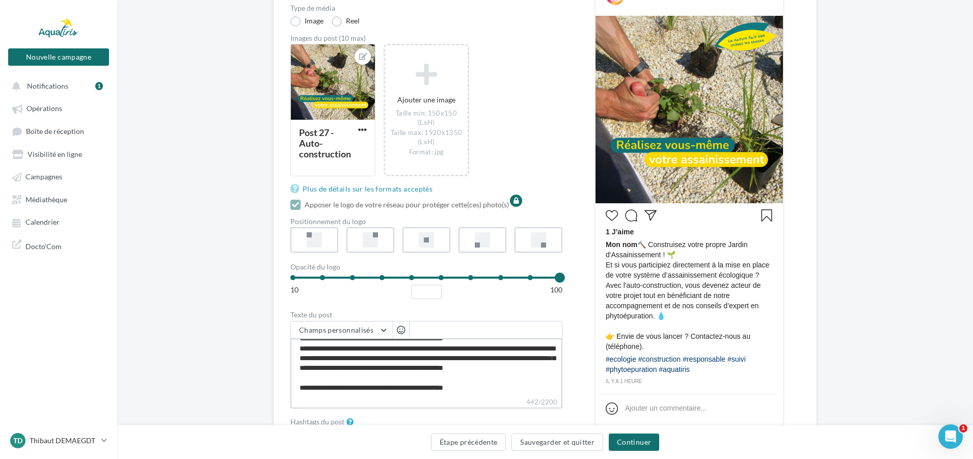
type textarea "**********"
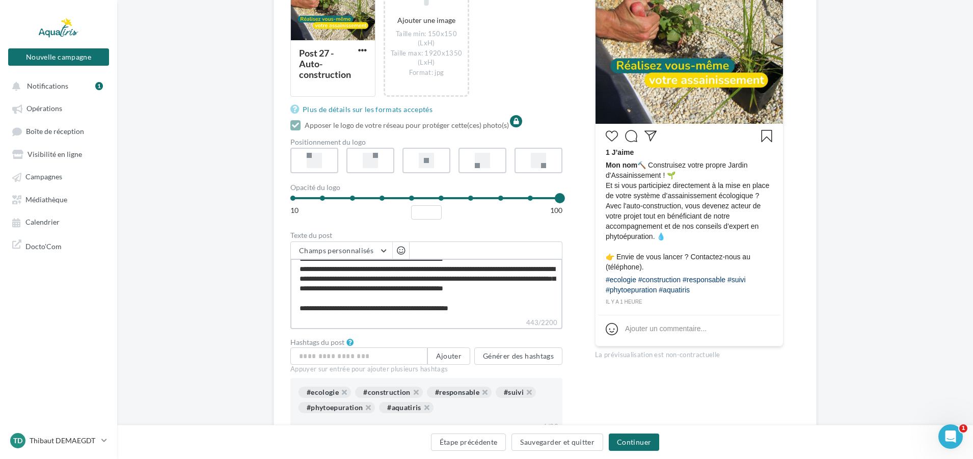
scroll to position [255, 0]
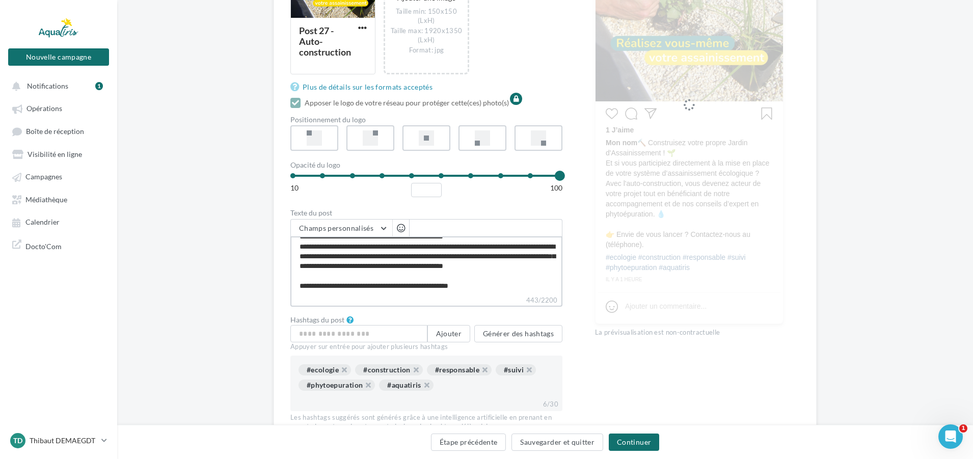
type textarea "**********"
click at [644, 436] on button "Continuer" at bounding box center [634, 442] width 50 height 17
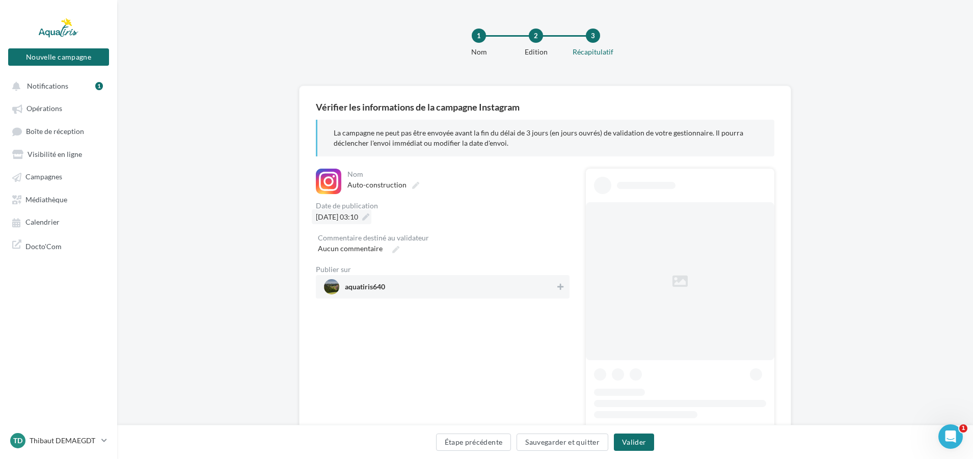
click at [369, 216] on icon at bounding box center [365, 217] width 7 height 7
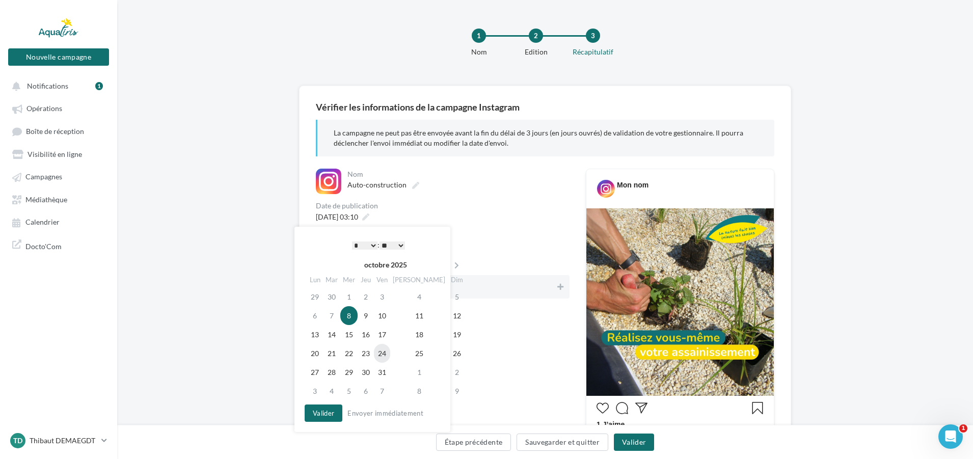
click at [389, 350] on td "24" at bounding box center [382, 353] width 16 height 19
click at [362, 242] on select "* * * * * * * * * * ** ** ** ** ** ** ** ** ** ** ** ** ** **" at bounding box center [364, 246] width 25 height 8
click at [333, 415] on button "Valider" at bounding box center [324, 413] width 38 height 17
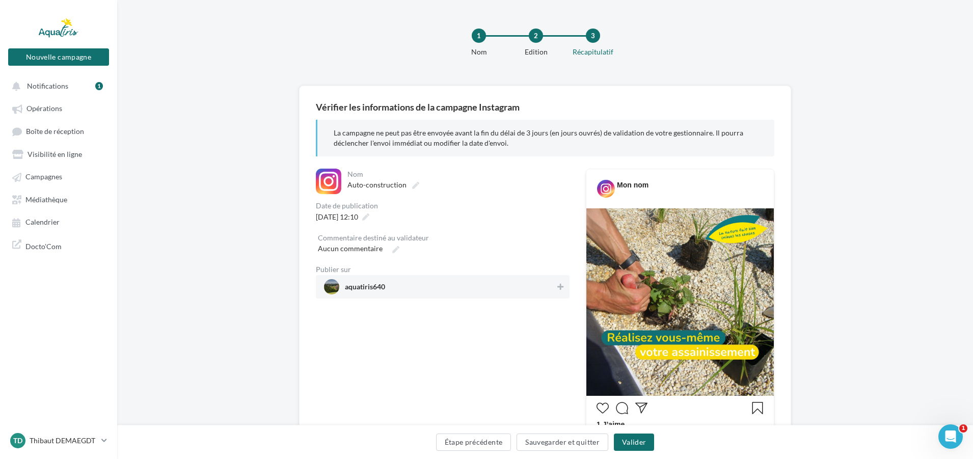
drag, startPoint x: 403, startPoint y: 291, endPoint x: 413, endPoint y: 297, distance: 11.2
click at [404, 291] on span "aquatiris640" at bounding box center [439, 286] width 231 height 15
drag, startPoint x: 631, startPoint y: 439, endPoint x: 631, endPoint y: 447, distance: 8.2
click at [631, 439] on button "Valider" at bounding box center [634, 442] width 40 height 17
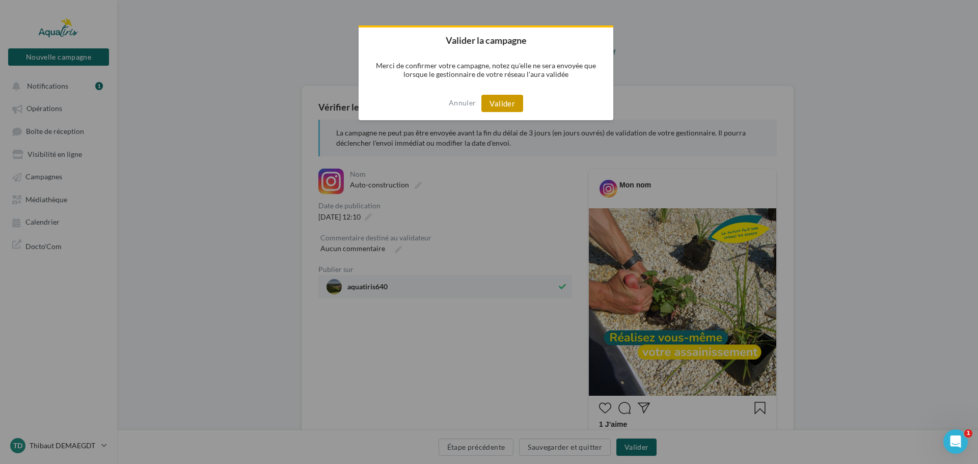
drag, startPoint x: 512, startPoint y: 103, endPoint x: 499, endPoint y: 142, distance: 40.8
click at [512, 104] on button "Valider" at bounding box center [503, 103] width 42 height 17
